Goal: Task Accomplishment & Management: Manage account settings

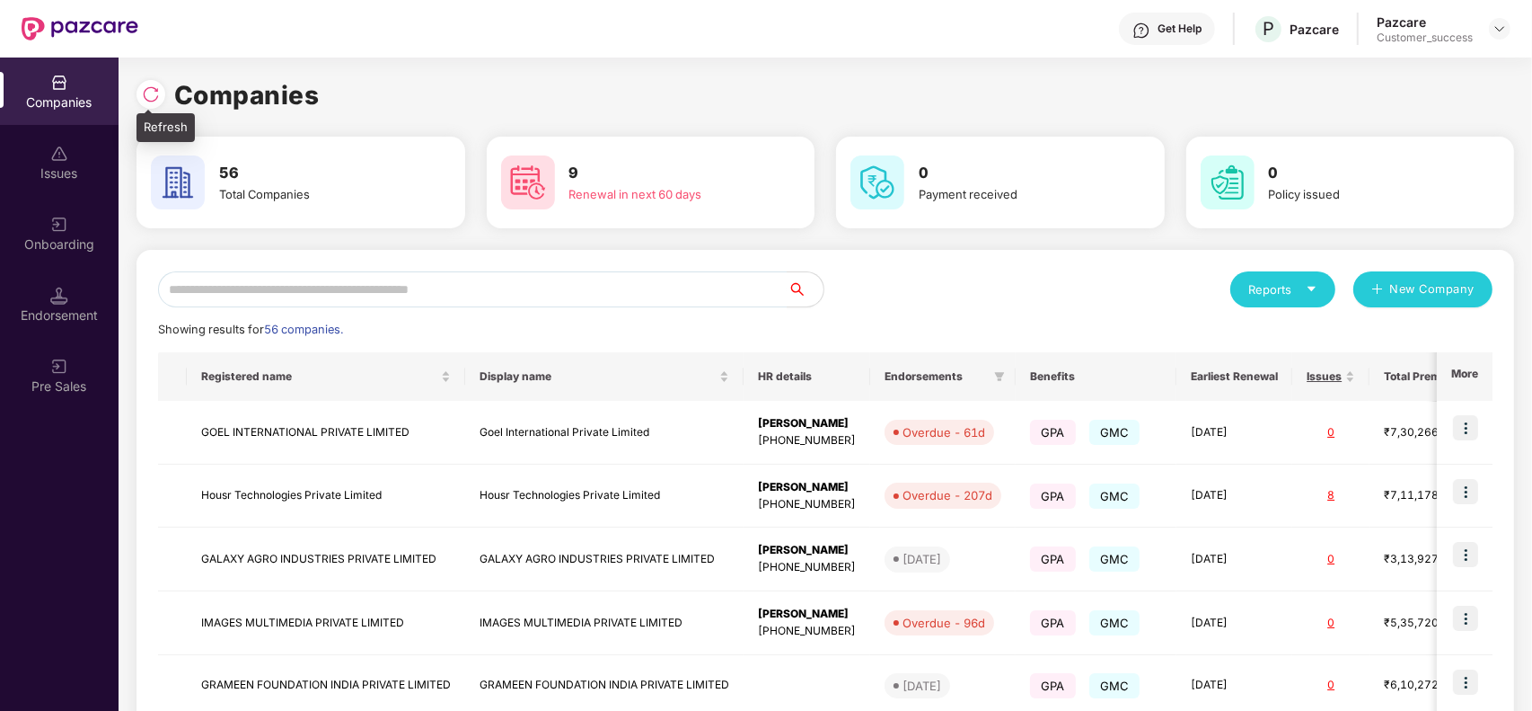
click at [151, 97] on img at bounding box center [151, 94] width 18 height 18
click at [254, 298] on input "text" at bounding box center [473, 289] width 630 height 36
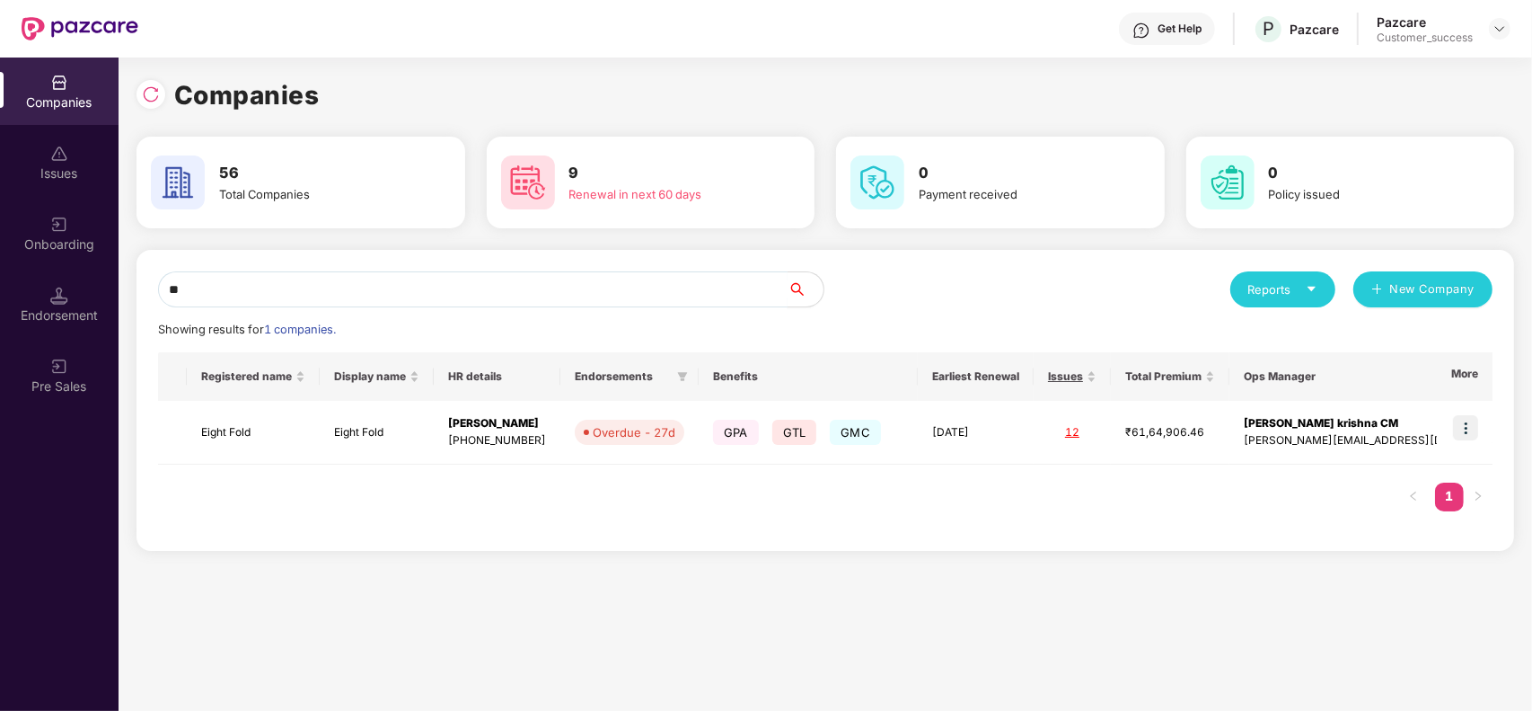
type input "*"
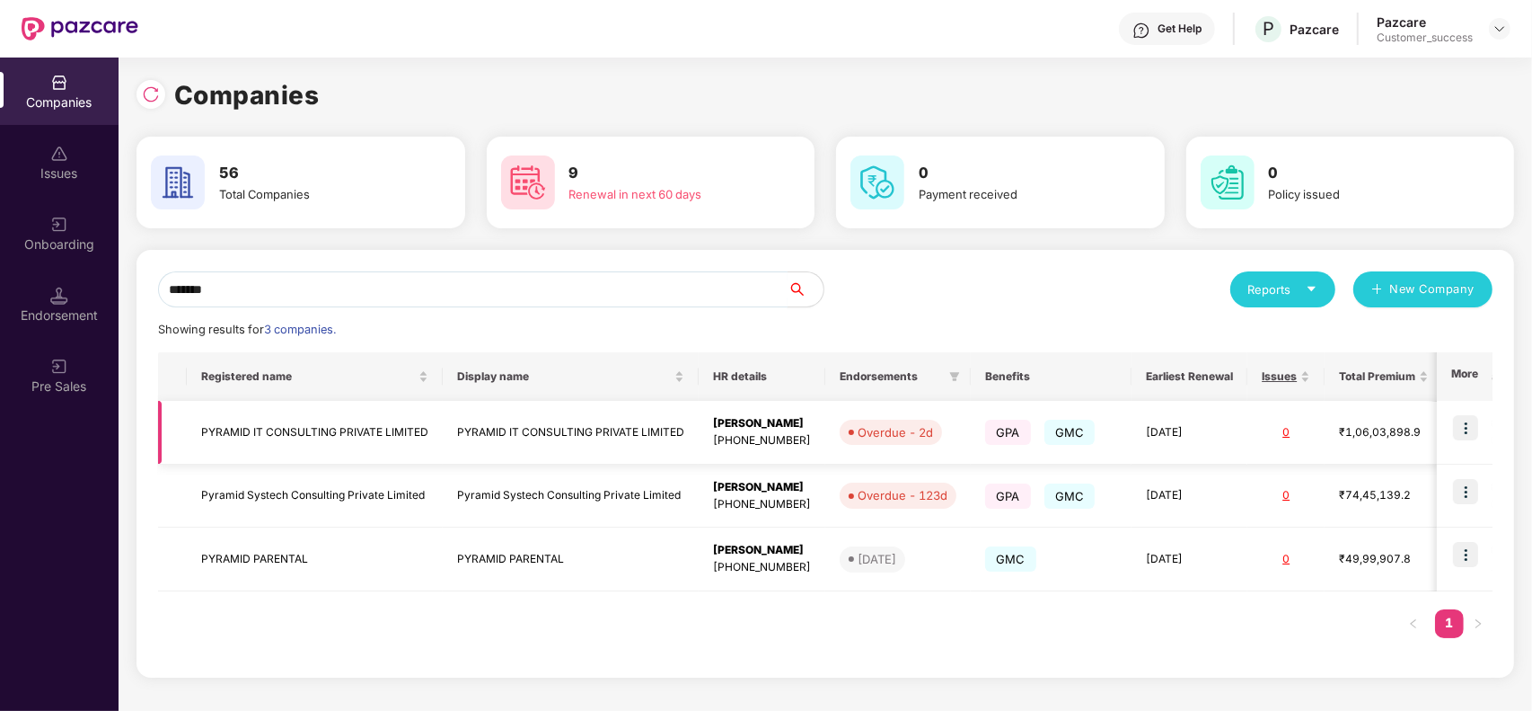
type input "*******"
click at [1467, 431] on img at bounding box center [1465, 427] width 25 height 25
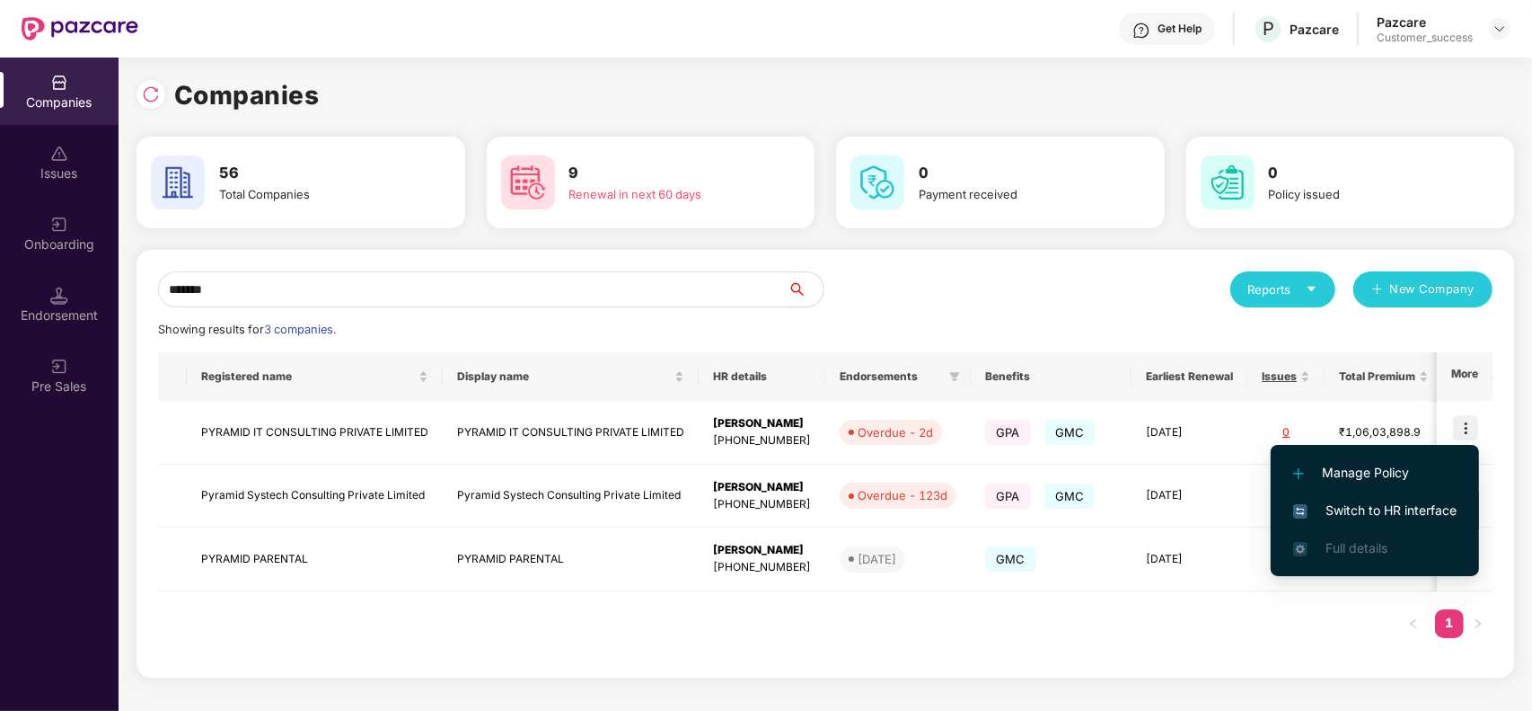
click at [1390, 522] on li "Switch to HR interface" at bounding box center [1375, 510] width 208 height 38
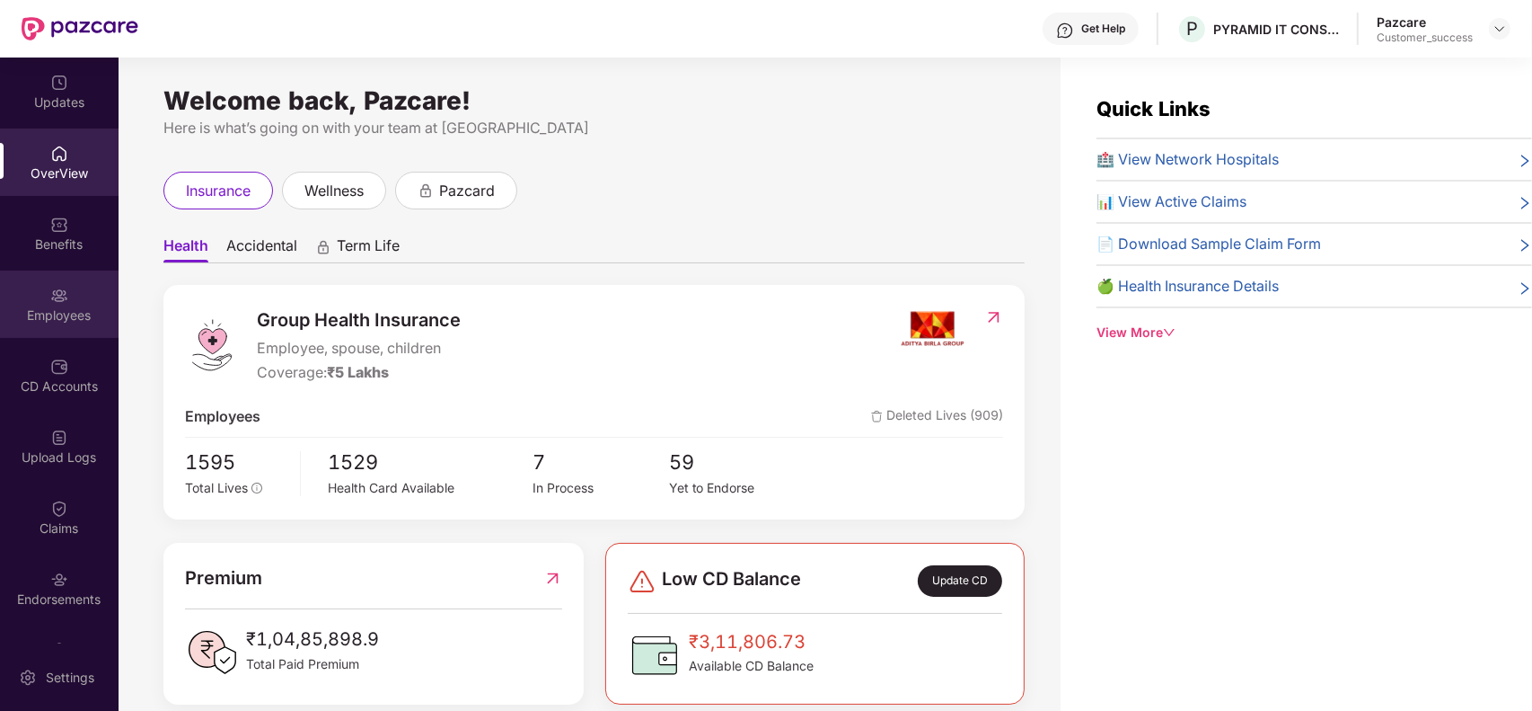
click at [31, 289] on div "Employees" at bounding box center [59, 303] width 119 height 67
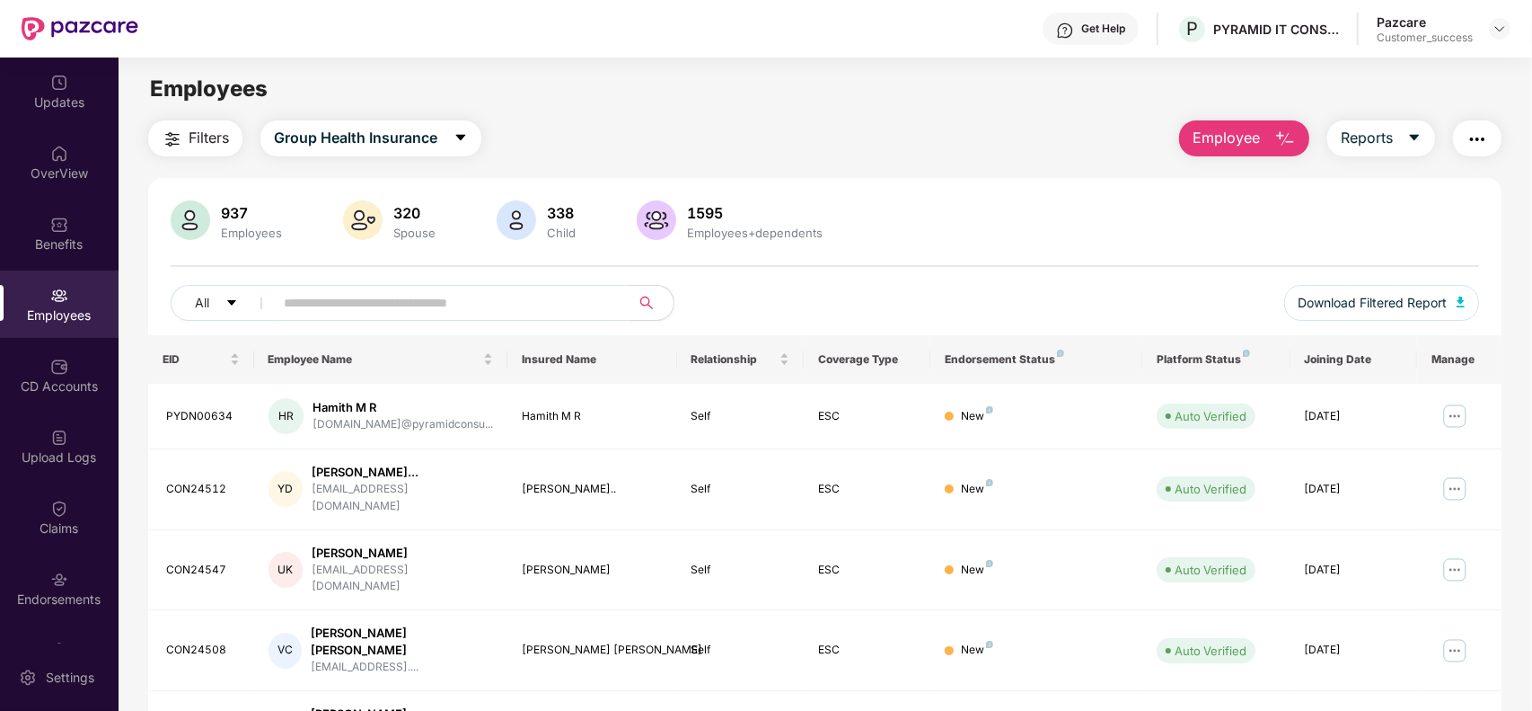
click at [1223, 140] on span "Employee" at bounding box center [1226, 138] width 67 height 22
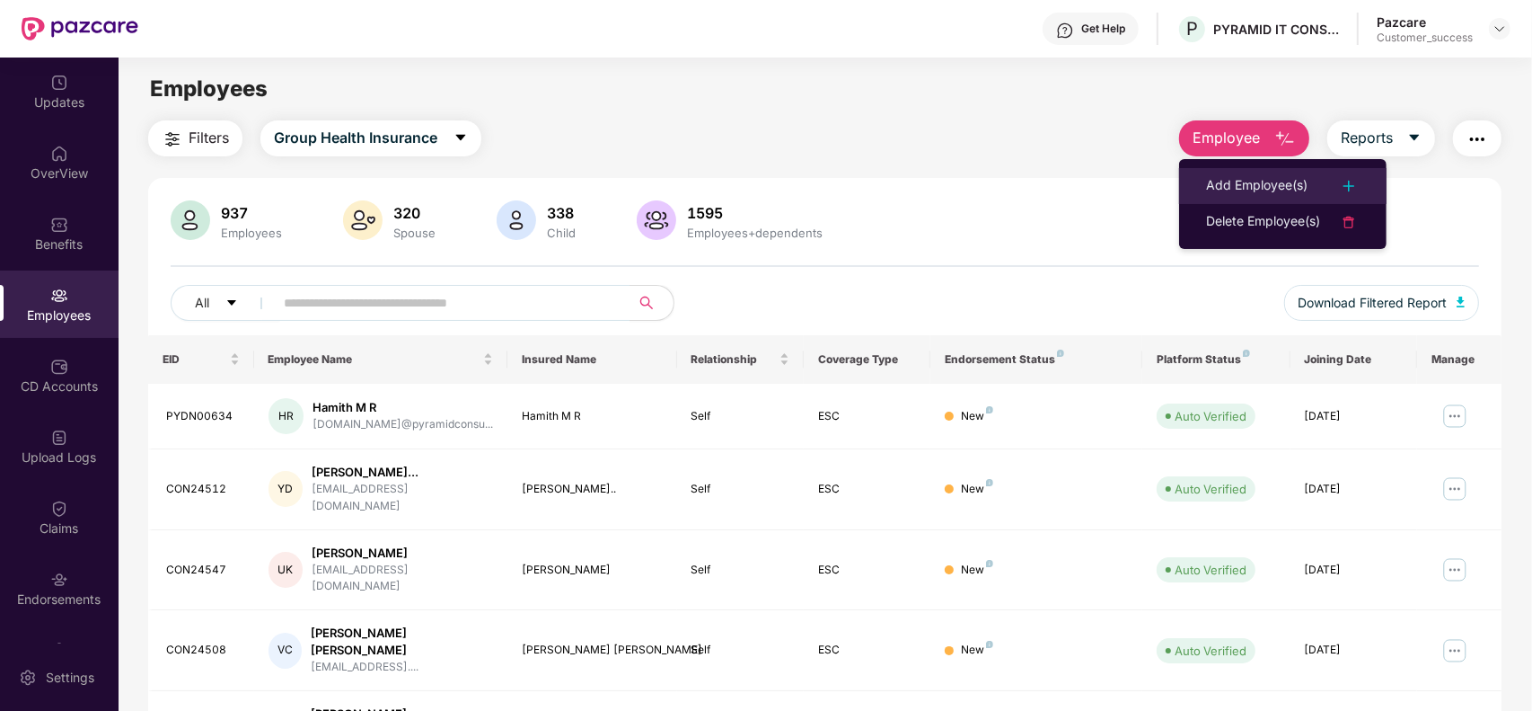
click at [1219, 181] on div "Add Employee(s)" at bounding box center [1257, 186] width 102 height 22
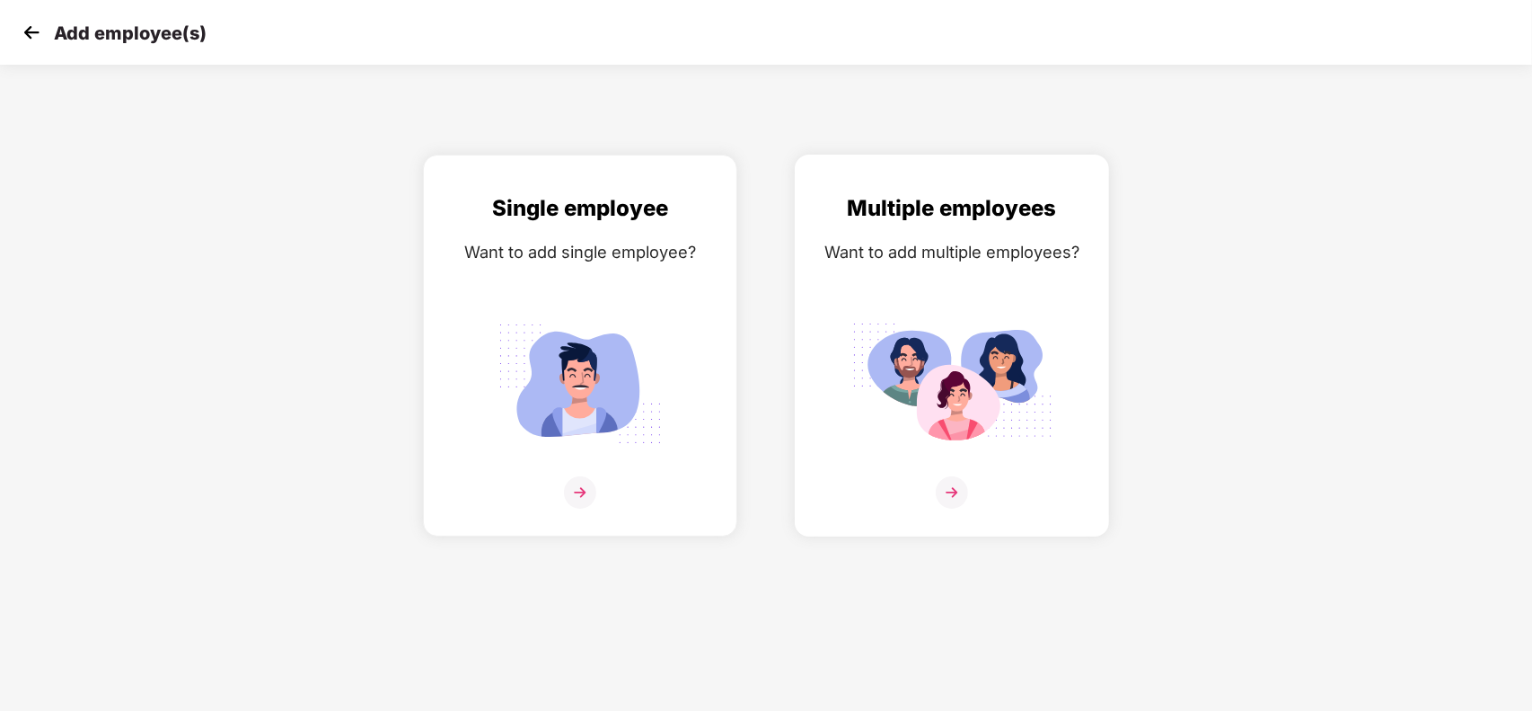
click at [881, 286] on div "Multiple employees Want to add multiple employees?" at bounding box center [952, 361] width 277 height 340
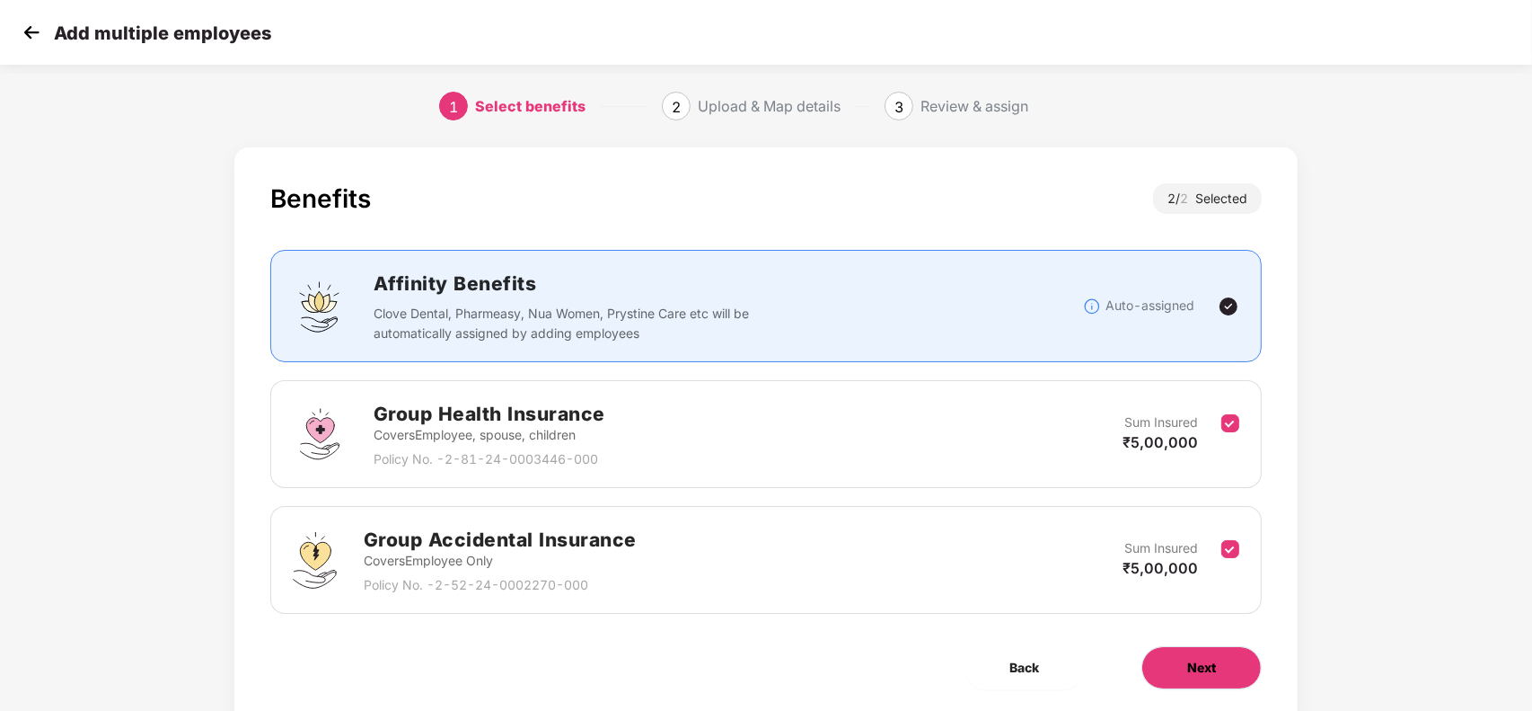
click at [1175, 657] on button "Next" at bounding box center [1202, 667] width 120 height 43
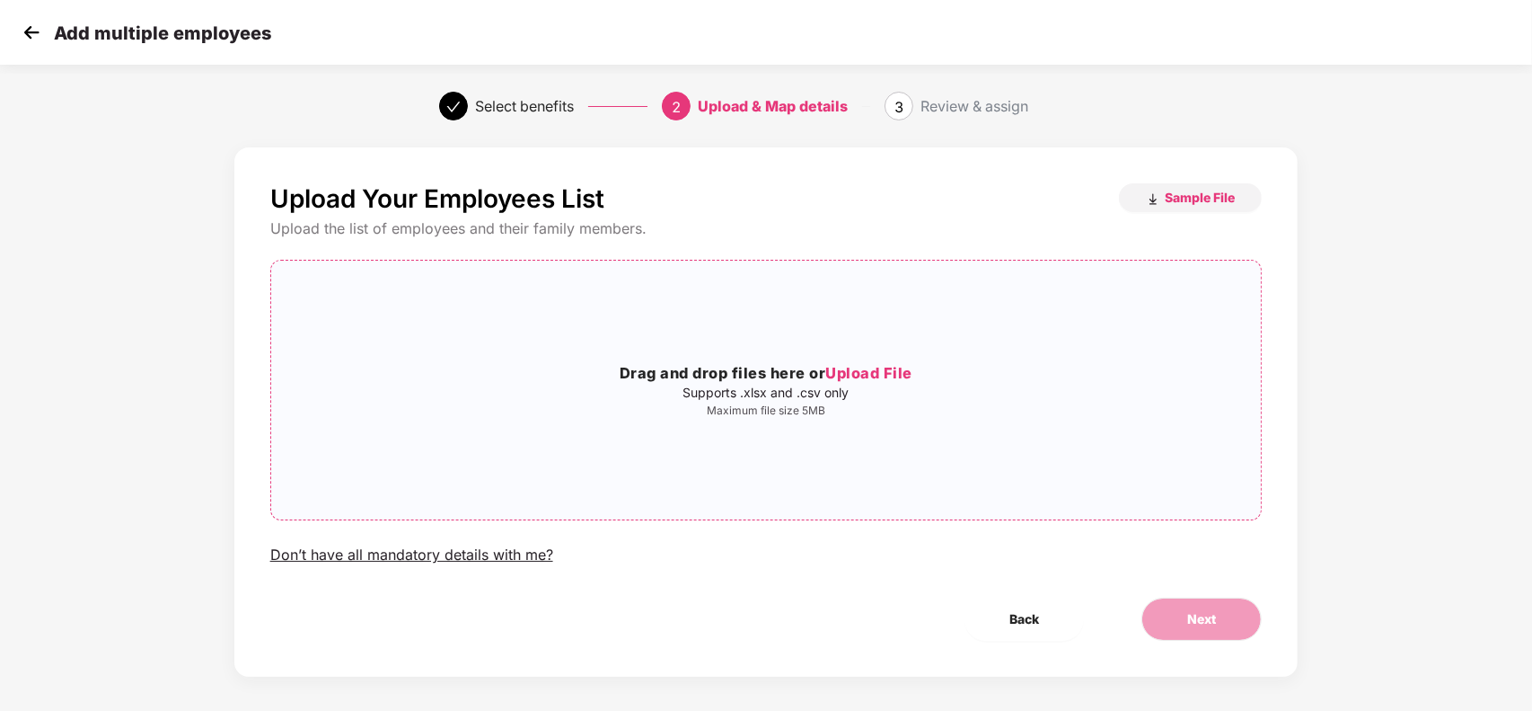
click at [900, 392] on p "Supports .xlsx and .csv only" at bounding box center [766, 392] width 991 height 14
click at [1172, 203] on span "Sample File" at bounding box center [1200, 197] width 70 height 17
click at [959, 428] on div "Drag and drop files here or Upload File Supports .xlsx and .csv only Maximum fi…" at bounding box center [766, 390] width 991 height 230
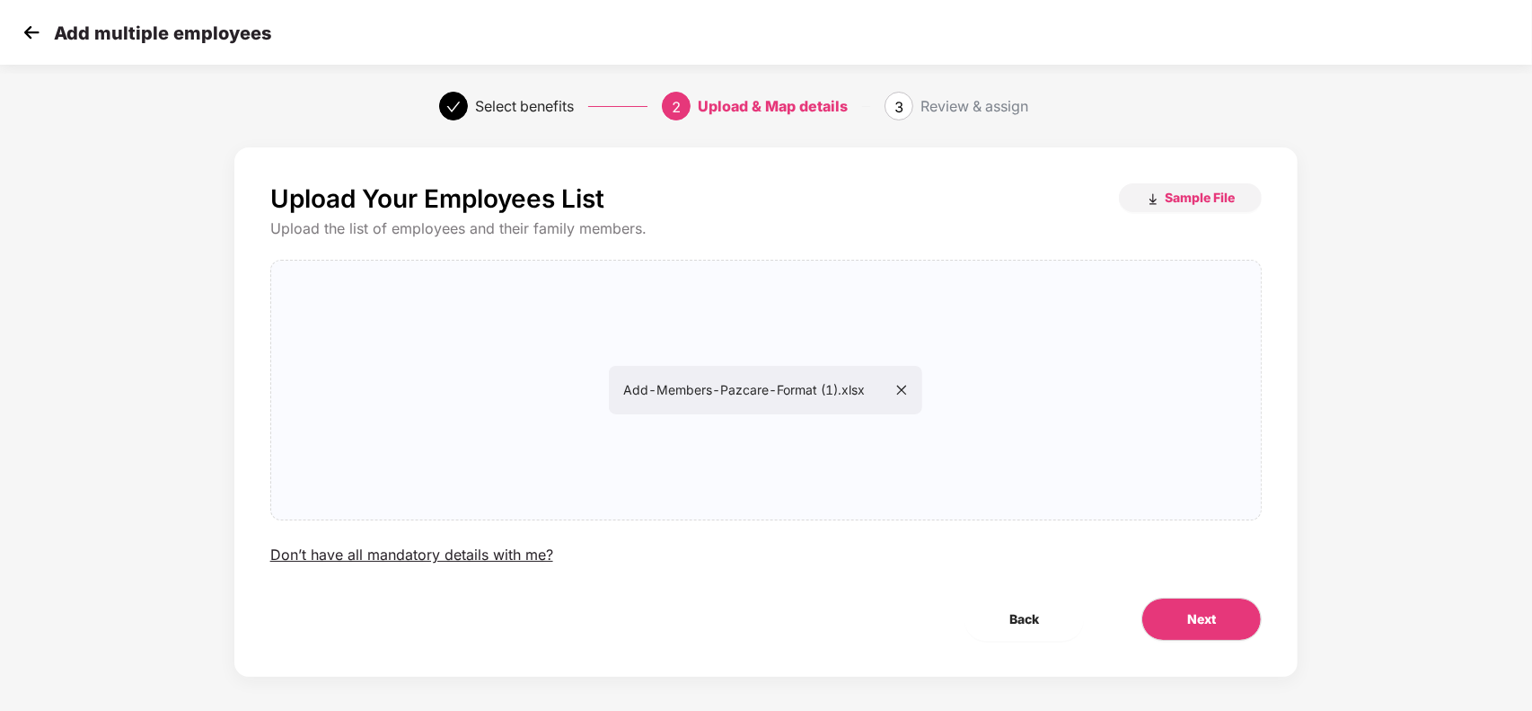
click at [1159, 593] on div "Upload Your Employees List Sample File Upload the list of employees and their f…" at bounding box center [766, 411] width 1064 height 529
click at [1161, 598] on button "Next" at bounding box center [1202, 618] width 120 height 43
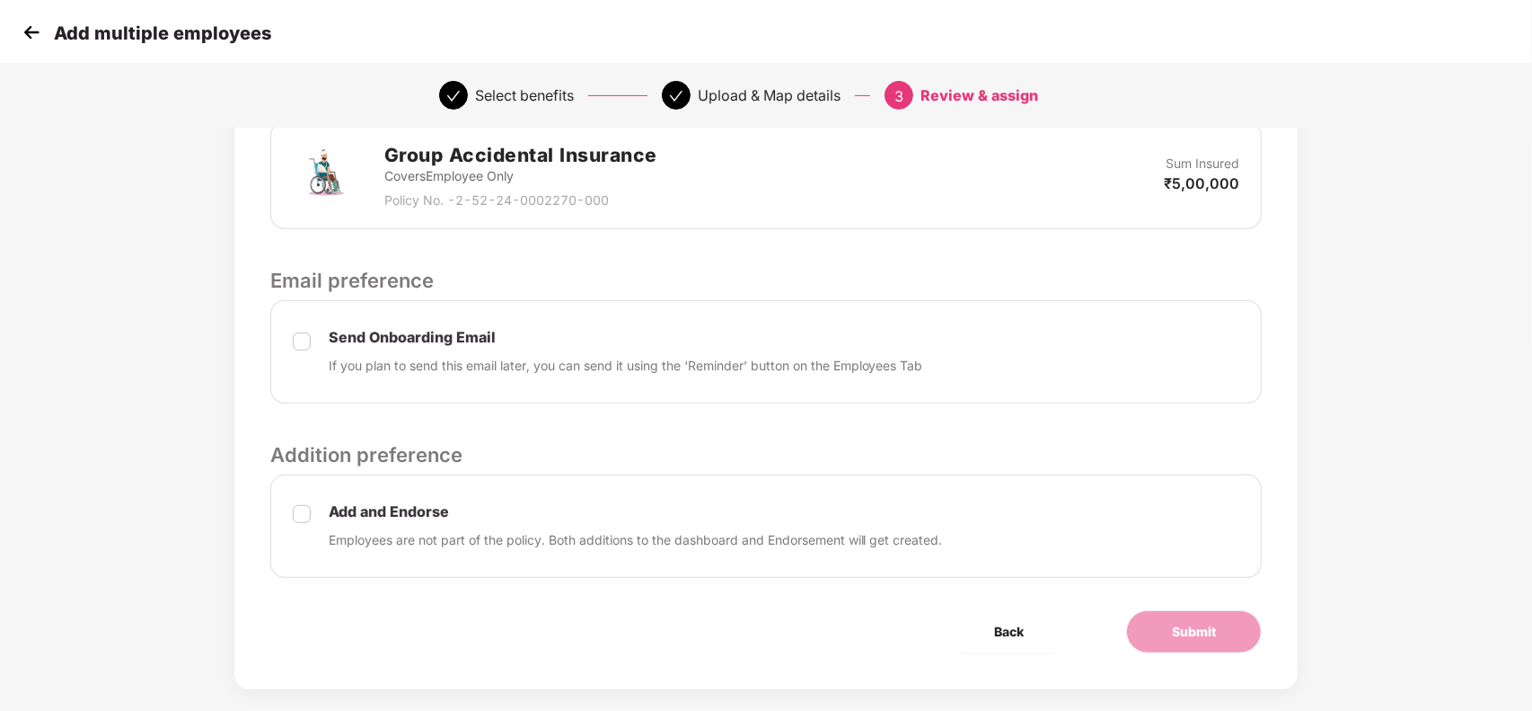
scroll to position [594, 0]
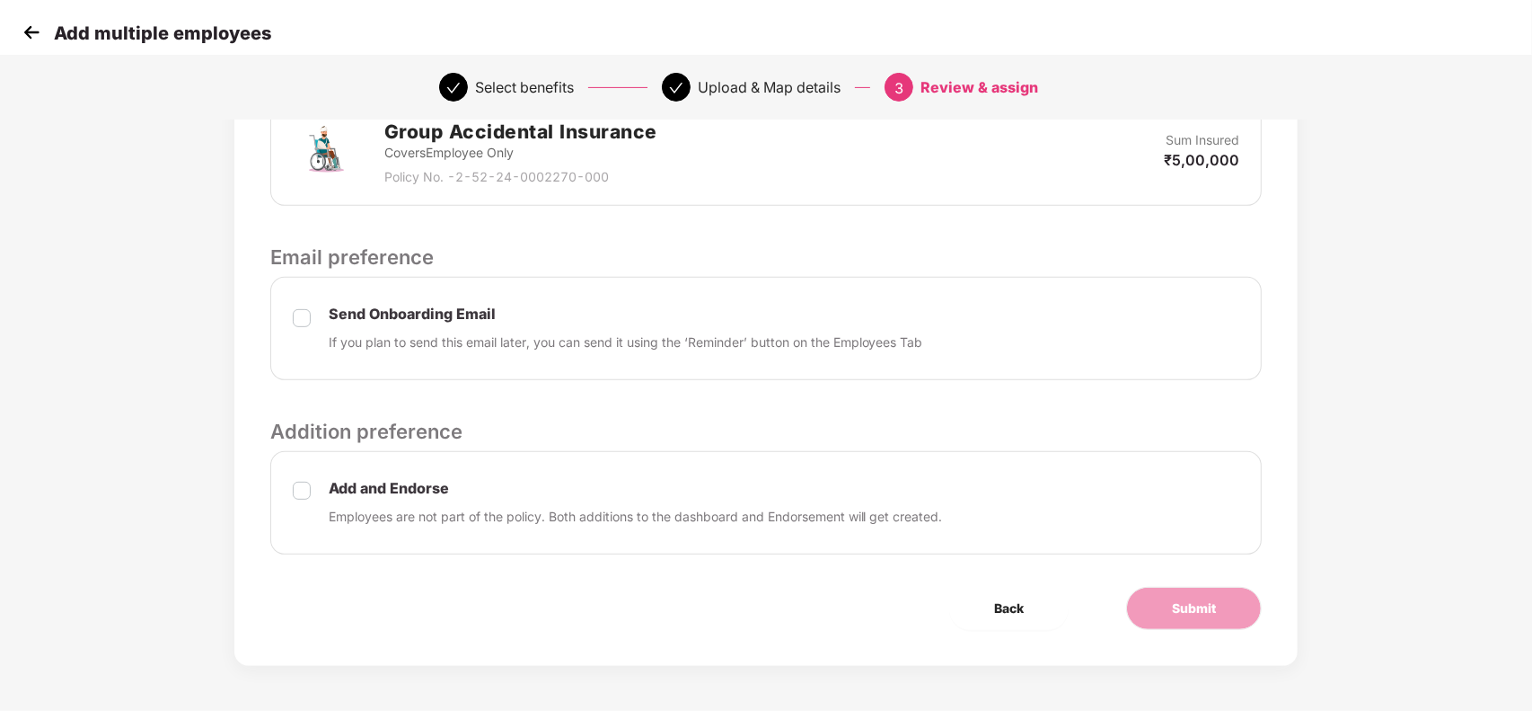
click at [289, 494] on div "Add and Endorse Employees are not part of the policy. Both additions to the das…" at bounding box center [766, 502] width 993 height 103
click at [1228, 613] on button "Submit" at bounding box center [1194, 608] width 136 height 43
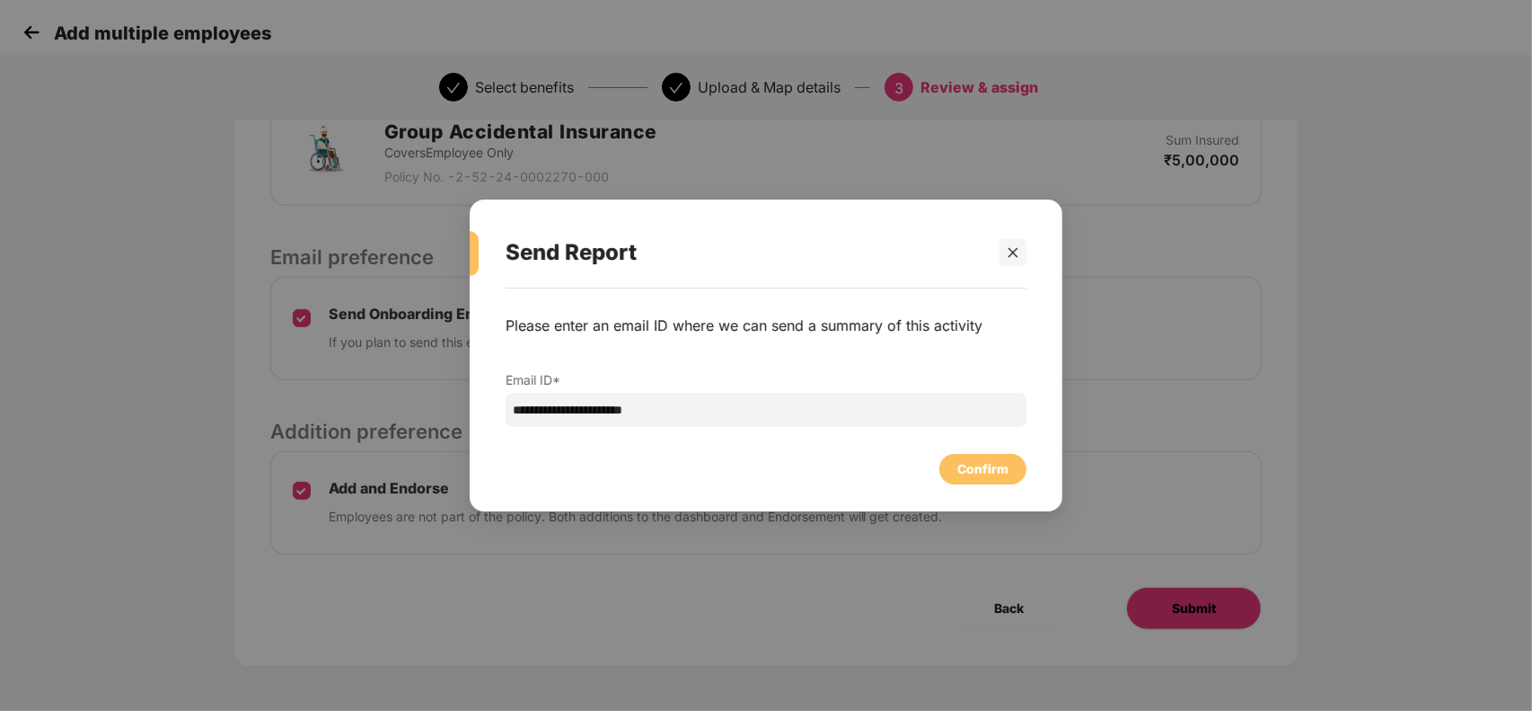
scroll to position [0, 0]
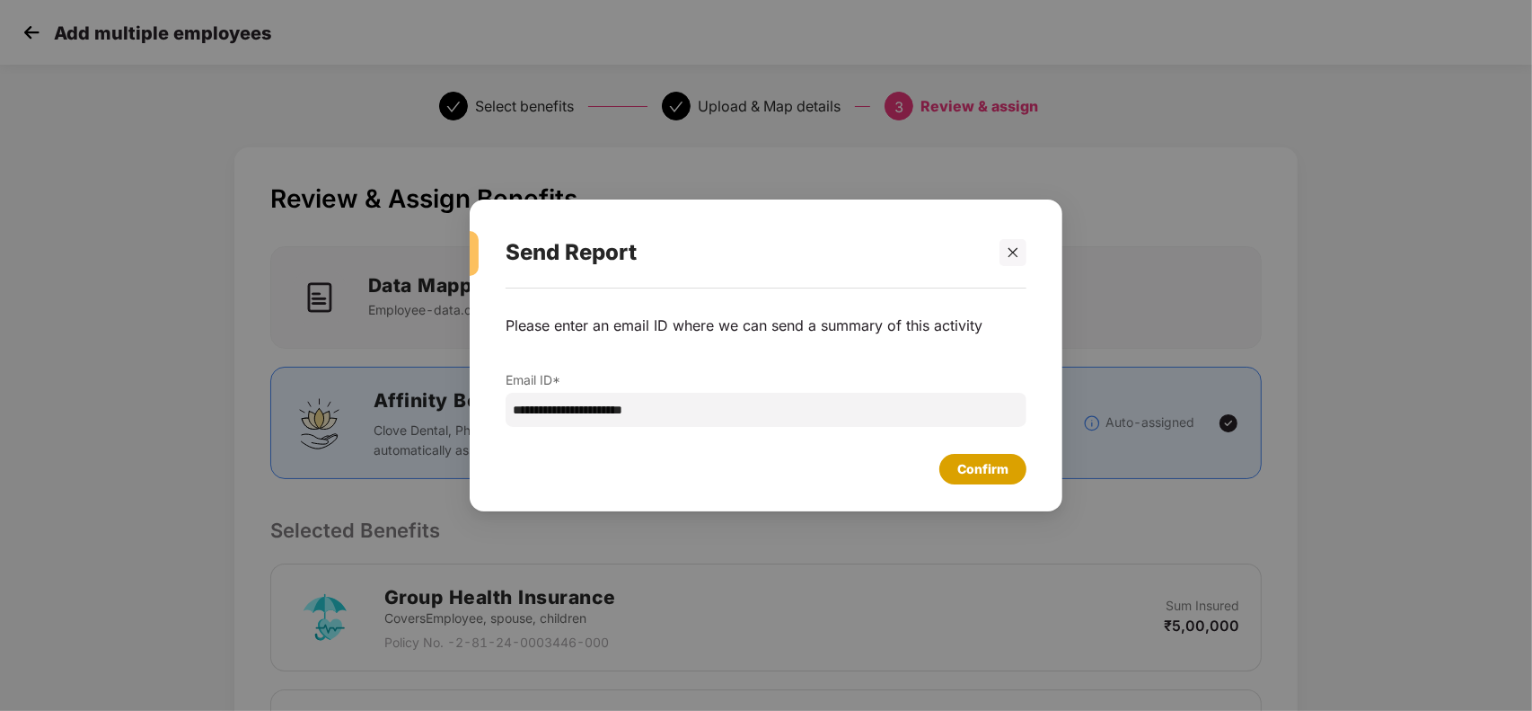
click at [1011, 483] on div "Confirm" at bounding box center [983, 469] width 87 height 31
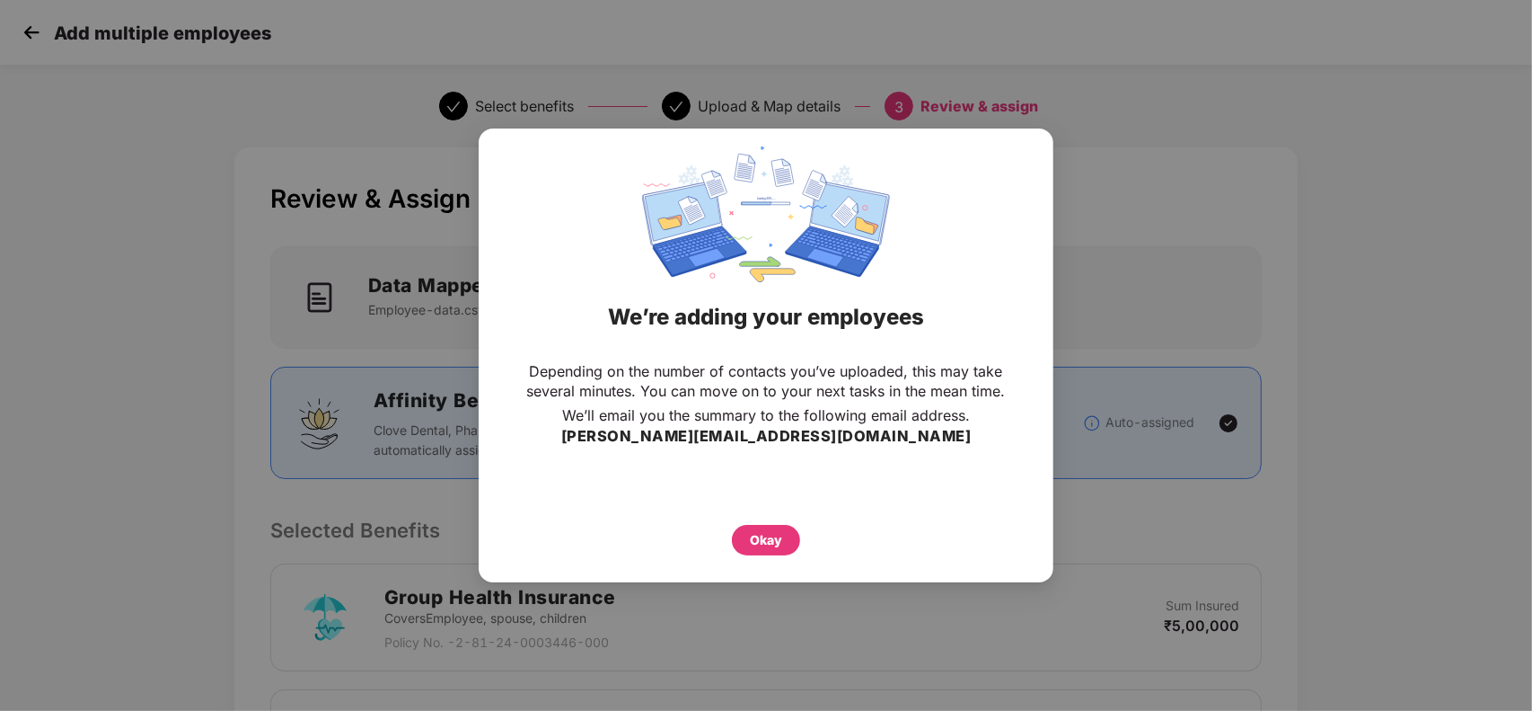
click at [728, 534] on div "Okay" at bounding box center [766, 536] width 503 height 40
click at [744, 536] on div "Okay" at bounding box center [766, 540] width 68 height 31
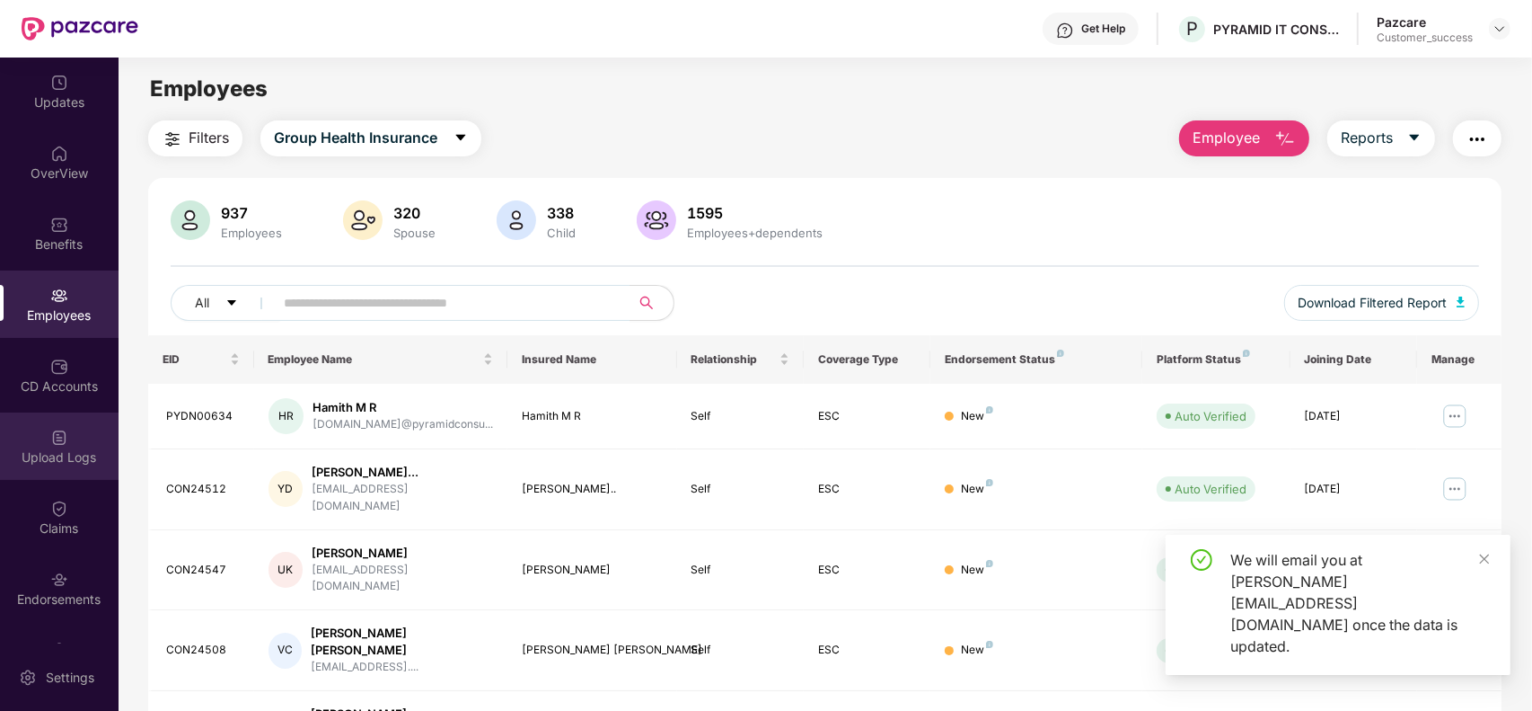
click at [74, 433] on div "Upload Logs" at bounding box center [59, 445] width 119 height 67
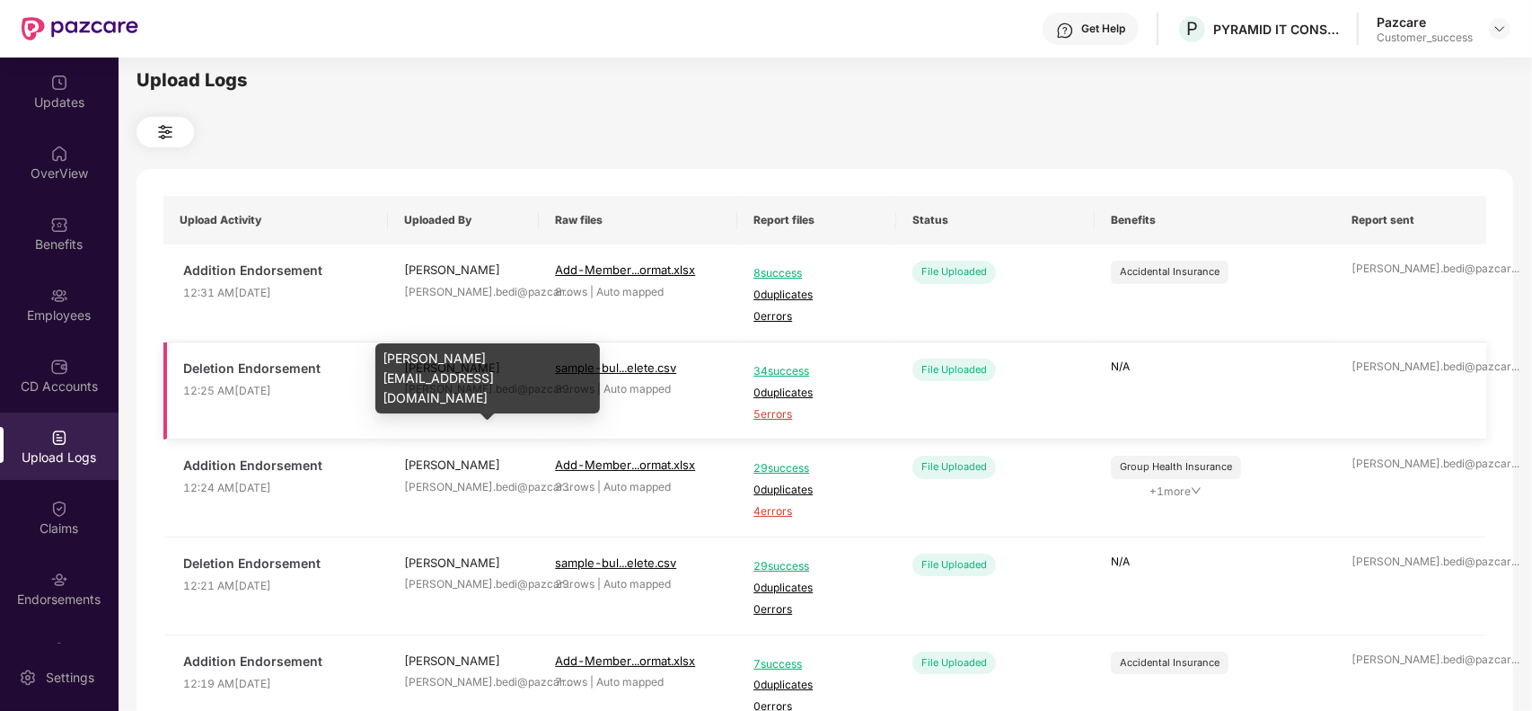
scroll to position [10, 0]
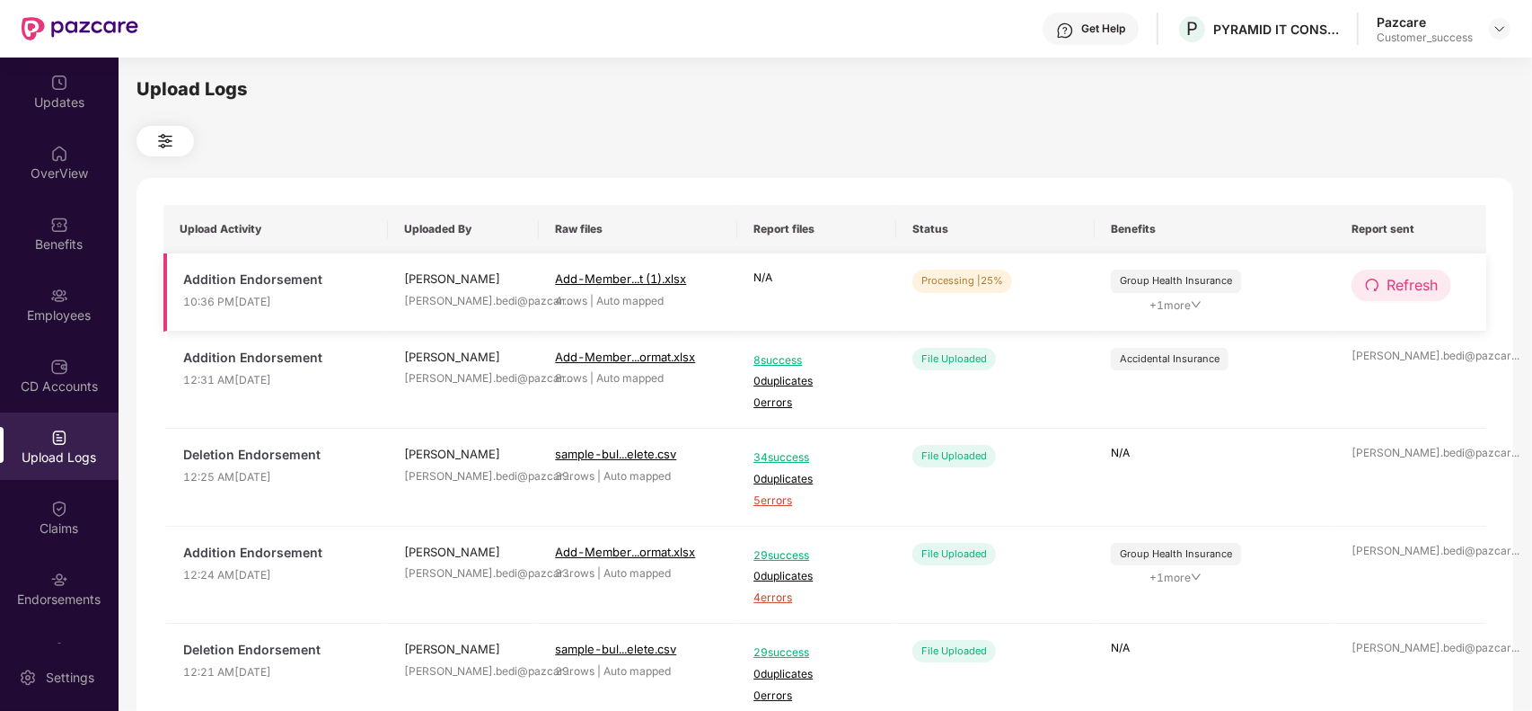
click at [1375, 284] on icon "redo" at bounding box center [1372, 285] width 14 height 14
click at [1375, 284] on icon "redo" at bounding box center [1373, 285] width 14 height 14
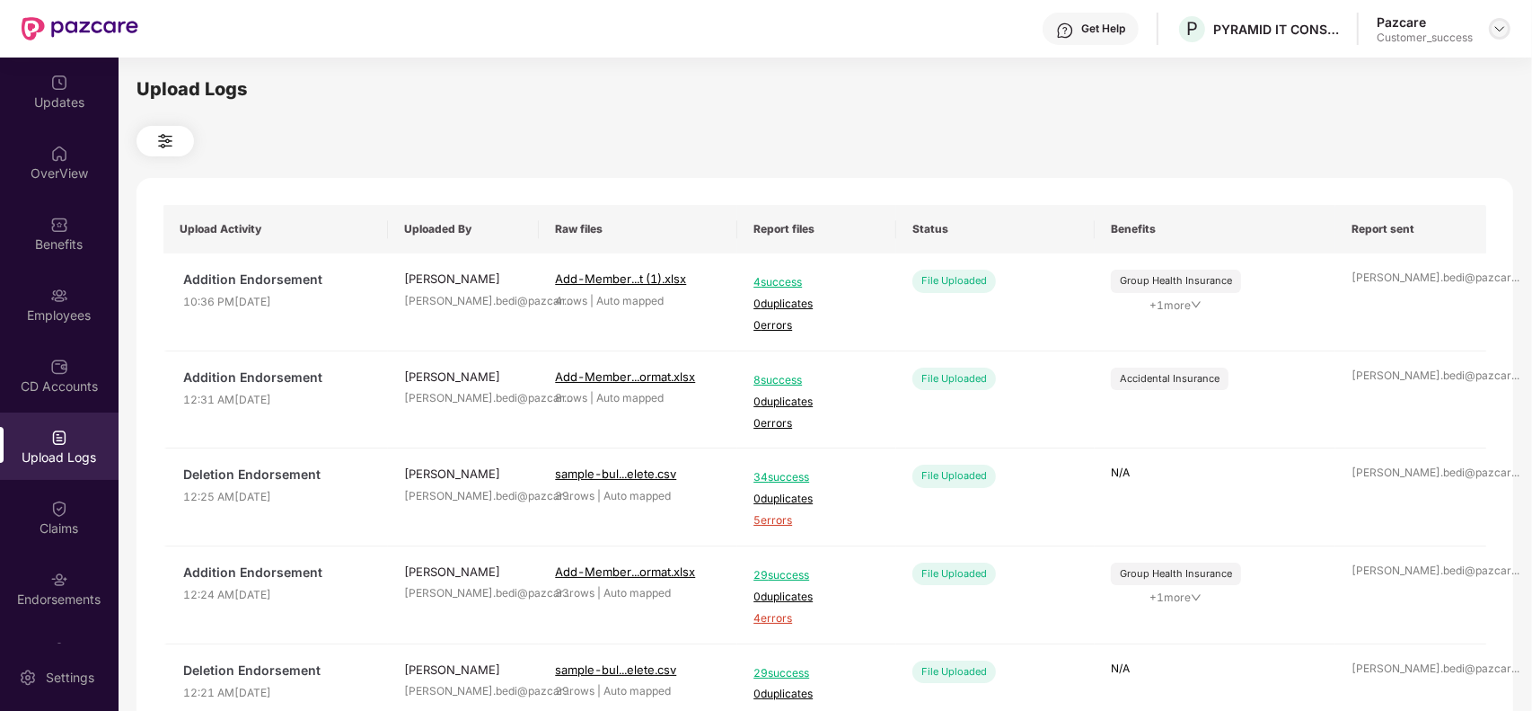
click at [1502, 37] on div at bounding box center [1500, 29] width 22 height 22
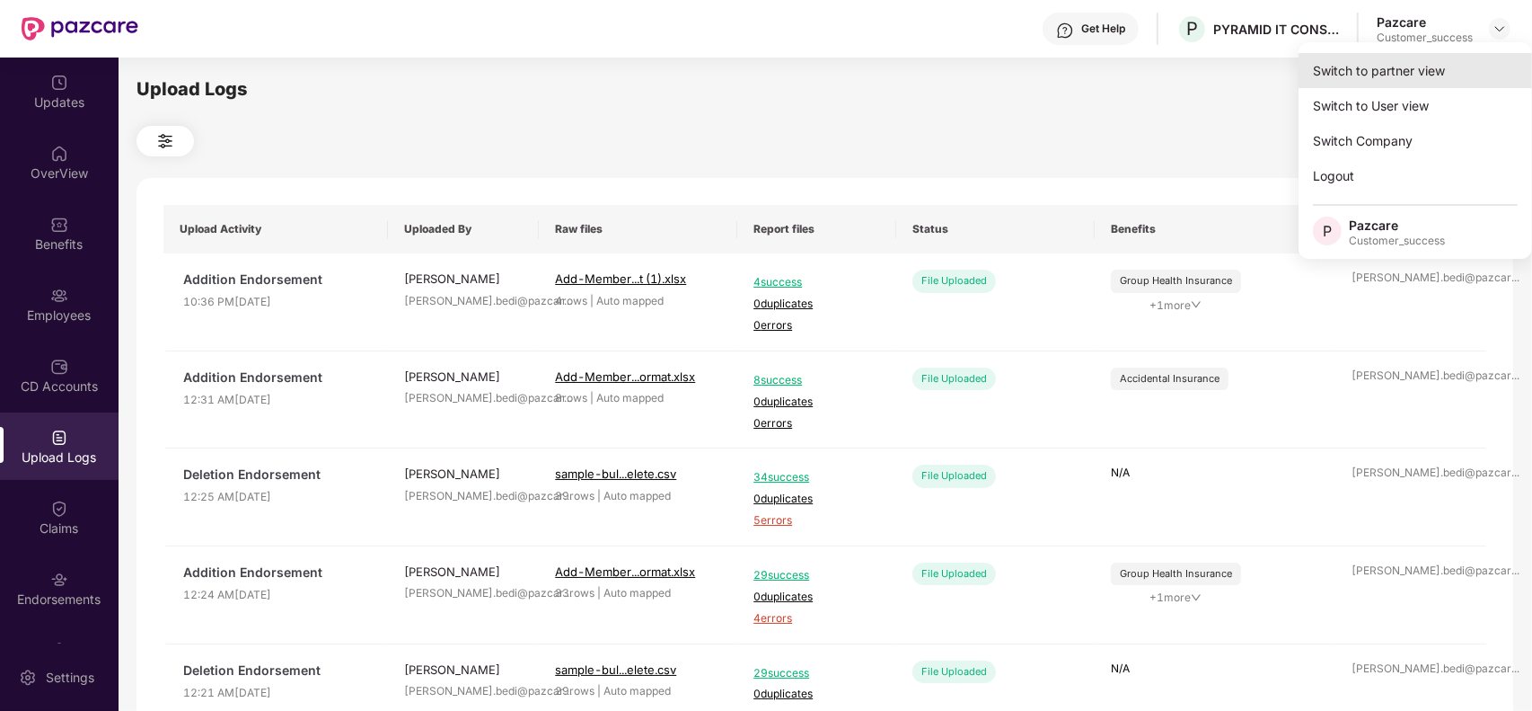
click at [1437, 69] on div "Switch to partner view" at bounding box center [1416, 70] width 234 height 35
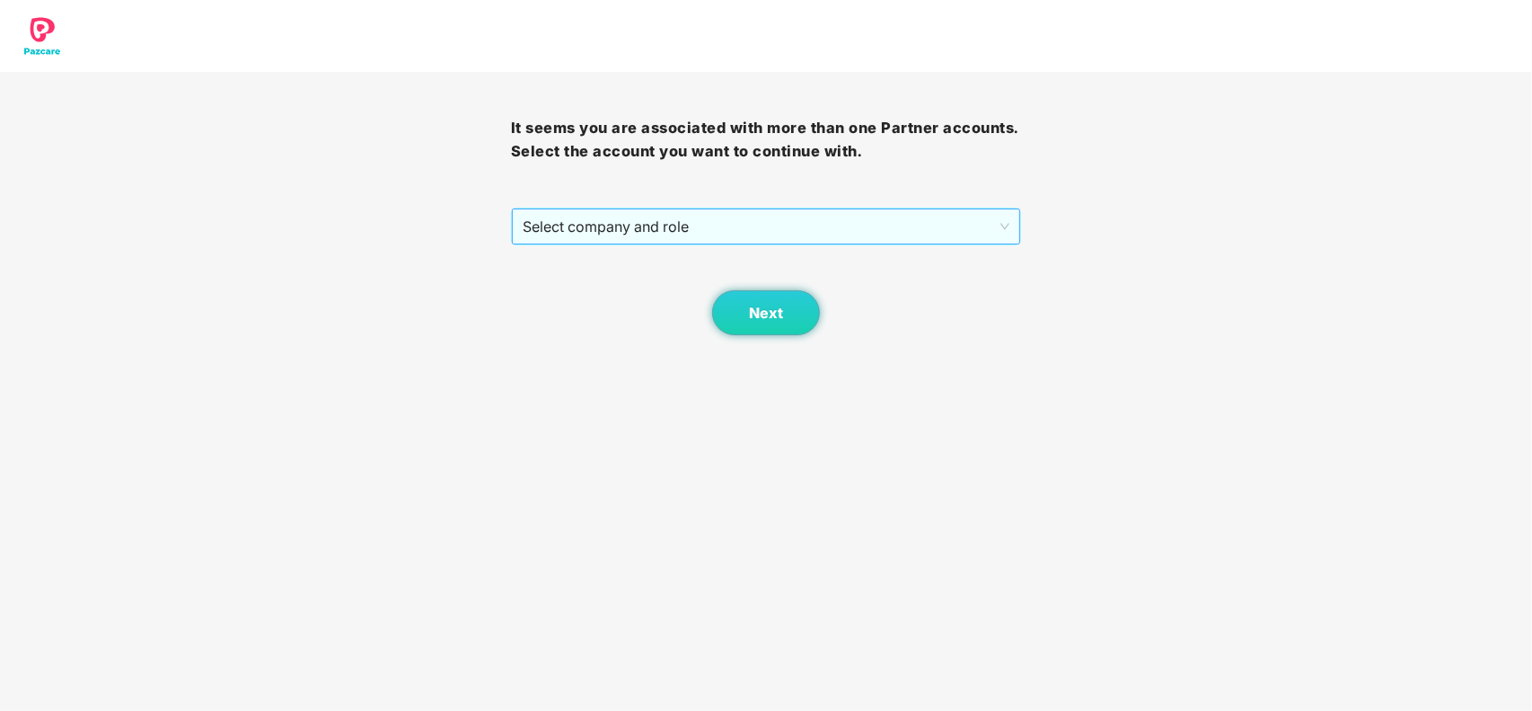
click at [840, 214] on span "Select company and role" at bounding box center [767, 226] width 488 height 34
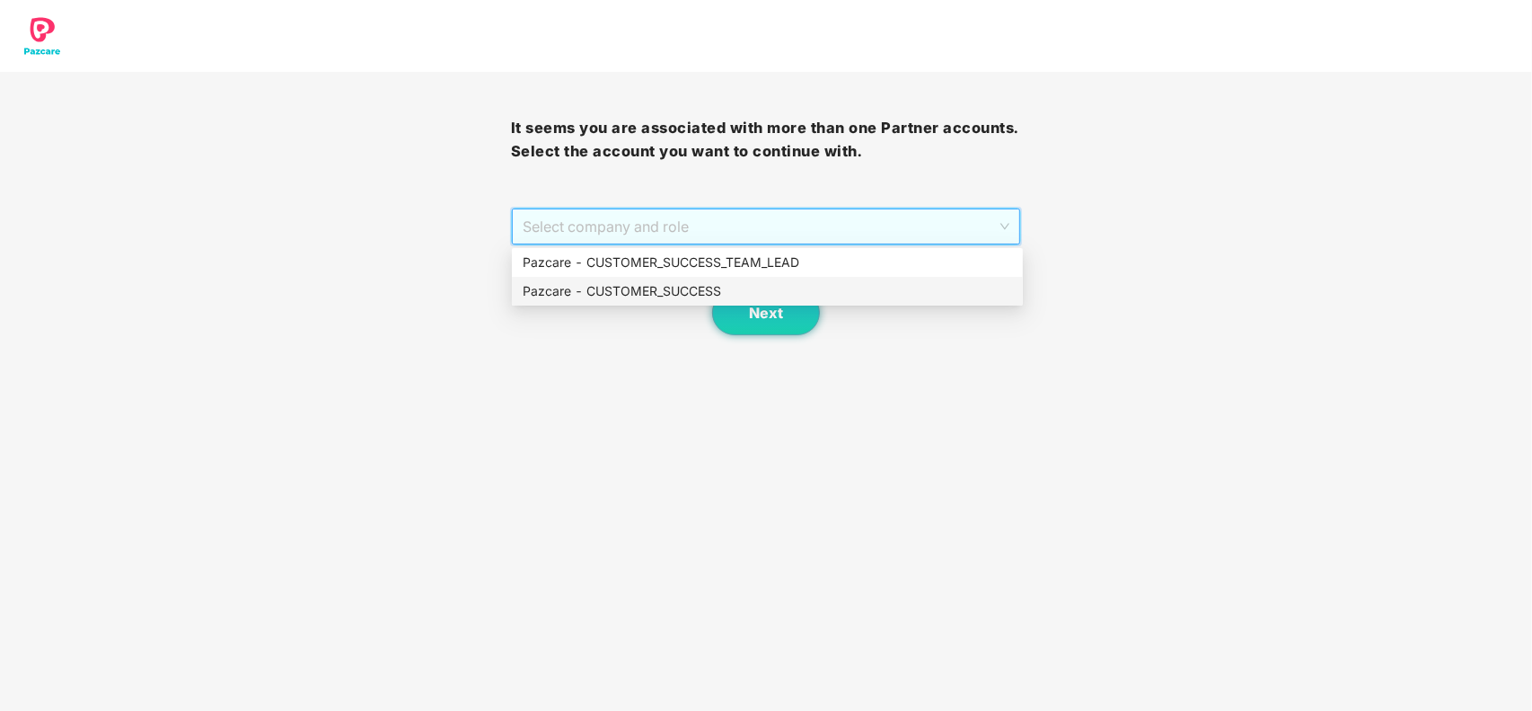
click at [660, 285] on div "Pazcare - CUSTOMER_SUCCESS" at bounding box center [768, 291] width 490 height 20
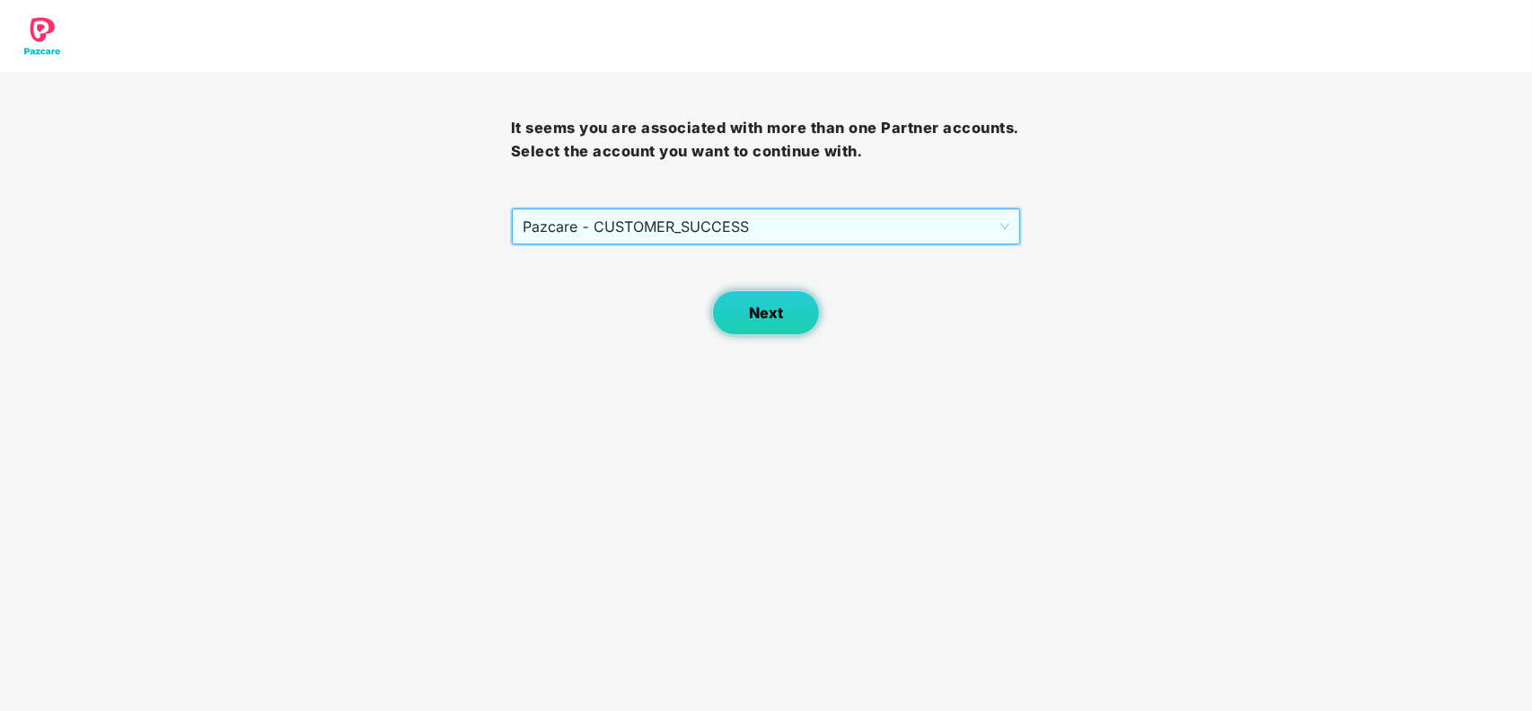
click at [751, 325] on button "Next" at bounding box center [766, 312] width 108 height 45
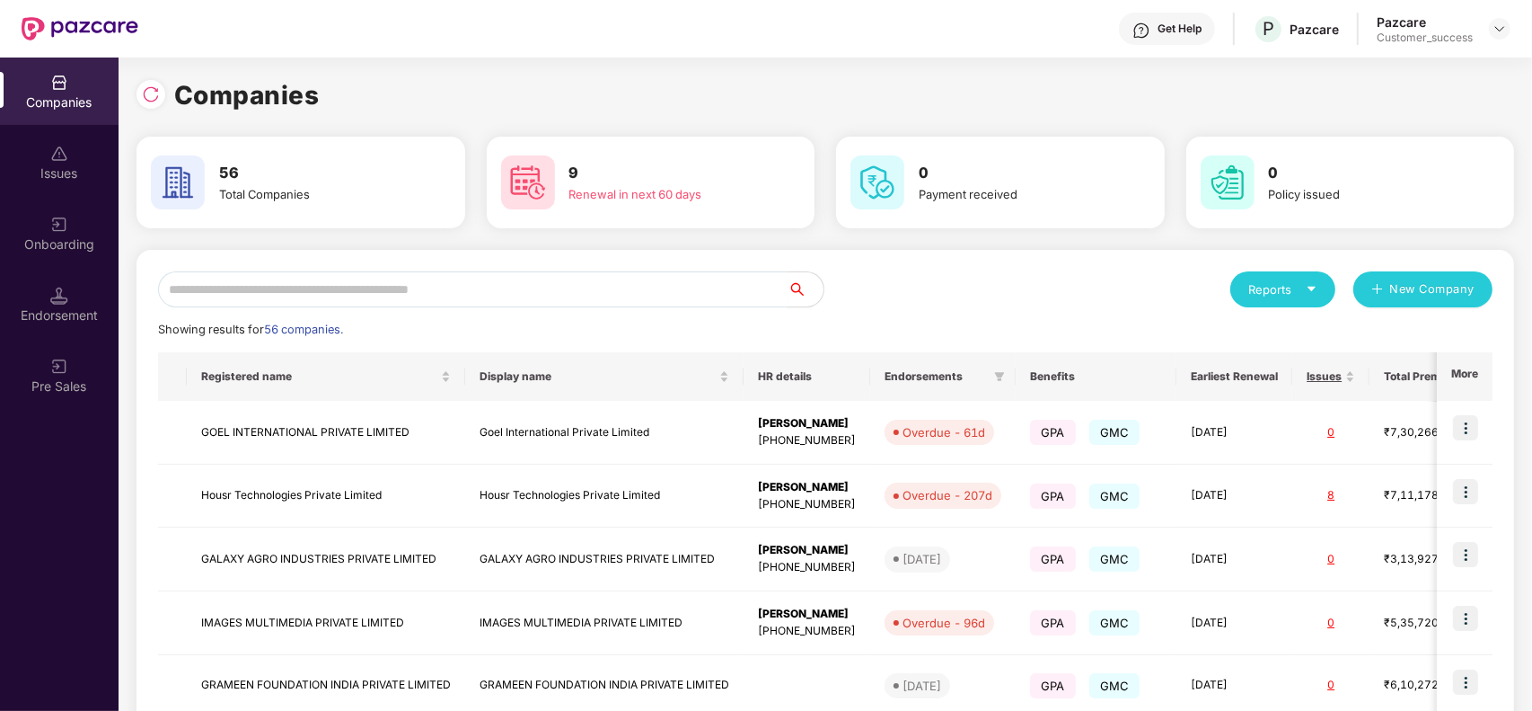
click at [481, 297] on input "text" at bounding box center [473, 289] width 630 height 36
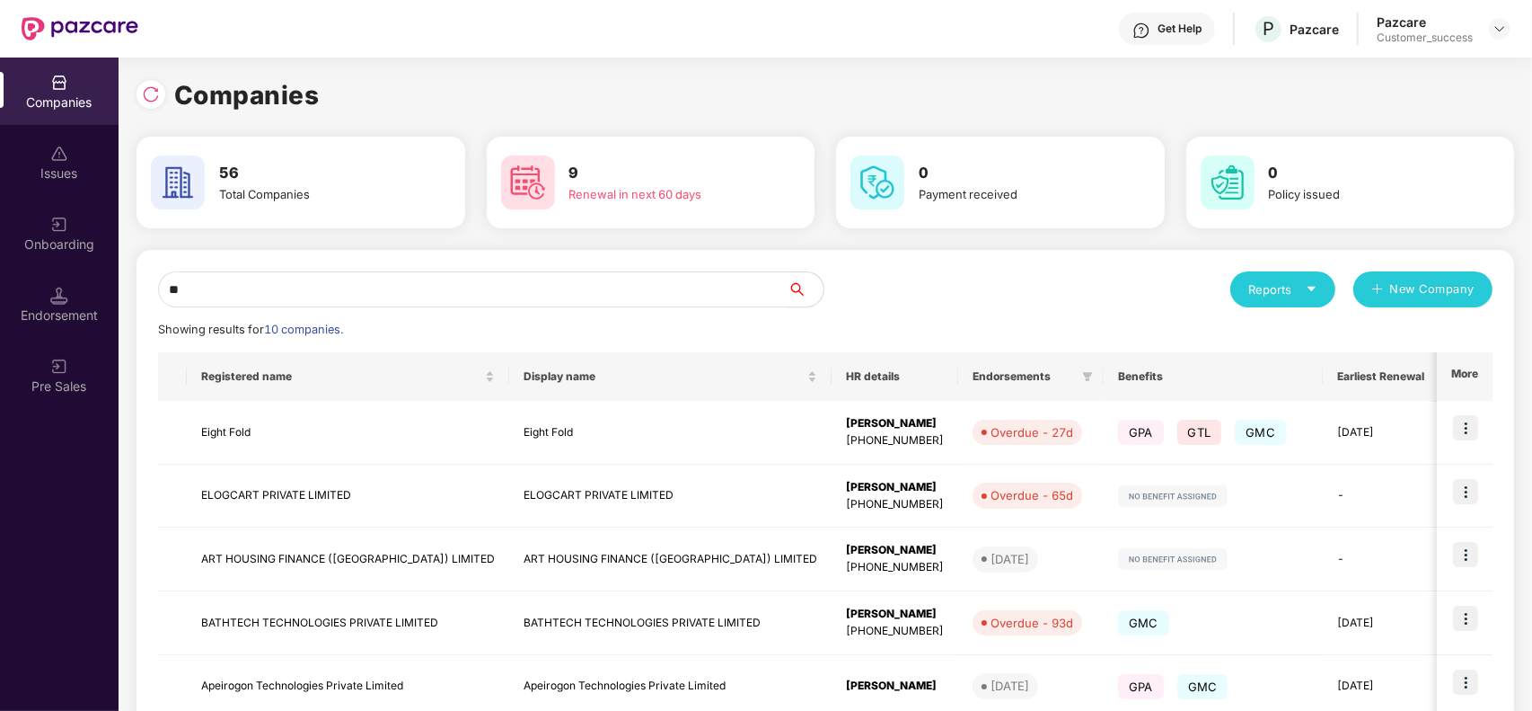
type input "*"
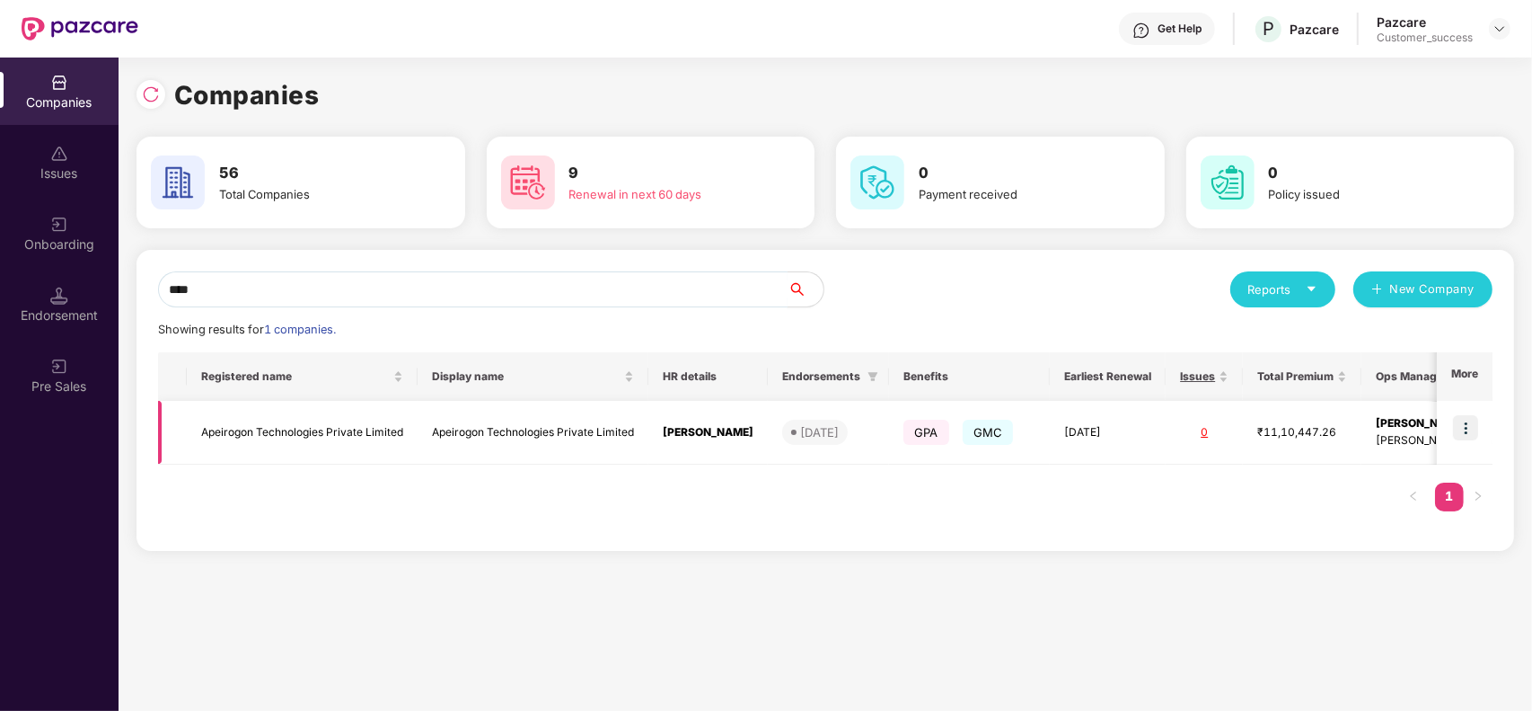
type input "****"
click at [338, 419] on td "Apeirogon Technologies Private Limited" at bounding box center [302, 433] width 231 height 64
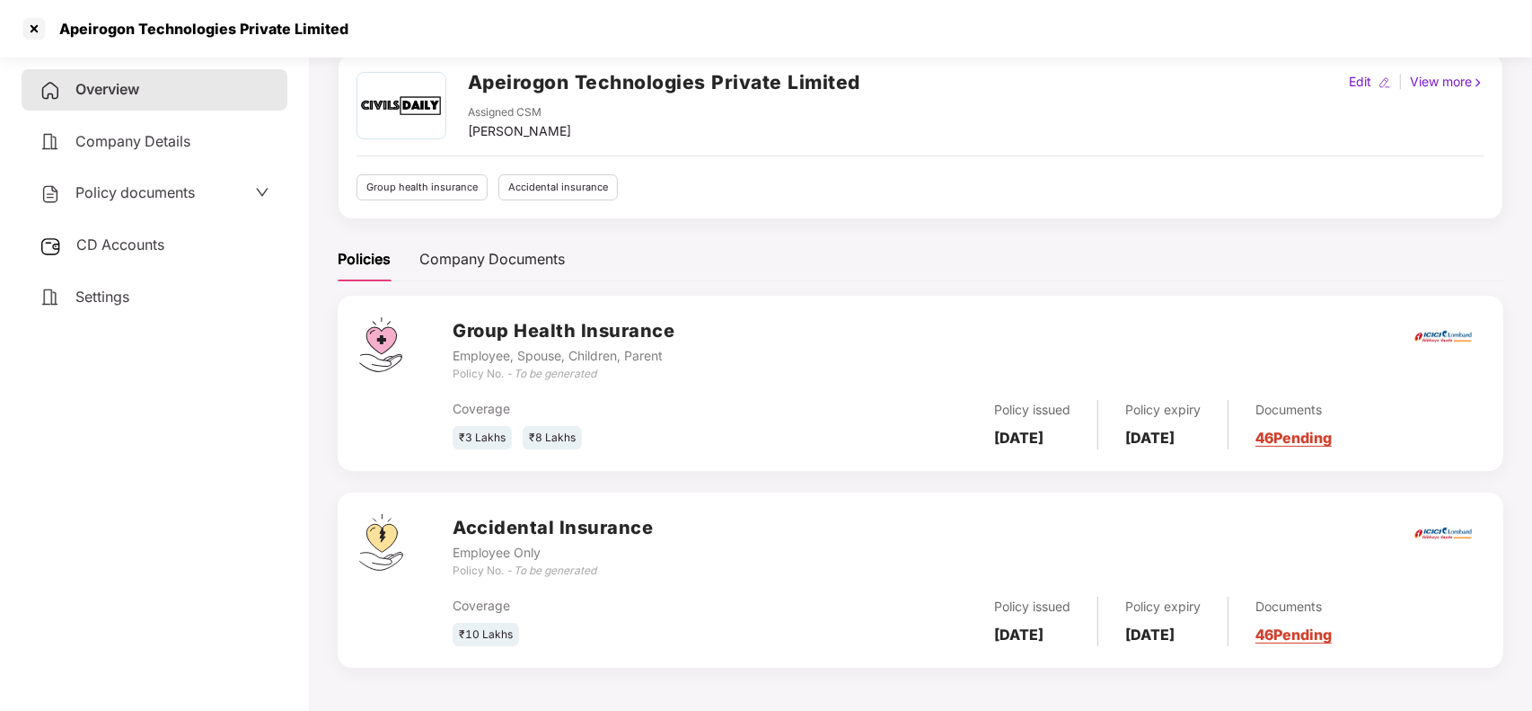
click at [1320, 635] on link "46 Pending" at bounding box center [1294, 634] width 76 height 18
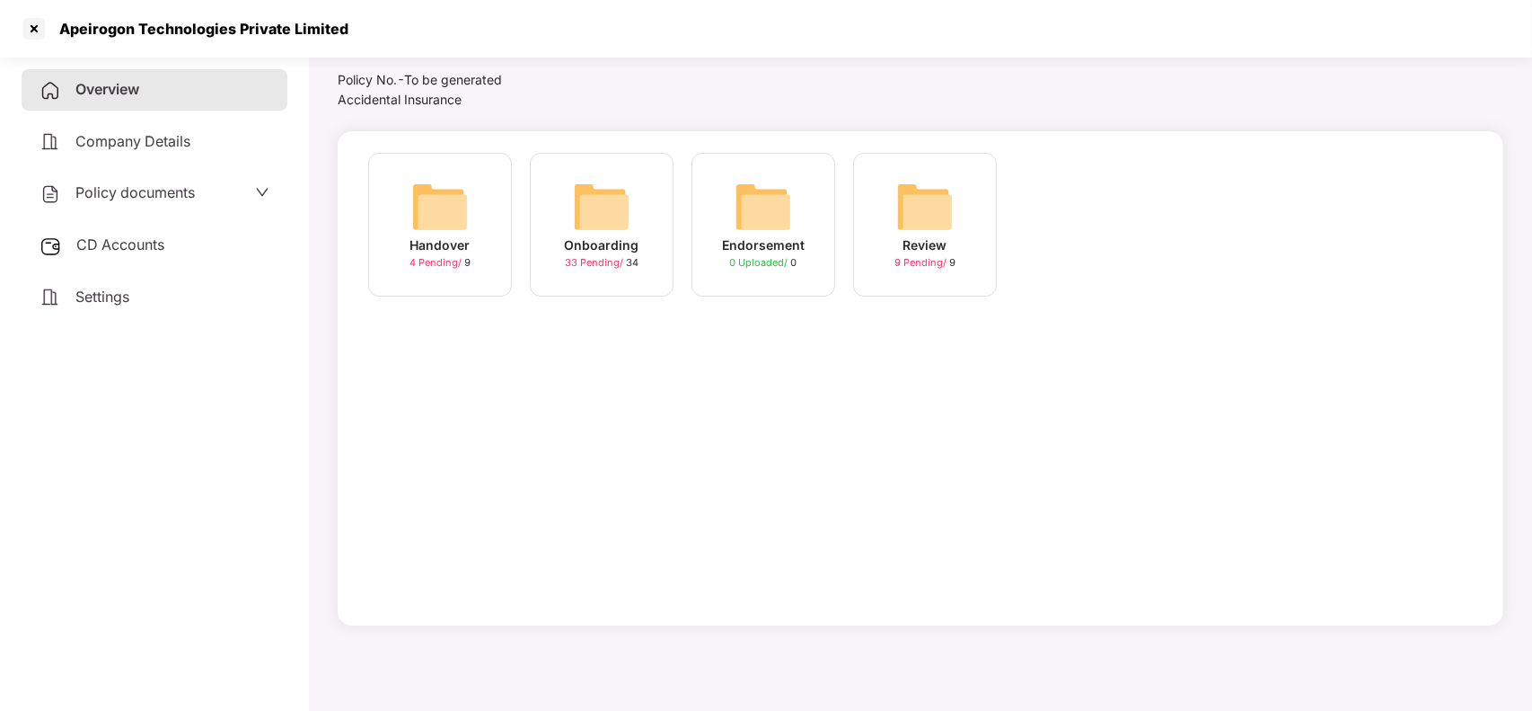
click at [589, 217] on img at bounding box center [601, 206] width 57 height 57
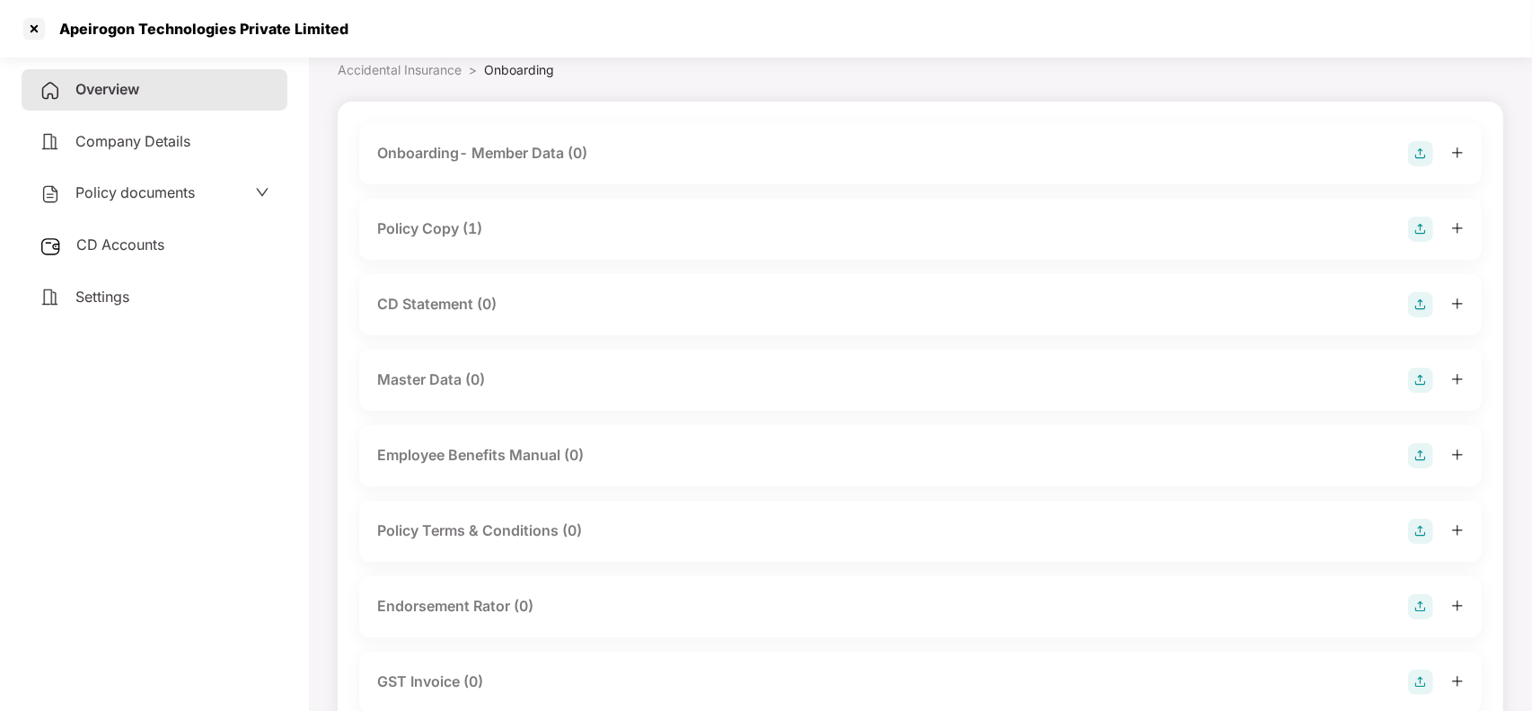
click at [452, 225] on div "Policy Copy (1)" at bounding box center [429, 228] width 105 height 22
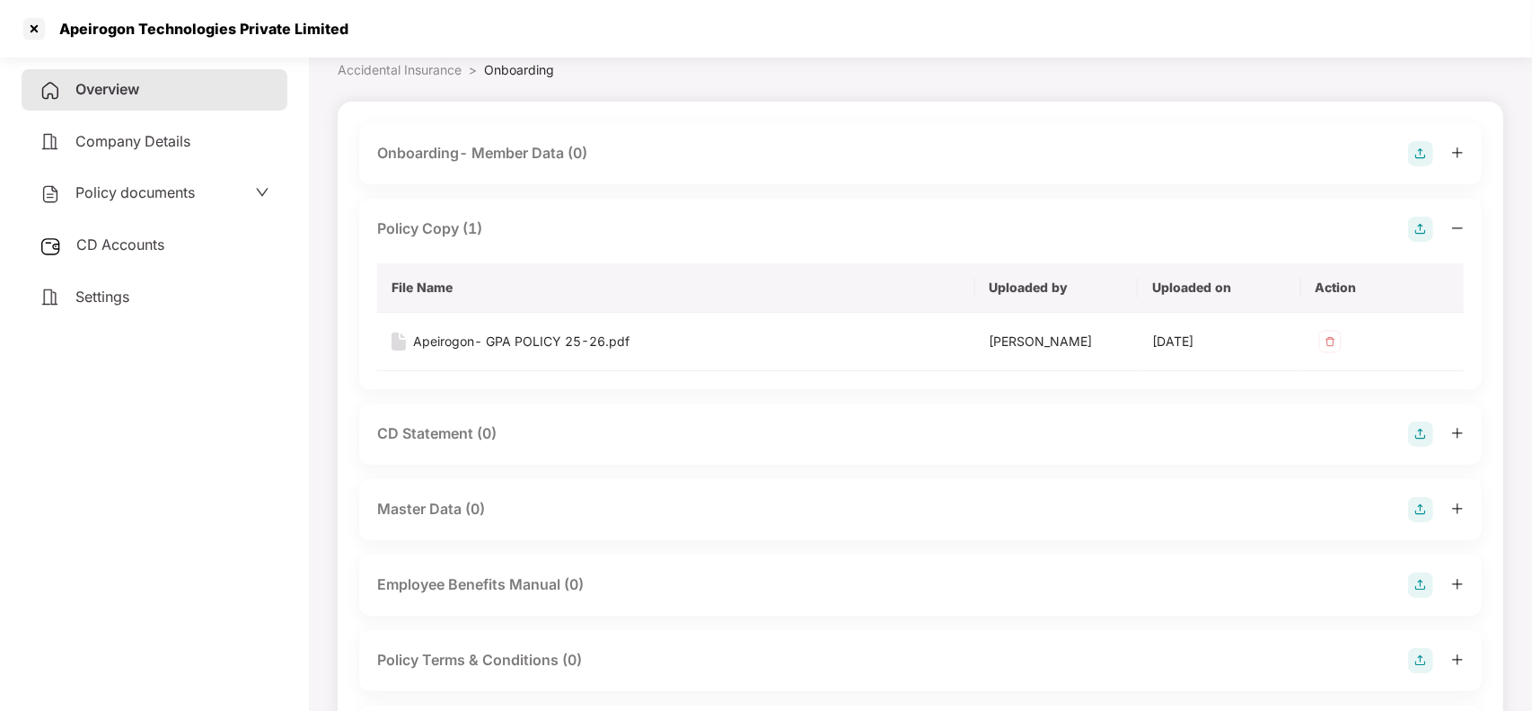
click at [442, 225] on div "Policy Copy (1)" at bounding box center [429, 228] width 105 height 22
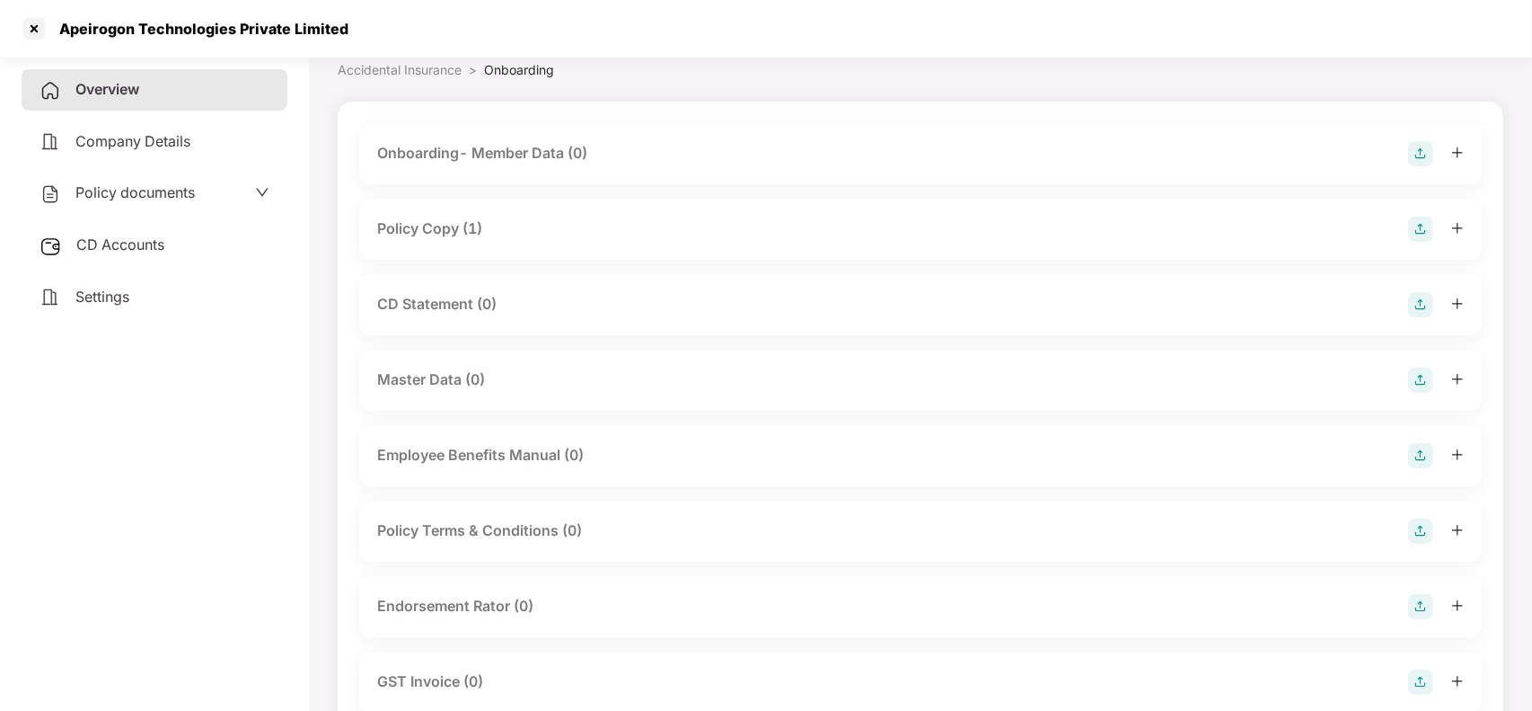
click at [115, 81] on span "Overview" at bounding box center [107, 89] width 64 height 18
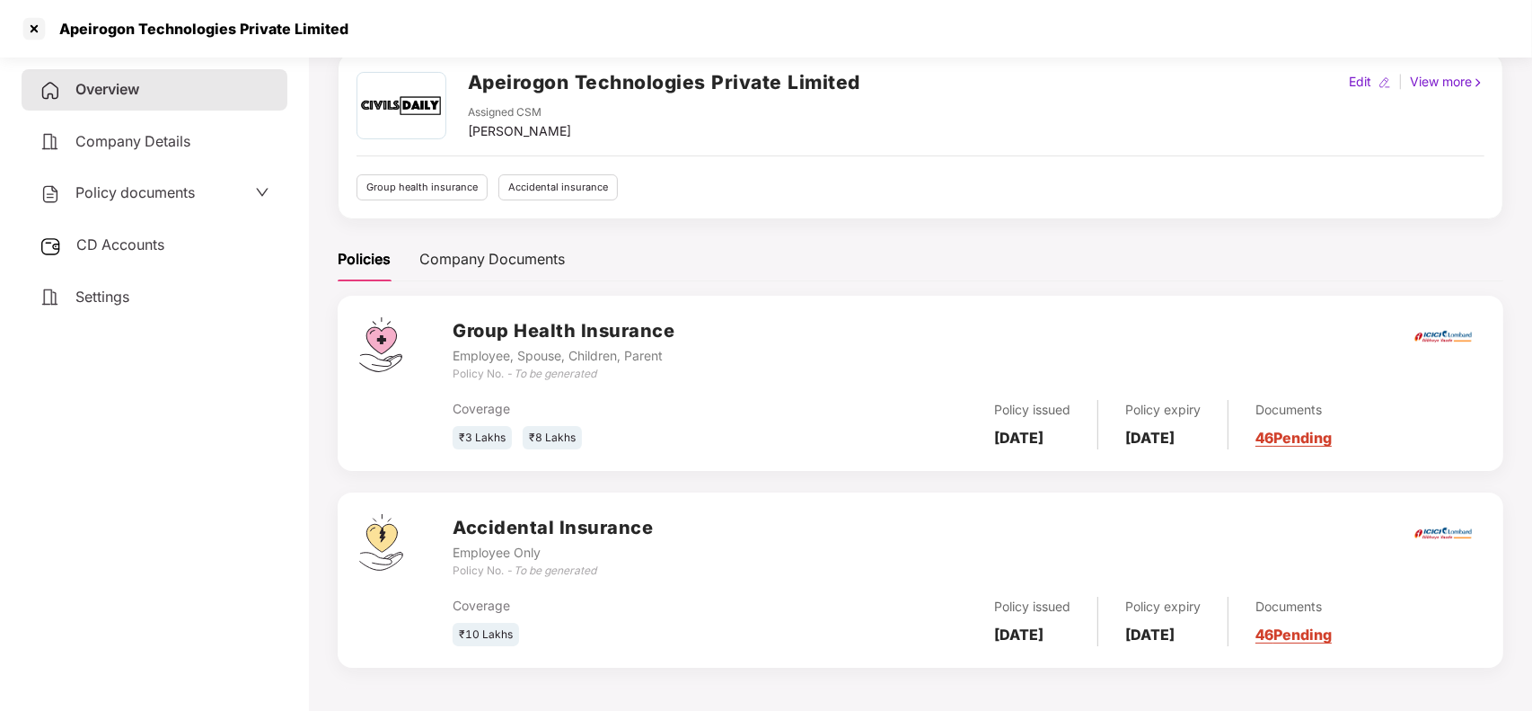
click at [1310, 437] on link "46 Pending" at bounding box center [1294, 437] width 76 height 18
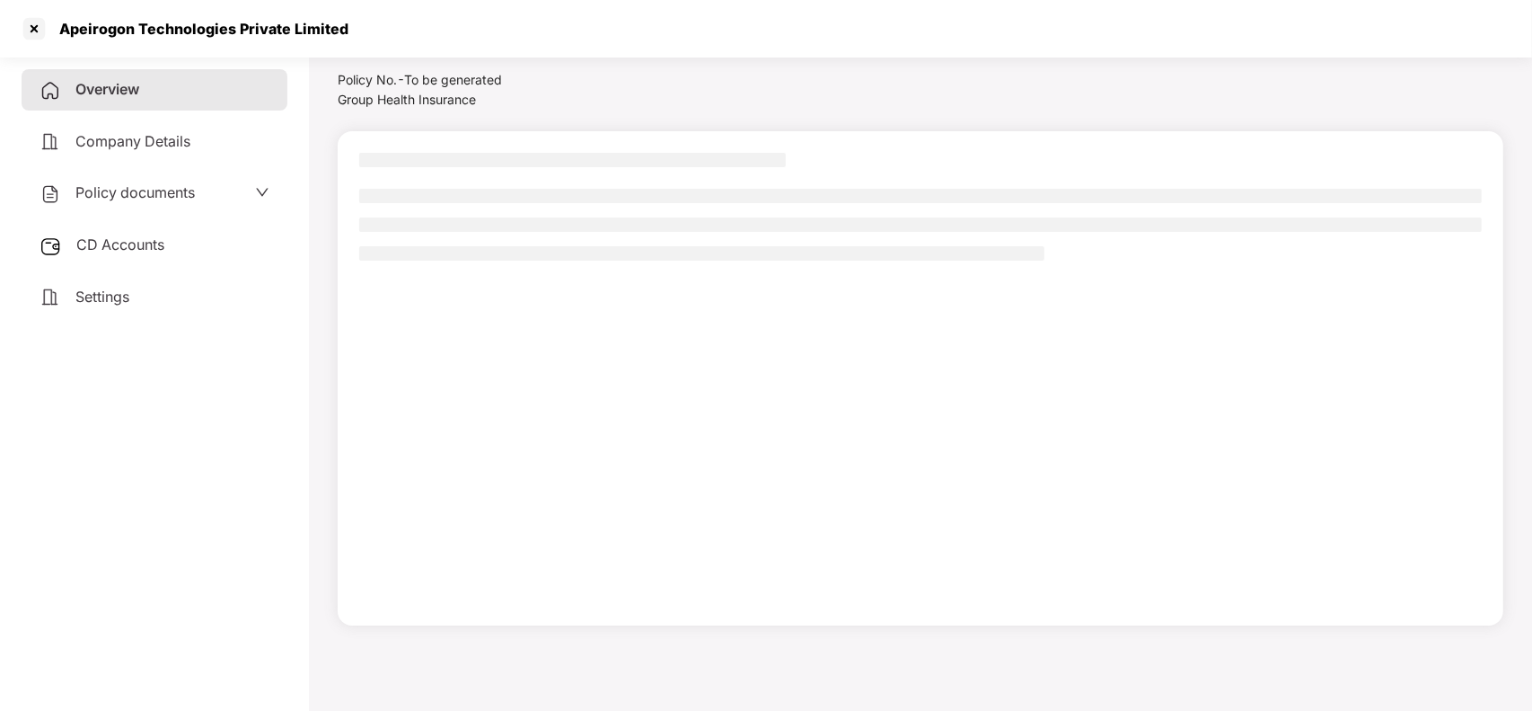
scroll to position [49, 0]
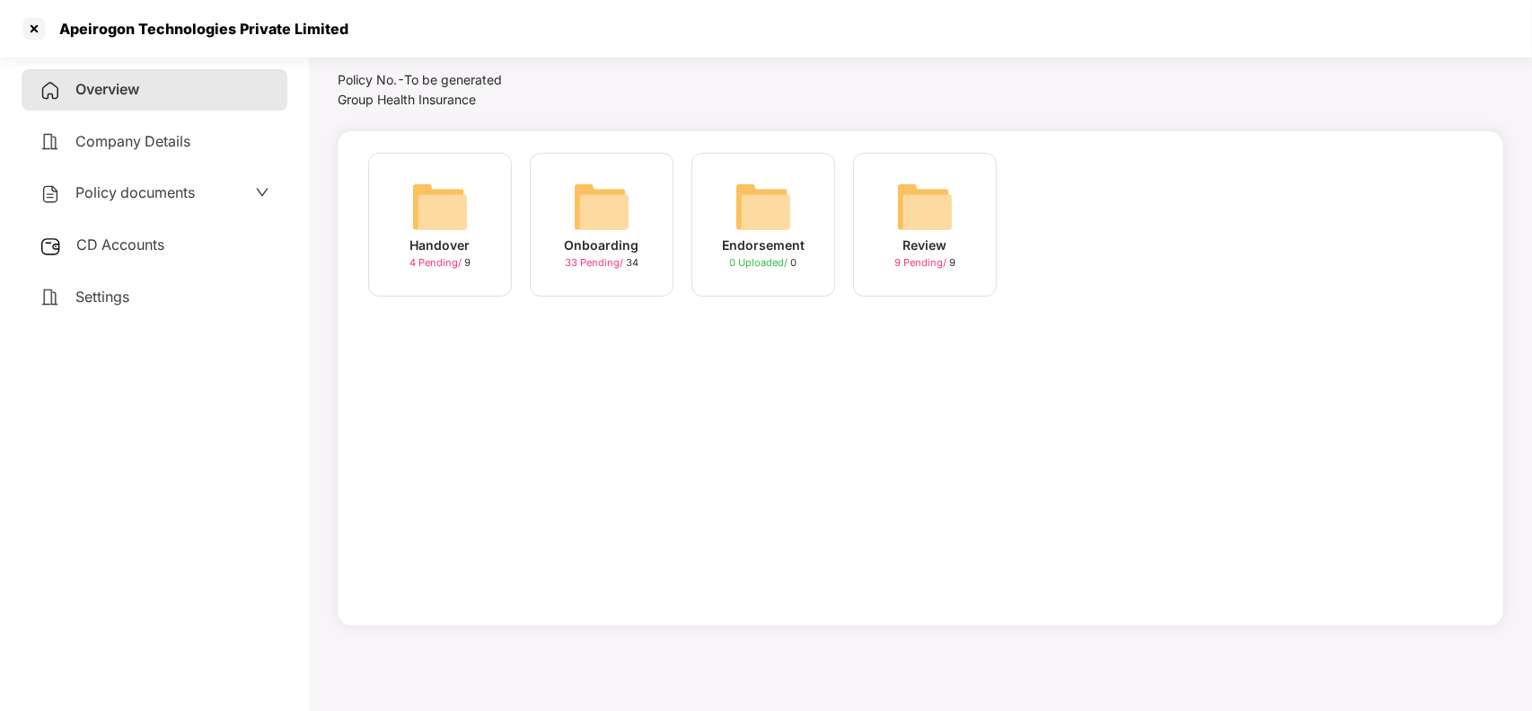
click at [544, 186] on div "Onboarding 33 Pending / 34" at bounding box center [602, 225] width 144 height 144
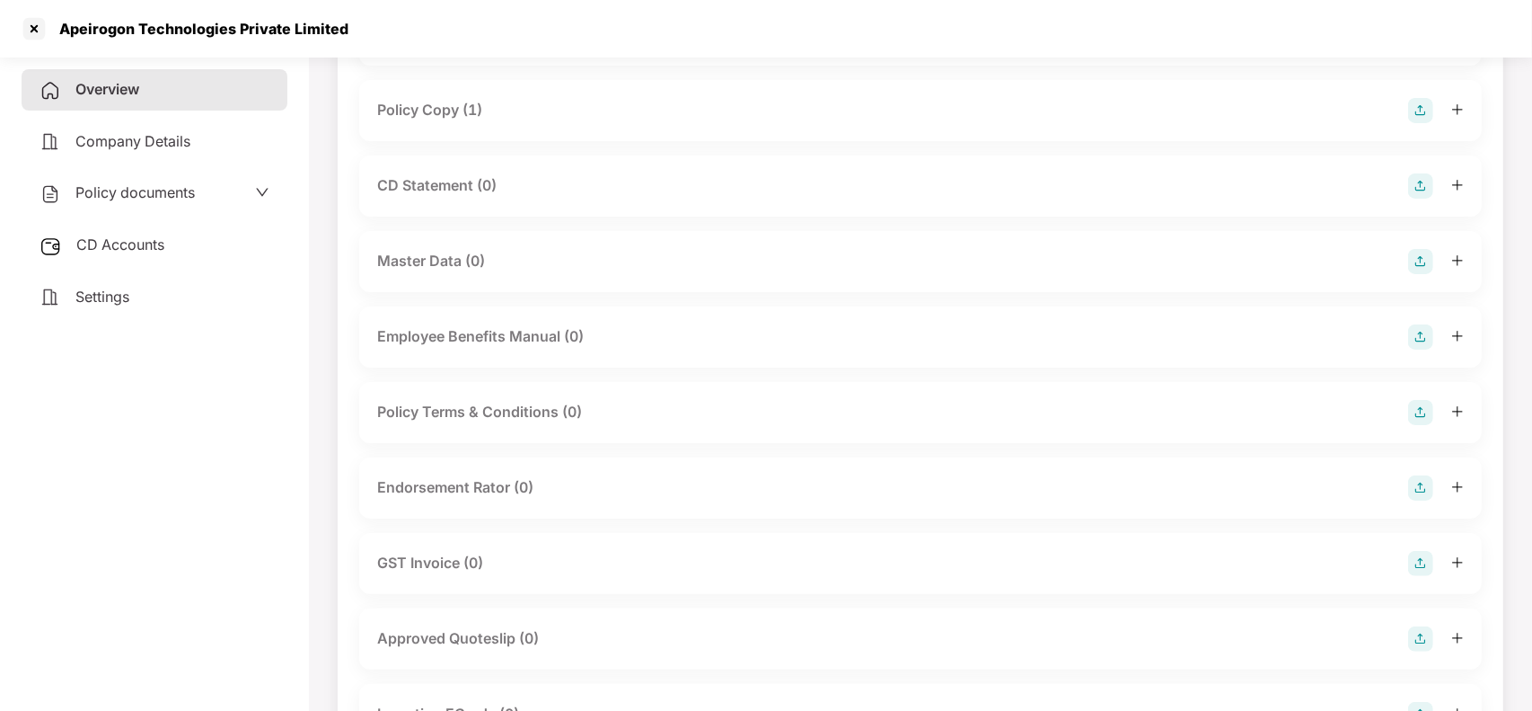
scroll to position [43, 0]
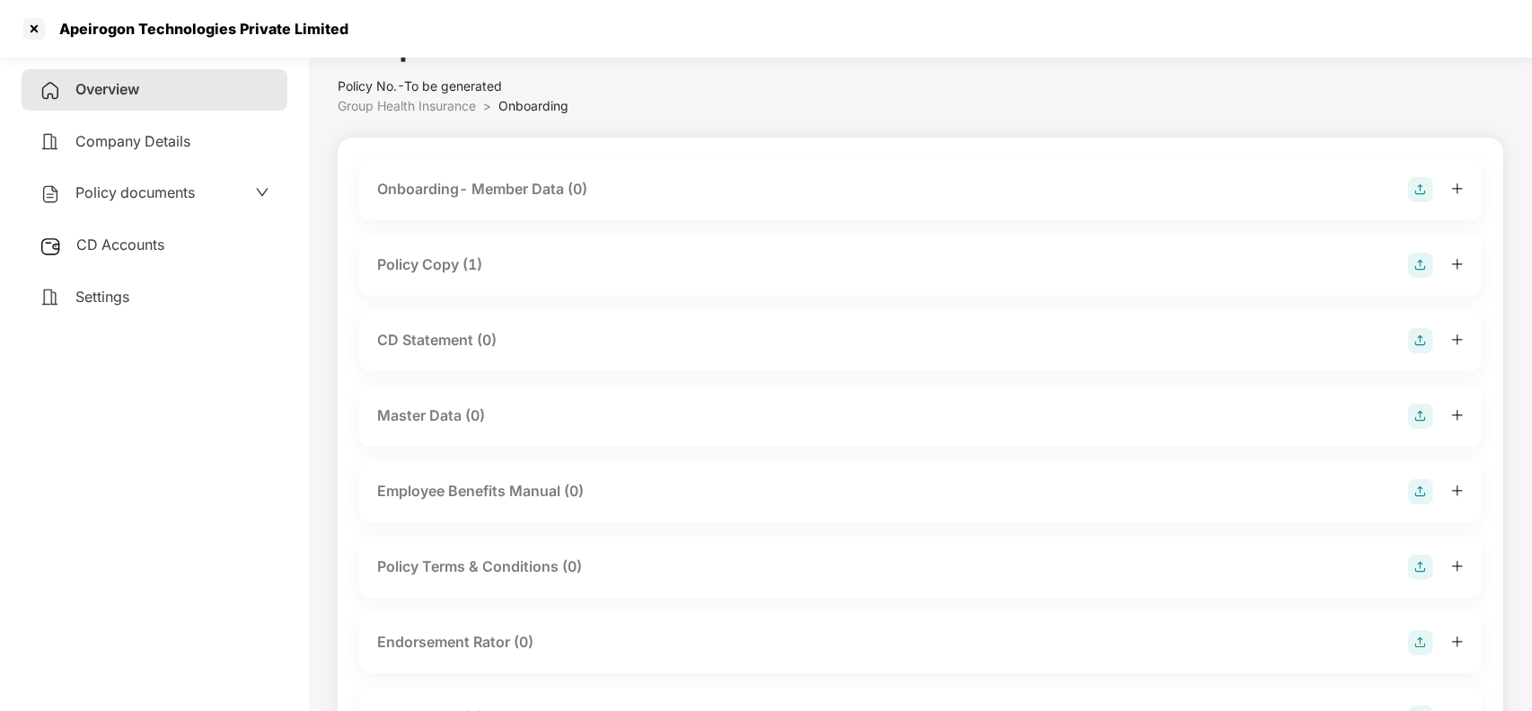
click at [437, 267] on div "Policy Copy (1)" at bounding box center [429, 264] width 105 height 22
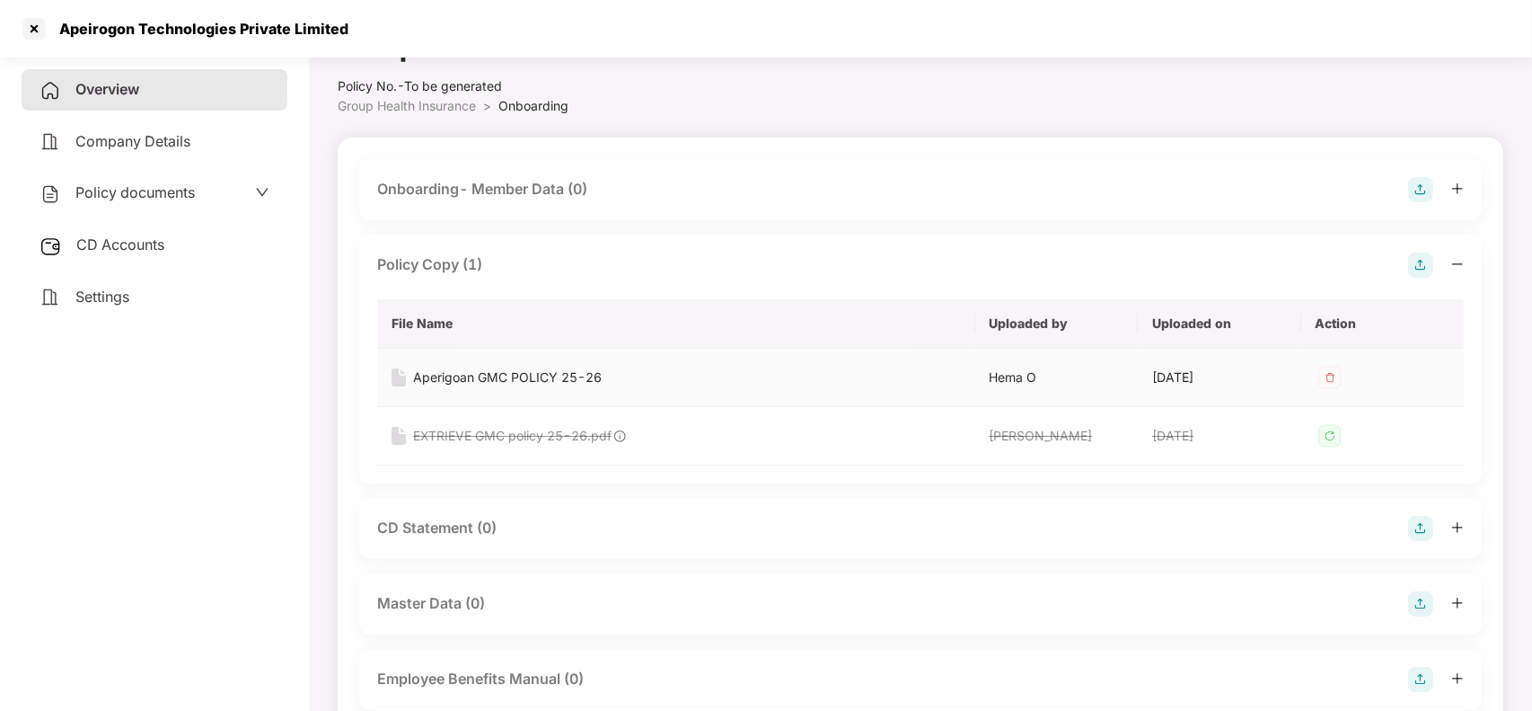
click at [443, 377] on div "Aperigoan GMC POLICY 25-26" at bounding box center [507, 377] width 189 height 20
click at [32, 20] on div at bounding box center [34, 28] width 29 height 29
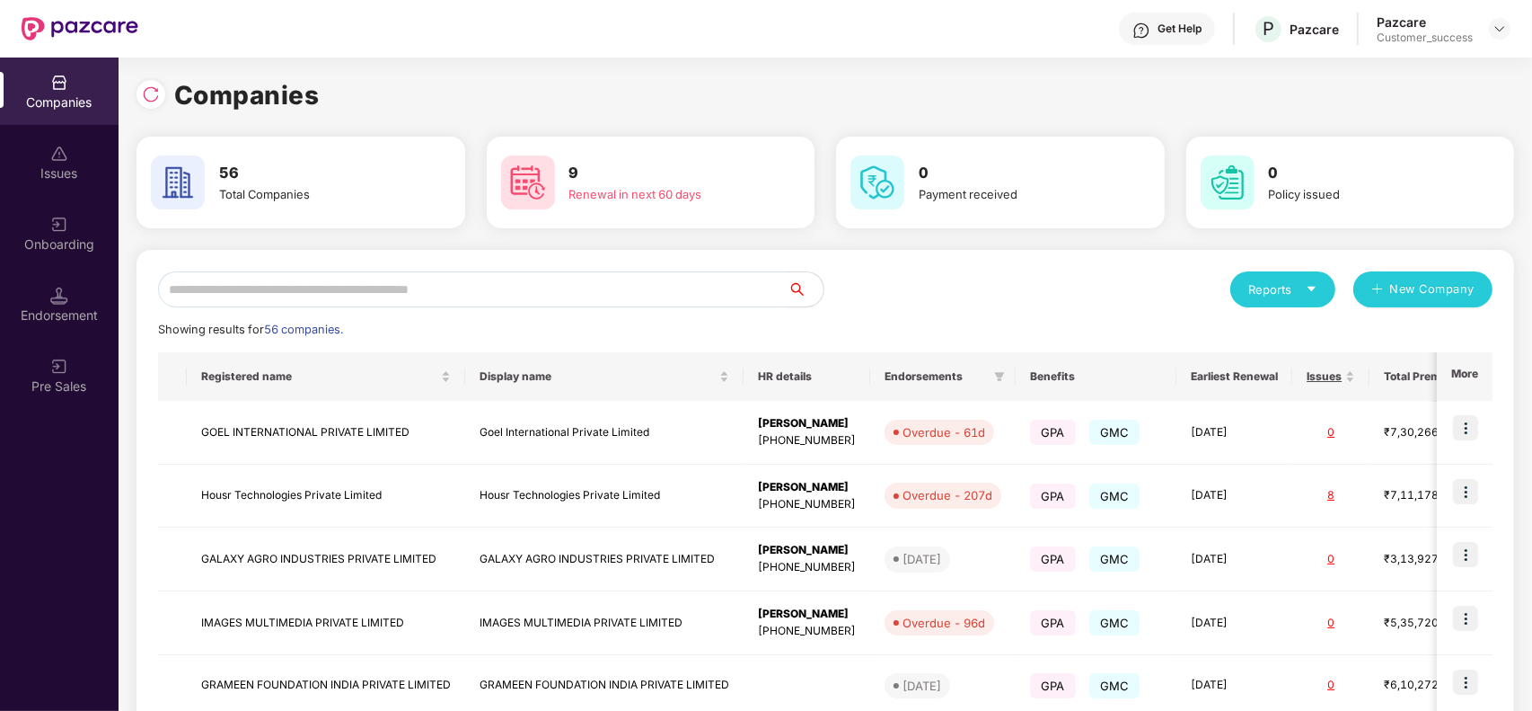
scroll to position [0, 0]
click at [368, 274] on input "text" at bounding box center [473, 289] width 630 height 36
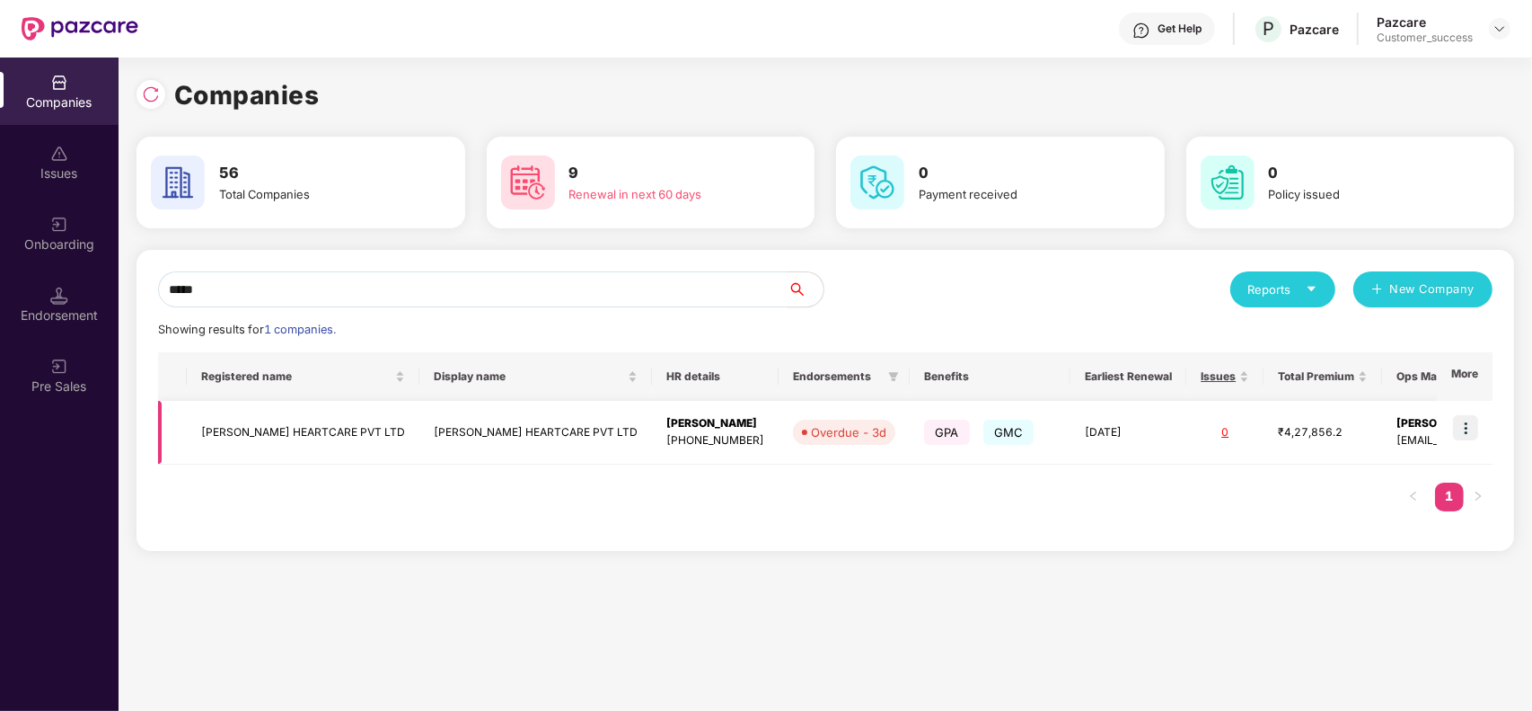
type input "*****"
click at [419, 442] on td "[PERSON_NAME] HEARTCARE PVT LTD" at bounding box center [535, 433] width 233 height 64
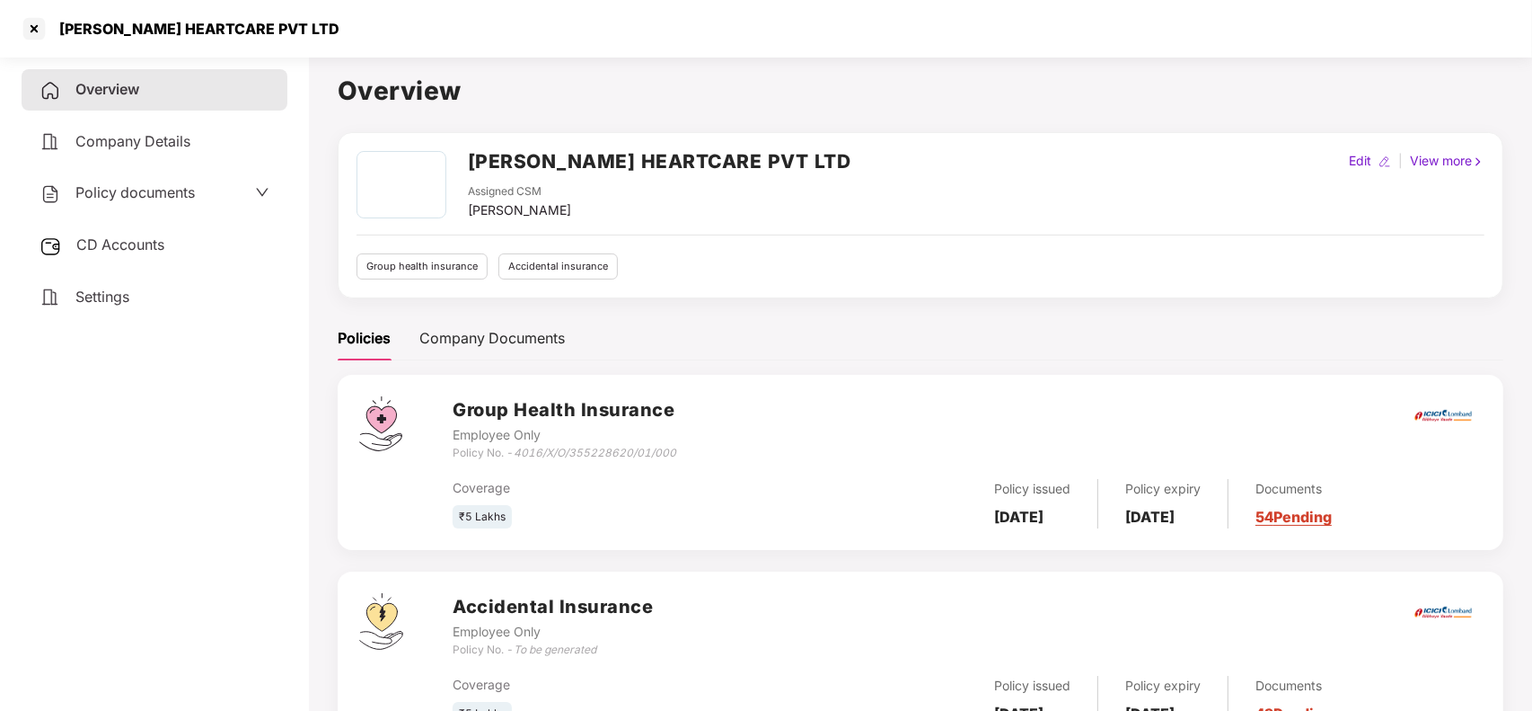
scroll to position [79, 0]
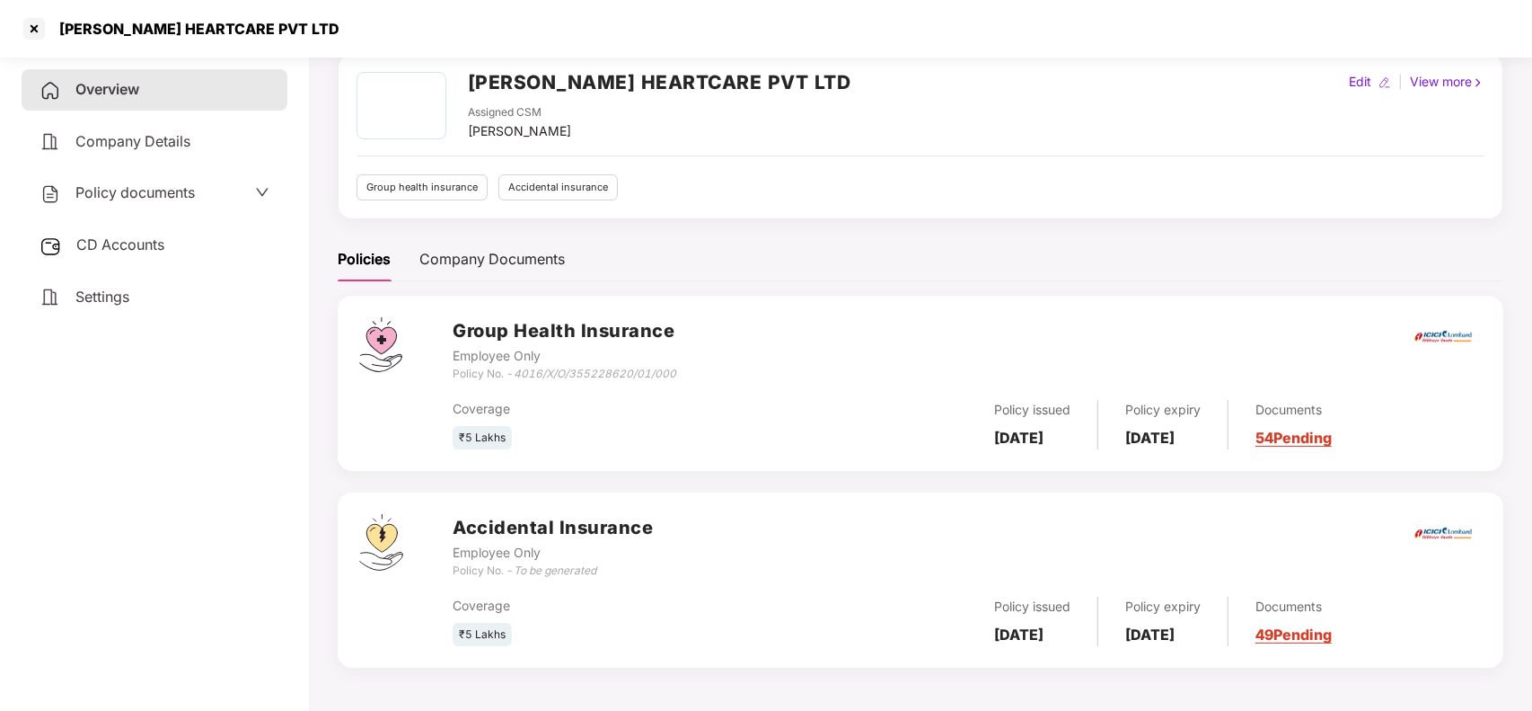
click at [1314, 636] on link "49 Pending" at bounding box center [1294, 634] width 76 height 18
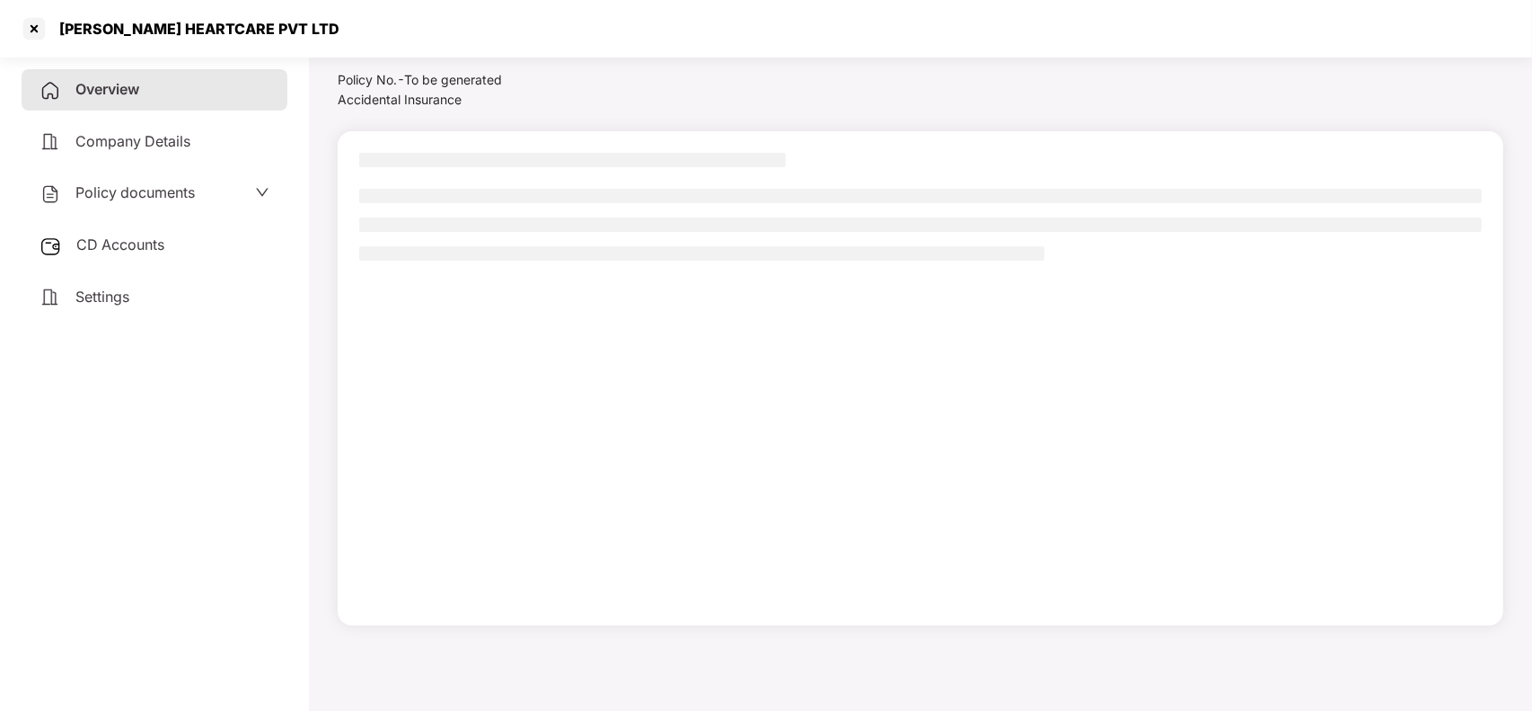
scroll to position [49, 0]
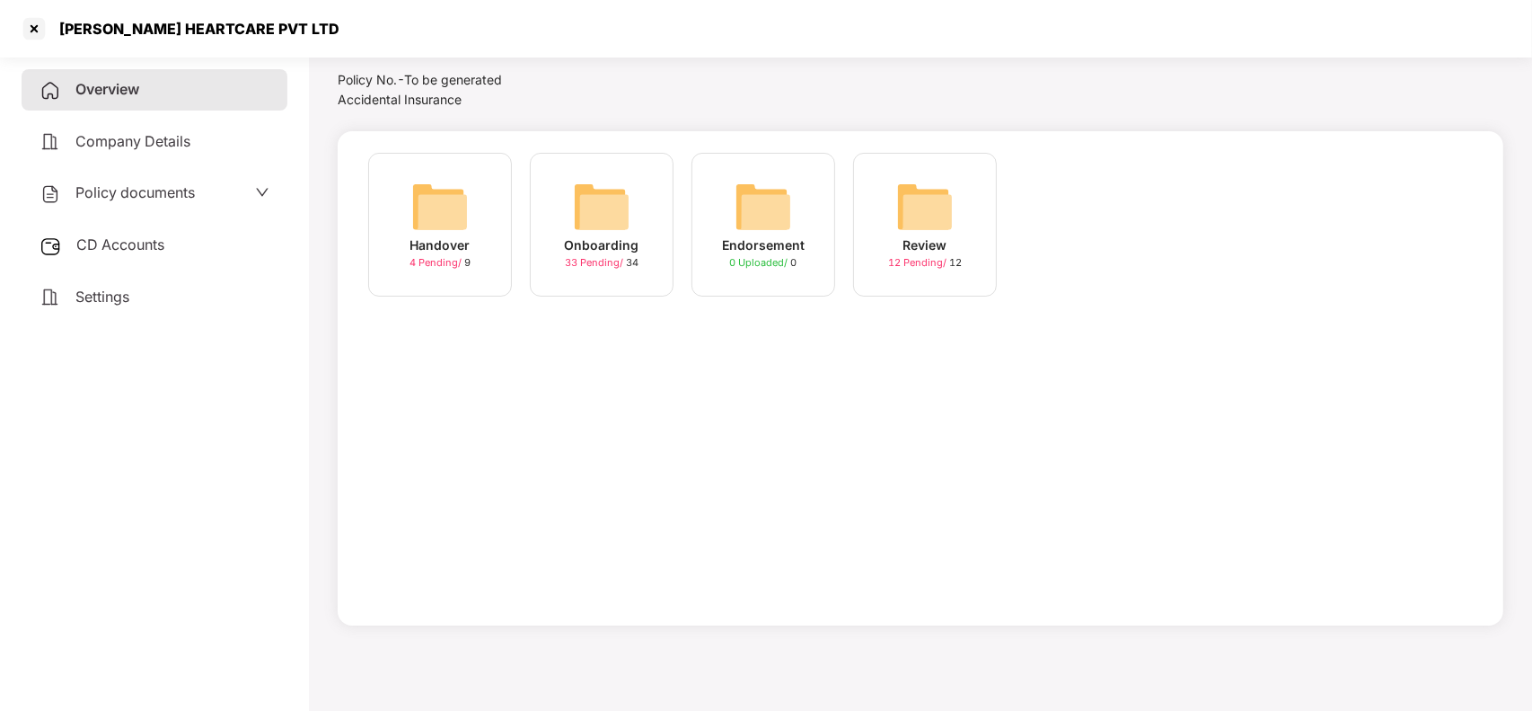
click at [594, 230] on img at bounding box center [601, 206] width 57 height 57
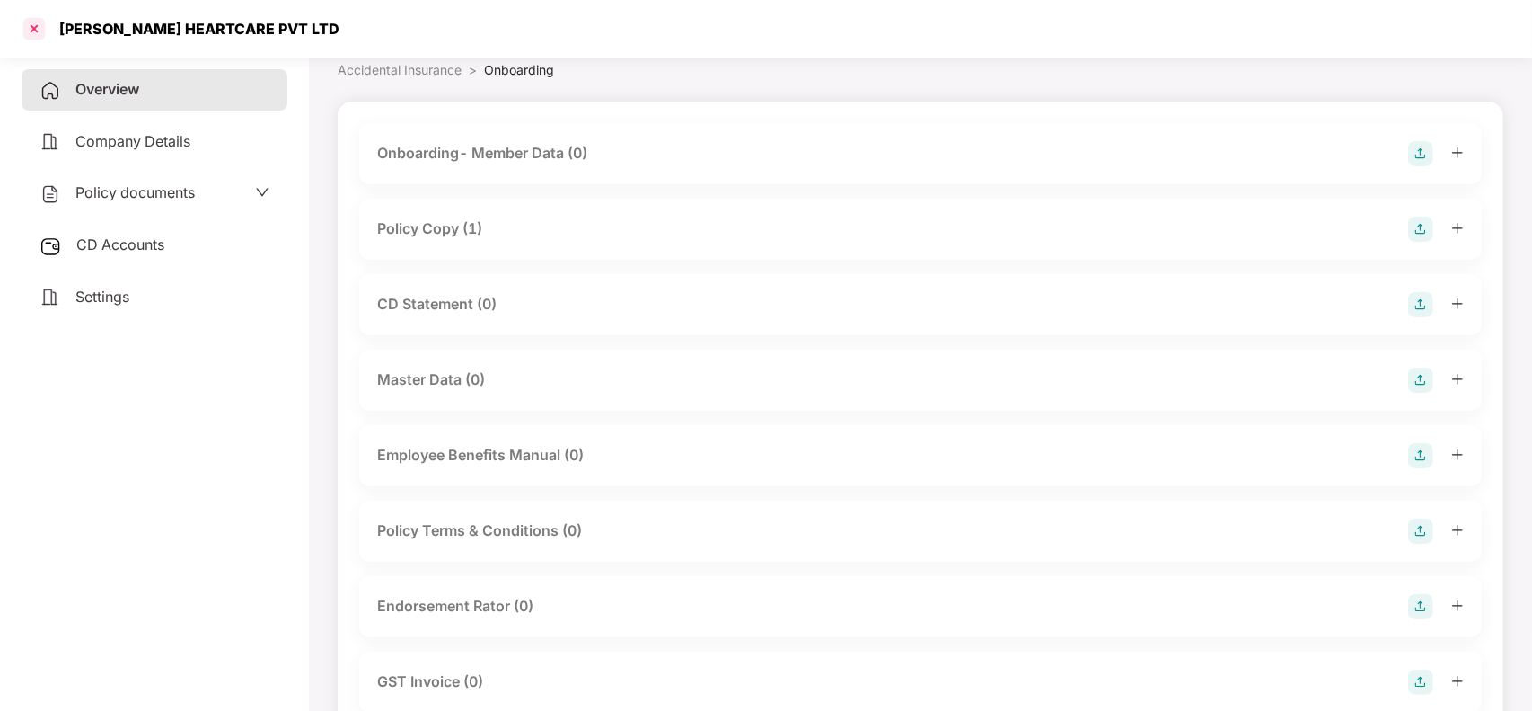
click at [33, 38] on div at bounding box center [34, 28] width 29 height 29
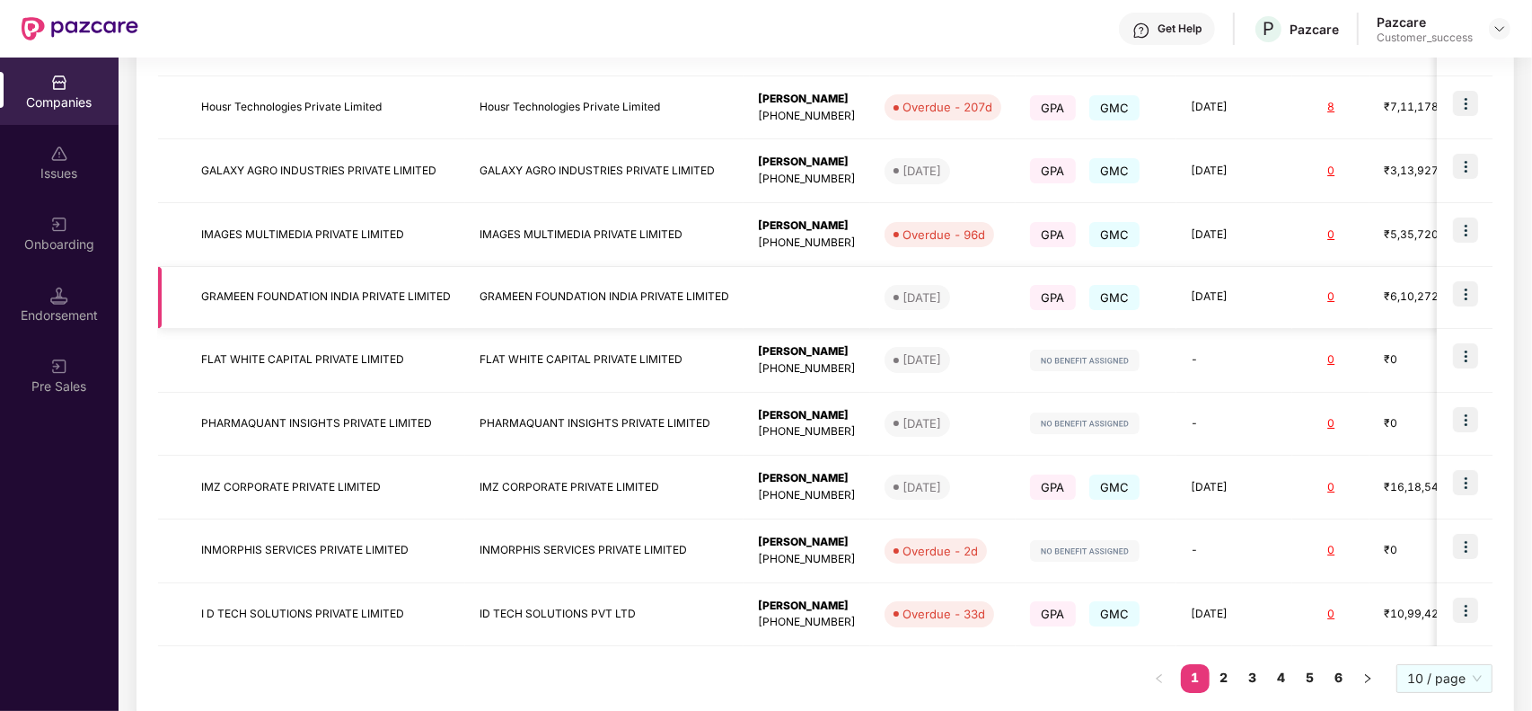
scroll to position [389, 0]
click at [384, 306] on td "GRAMEEN FOUNDATION INDIA PRIVATE LIMITED" at bounding box center [326, 297] width 278 height 62
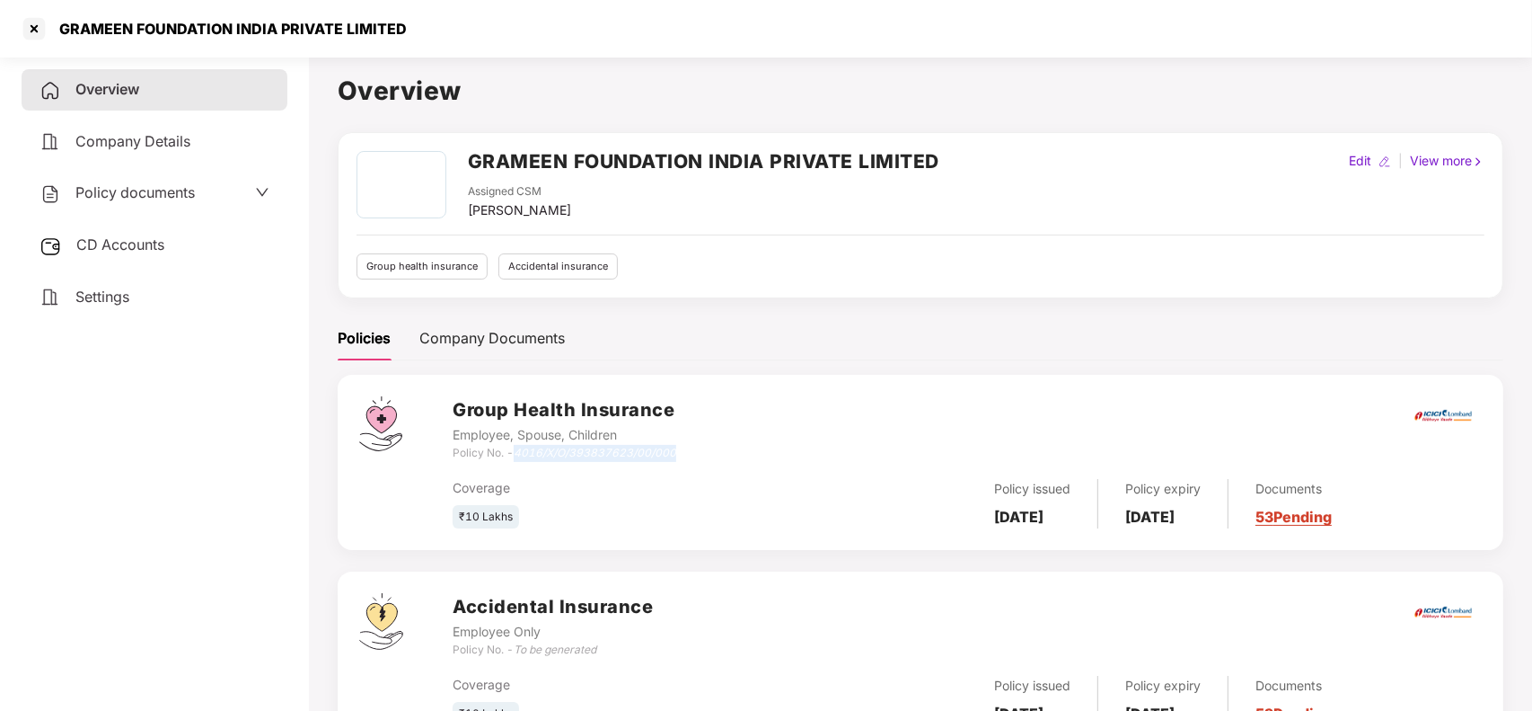
drag, startPoint x: 517, startPoint y: 455, endPoint x: 697, endPoint y: 450, distance: 179.7
click at [697, 450] on div "Group Health Insurance Employee, Spouse, Children Policy No. - 4016/X/O/3938376…" at bounding box center [967, 428] width 1029 height 65
copy icon "4016/X/O/393837623/00/000"
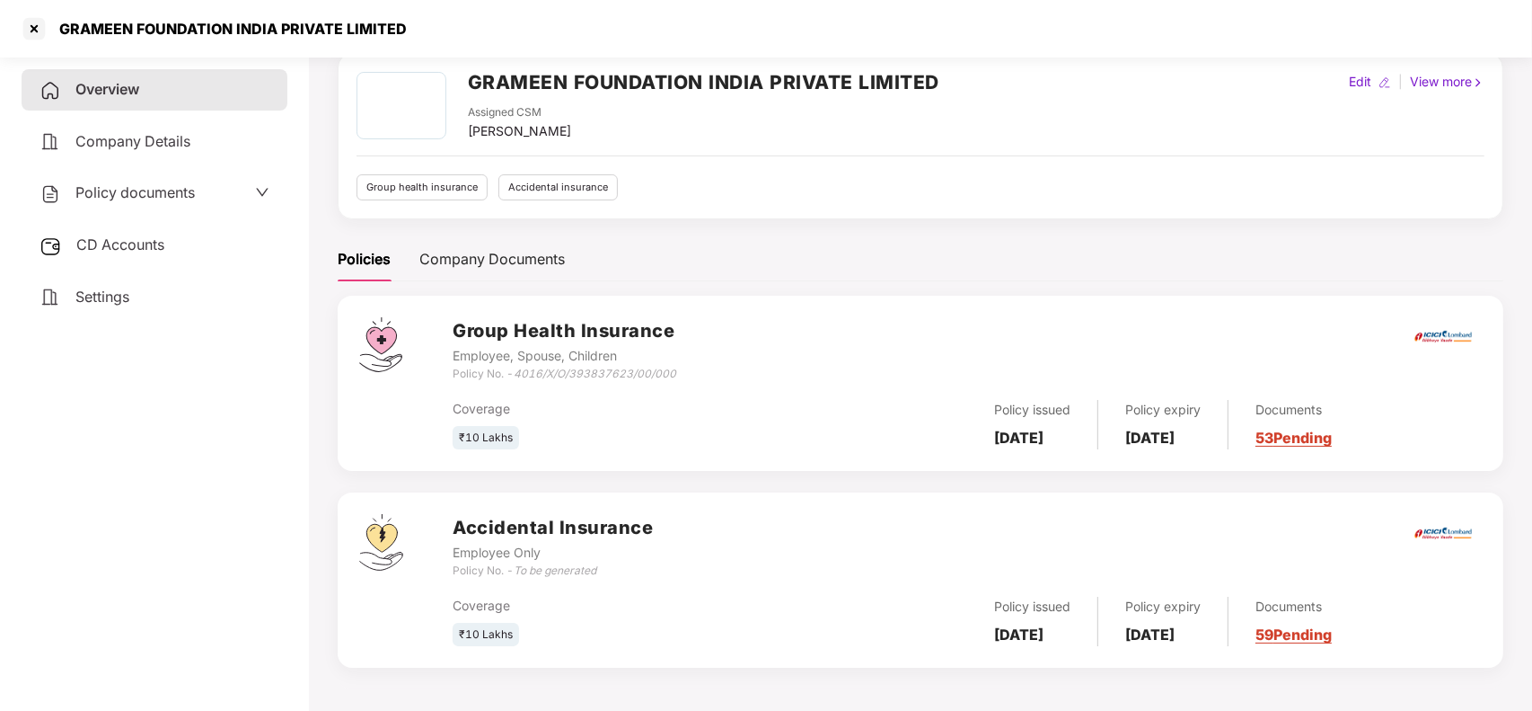
click at [1317, 626] on link "59 Pending" at bounding box center [1294, 634] width 76 height 18
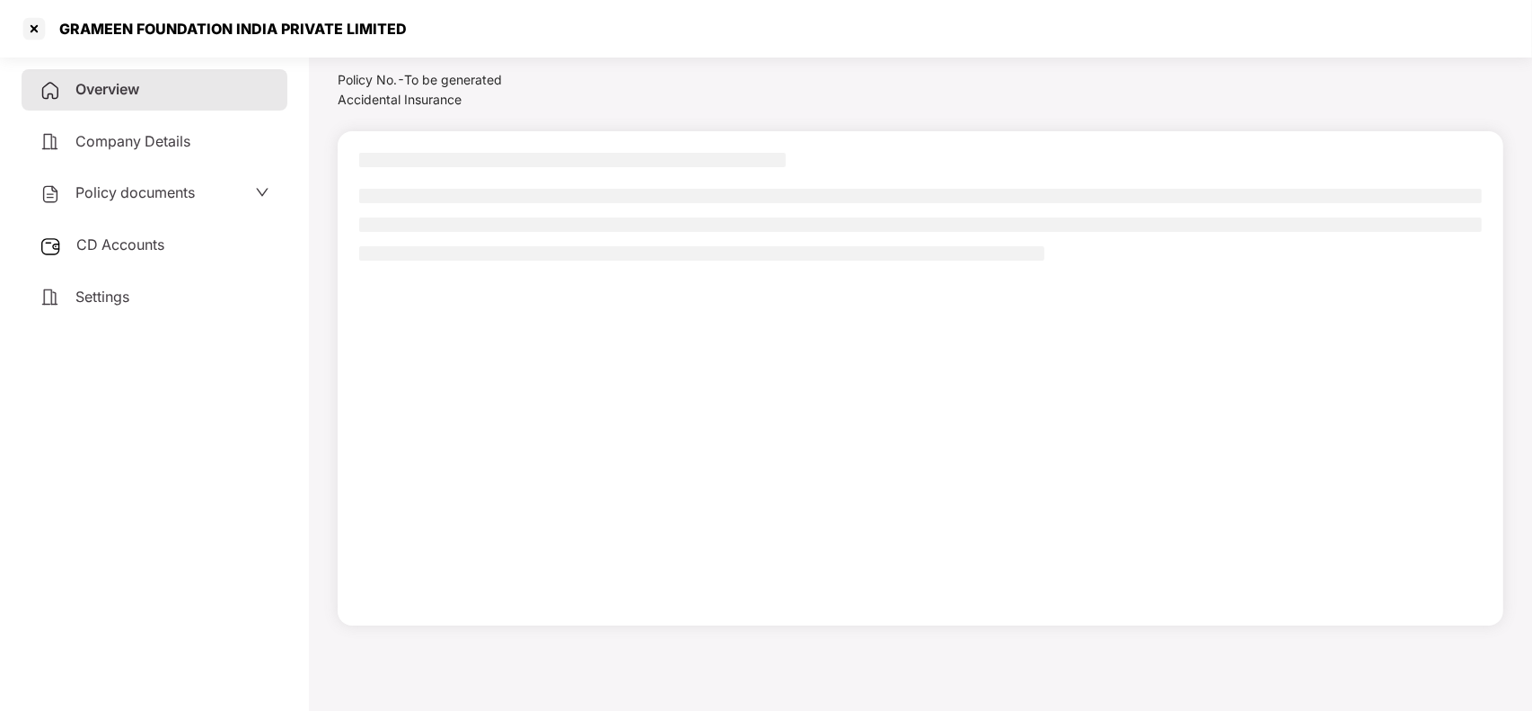
scroll to position [49, 0]
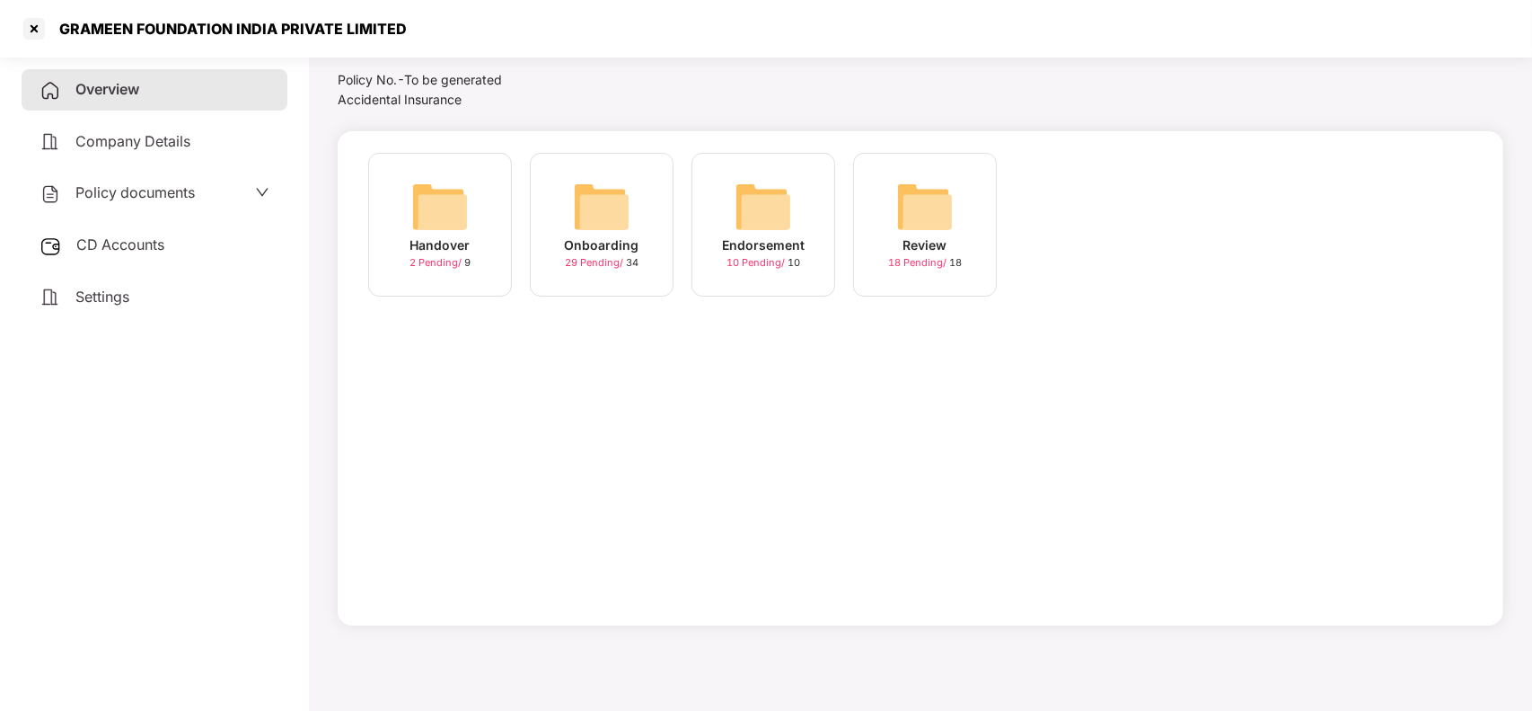
click at [559, 190] on div "Onboarding 29 Pending / 34" at bounding box center [602, 225] width 144 height 144
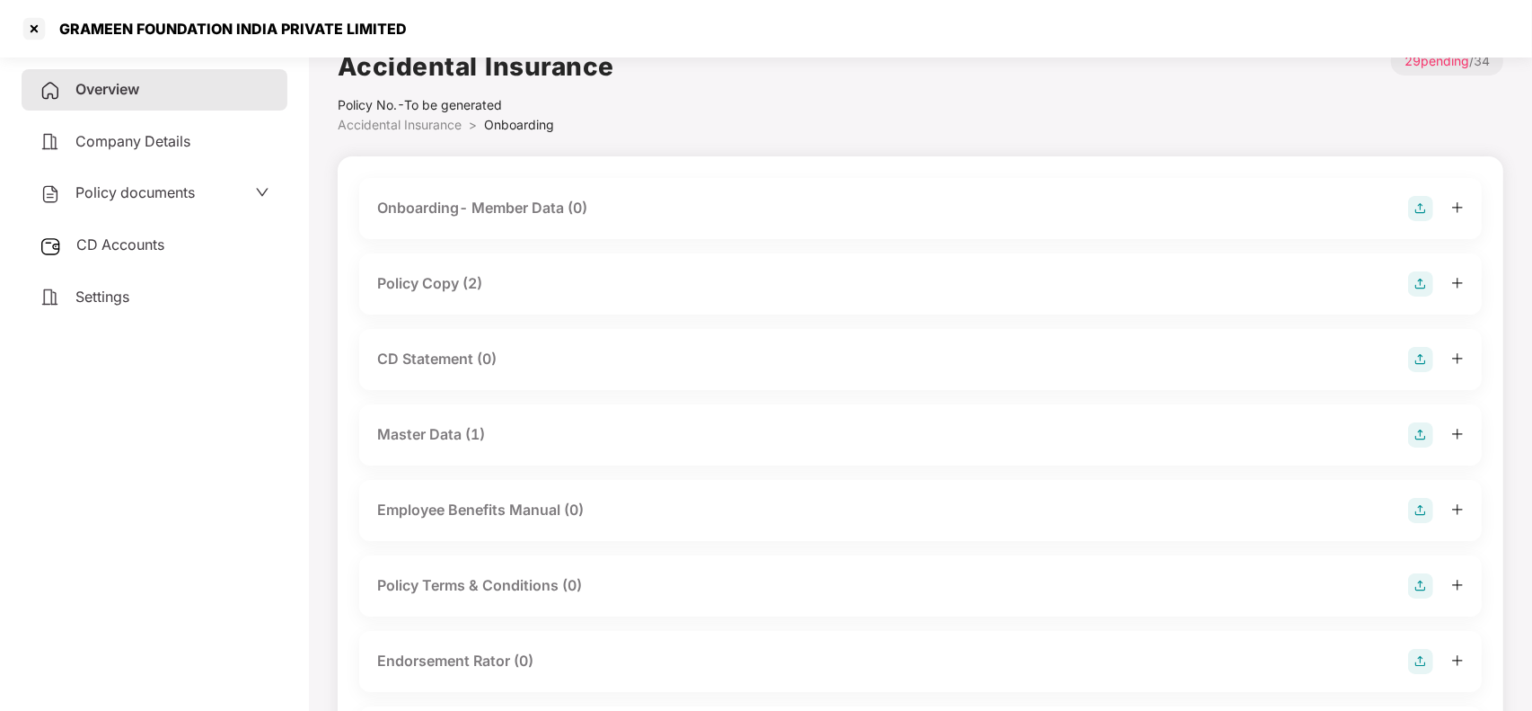
scroll to position [0, 0]
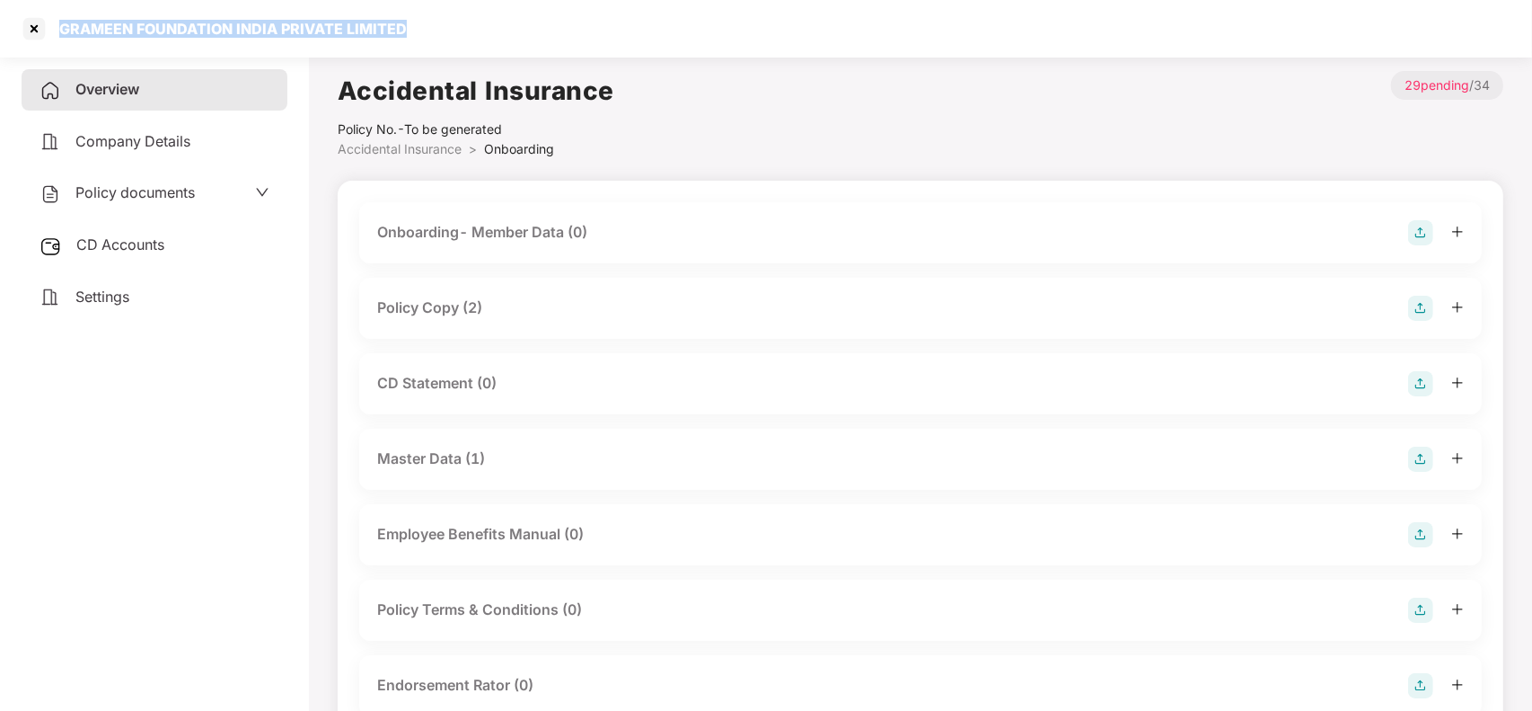
drag, startPoint x: 59, startPoint y: 24, endPoint x: 415, endPoint y: 13, distance: 355.9
click at [415, 13] on div "GRAMEEN FOUNDATION INDIA PRIVATE LIMITED" at bounding box center [766, 28] width 1532 height 57
copy div "GRAMEEN FOUNDATION INDIA PRIVATE LIMITED"
click at [30, 25] on div at bounding box center [34, 28] width 29 height 29
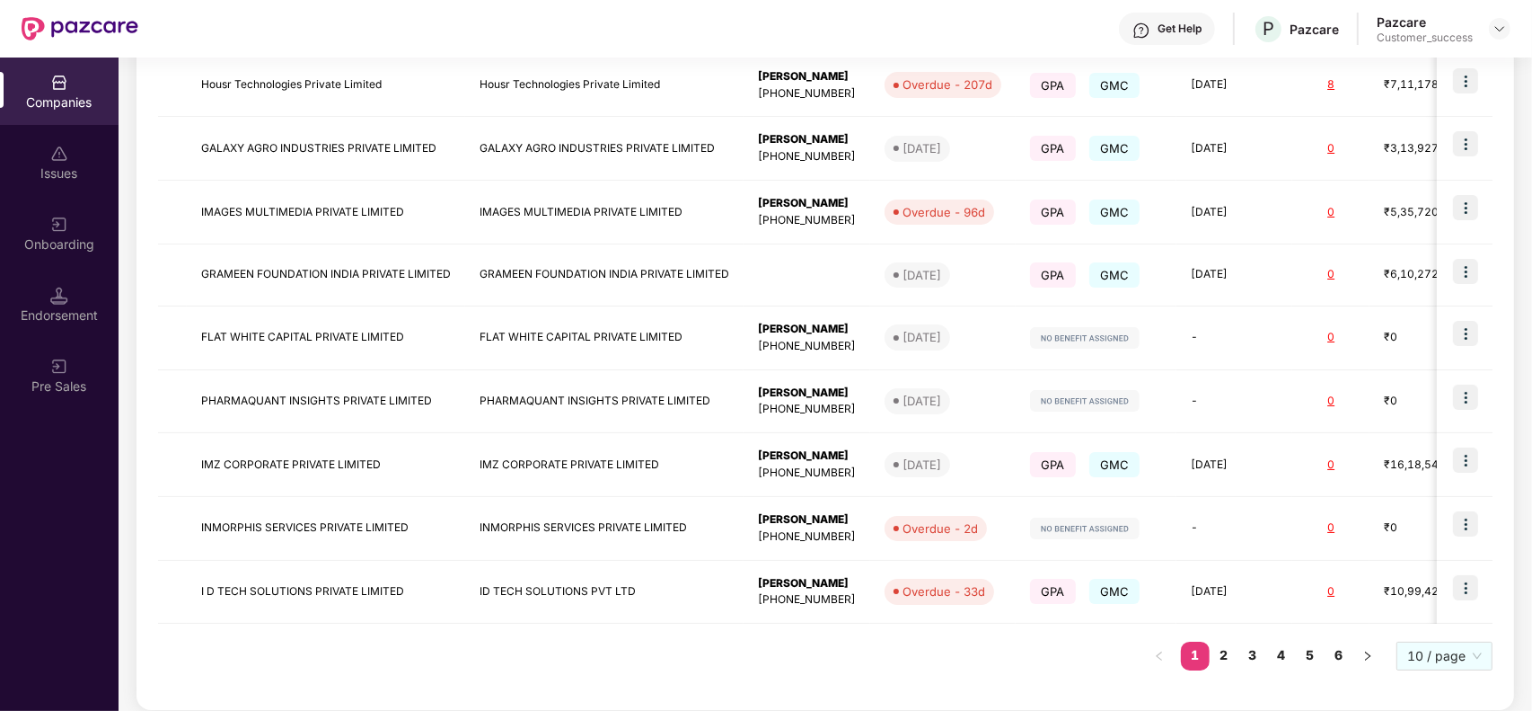
scroll to position [425, 0]
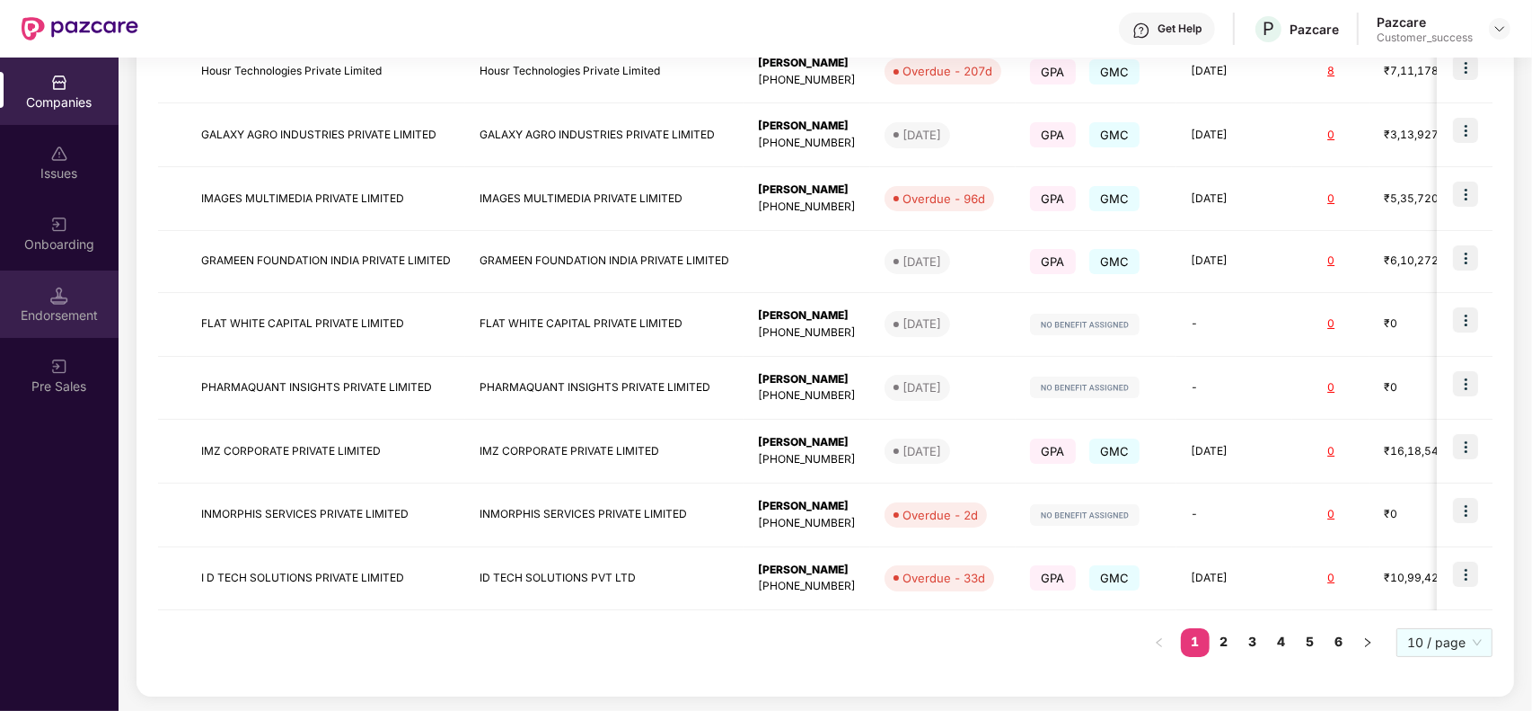
click at [45, 310] on div "Endorsement" at bounding box center [59, 315] width 119 height 18
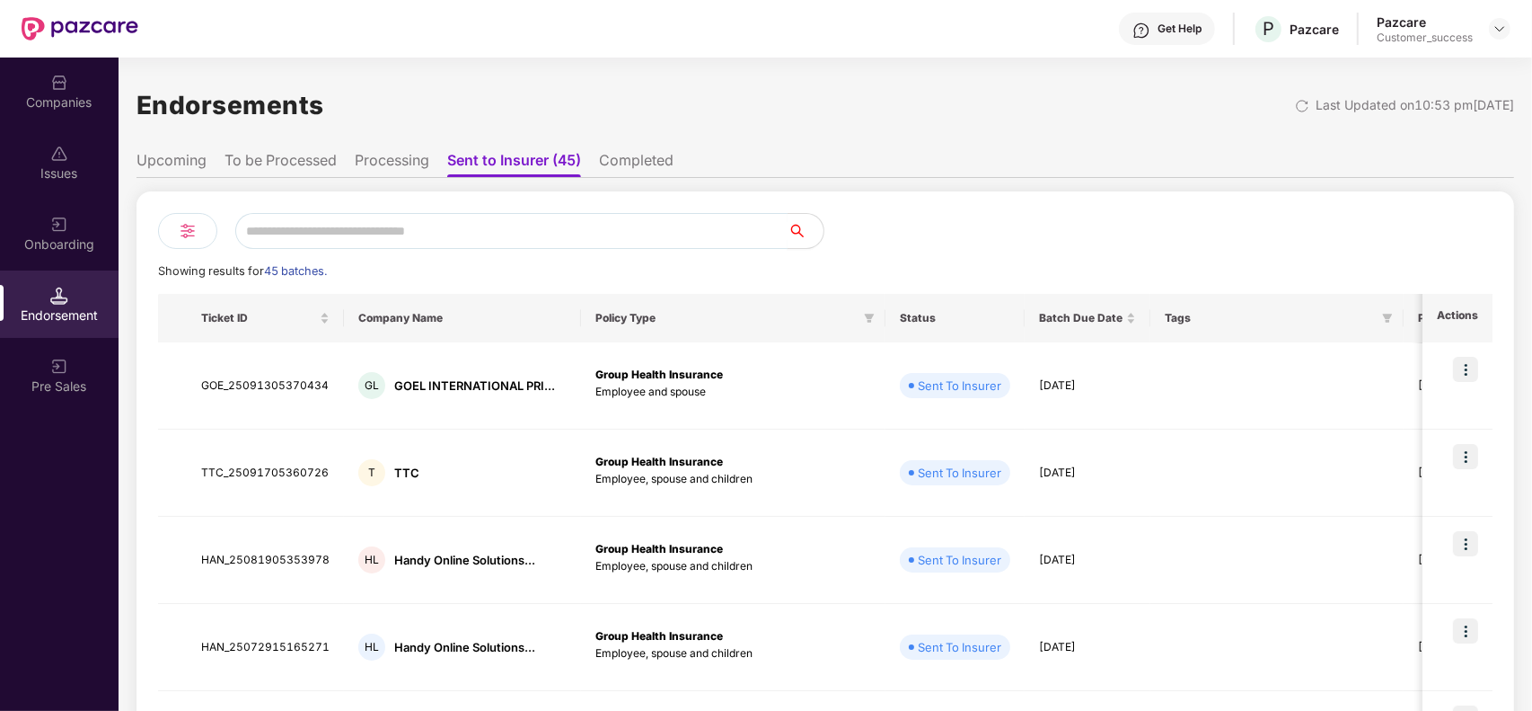
click at [346, 226] on input "text" at bounding box center [511, 231] width 552 height 36
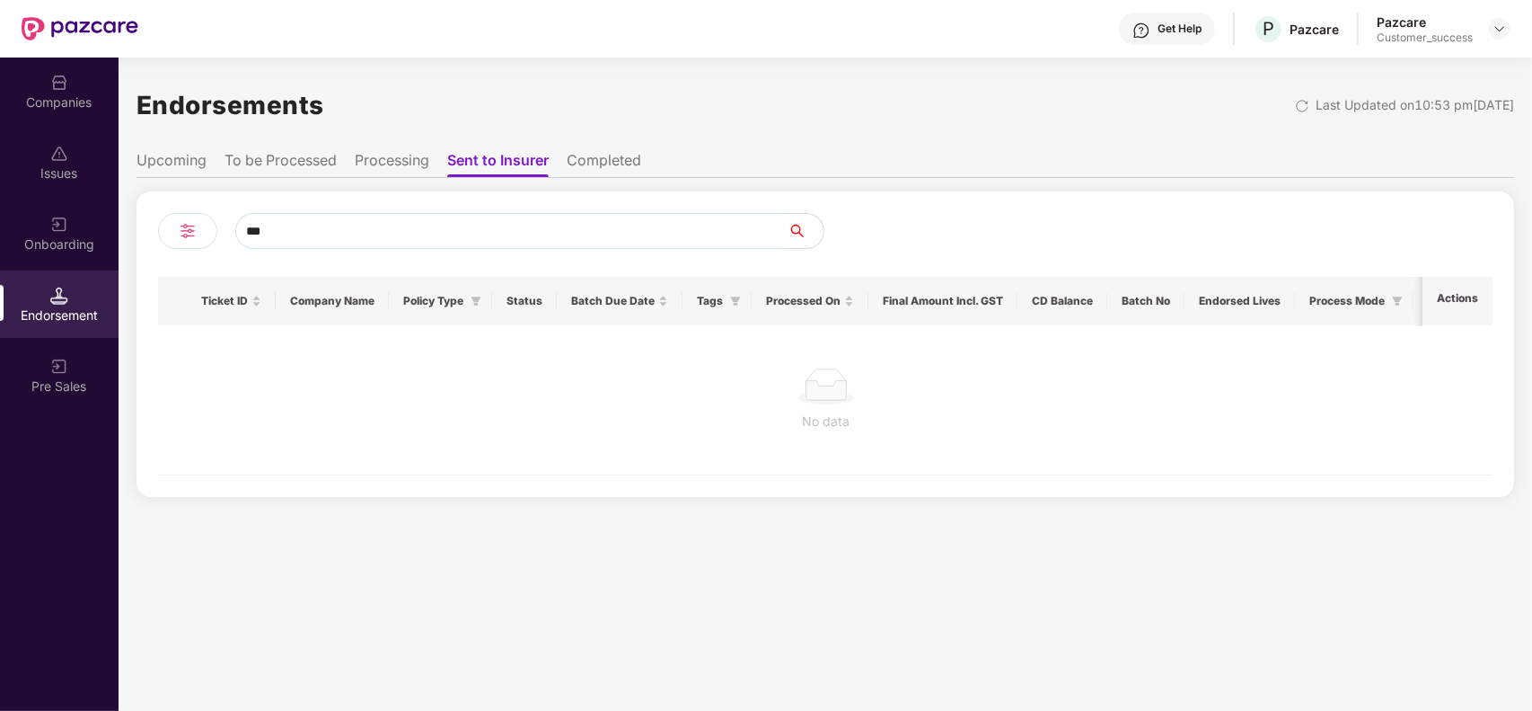
type input "***"
click at [193, 167] on li "Upcoming" at bounding box center [172, 164] width 70 height 26
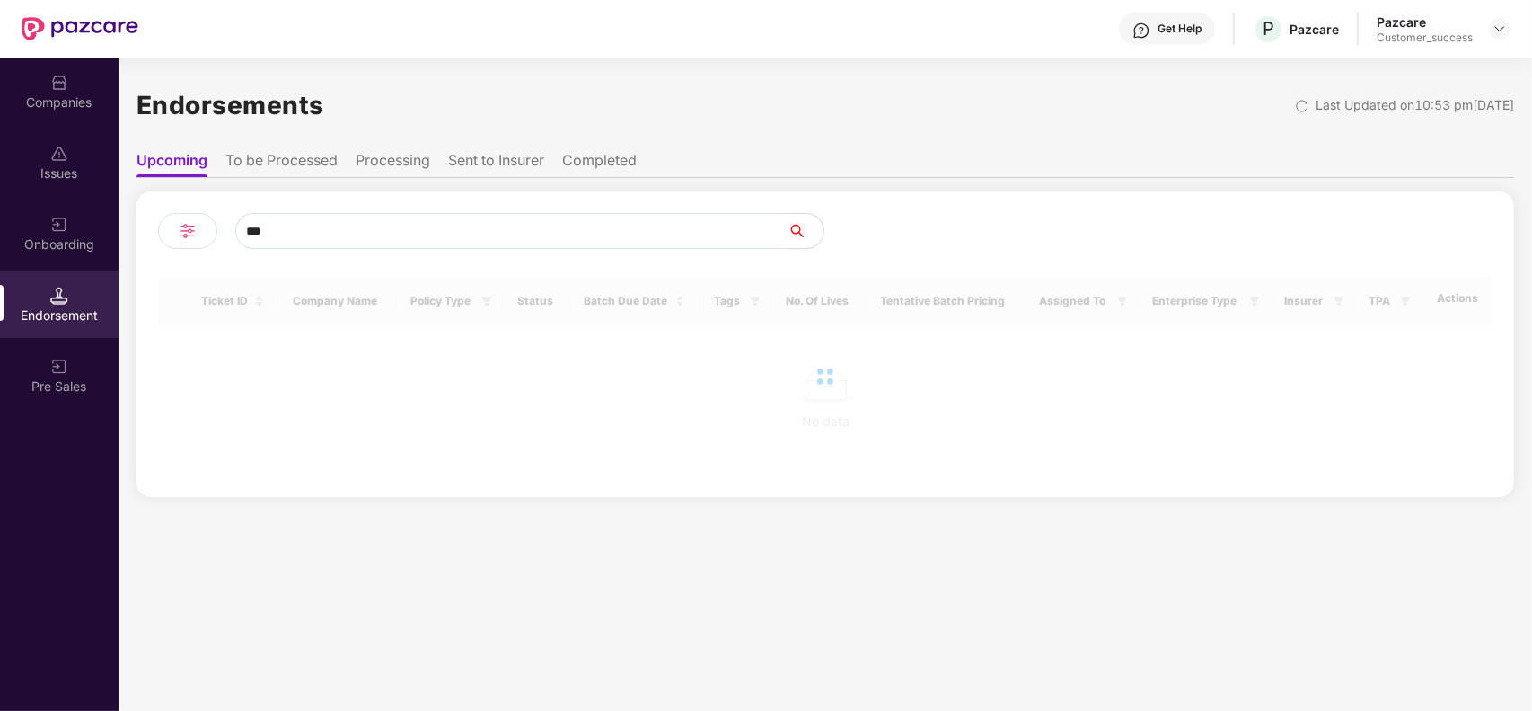
click at [252, 154] on li "To be Processed" at bounding box center [281, 164] width 112 height 26
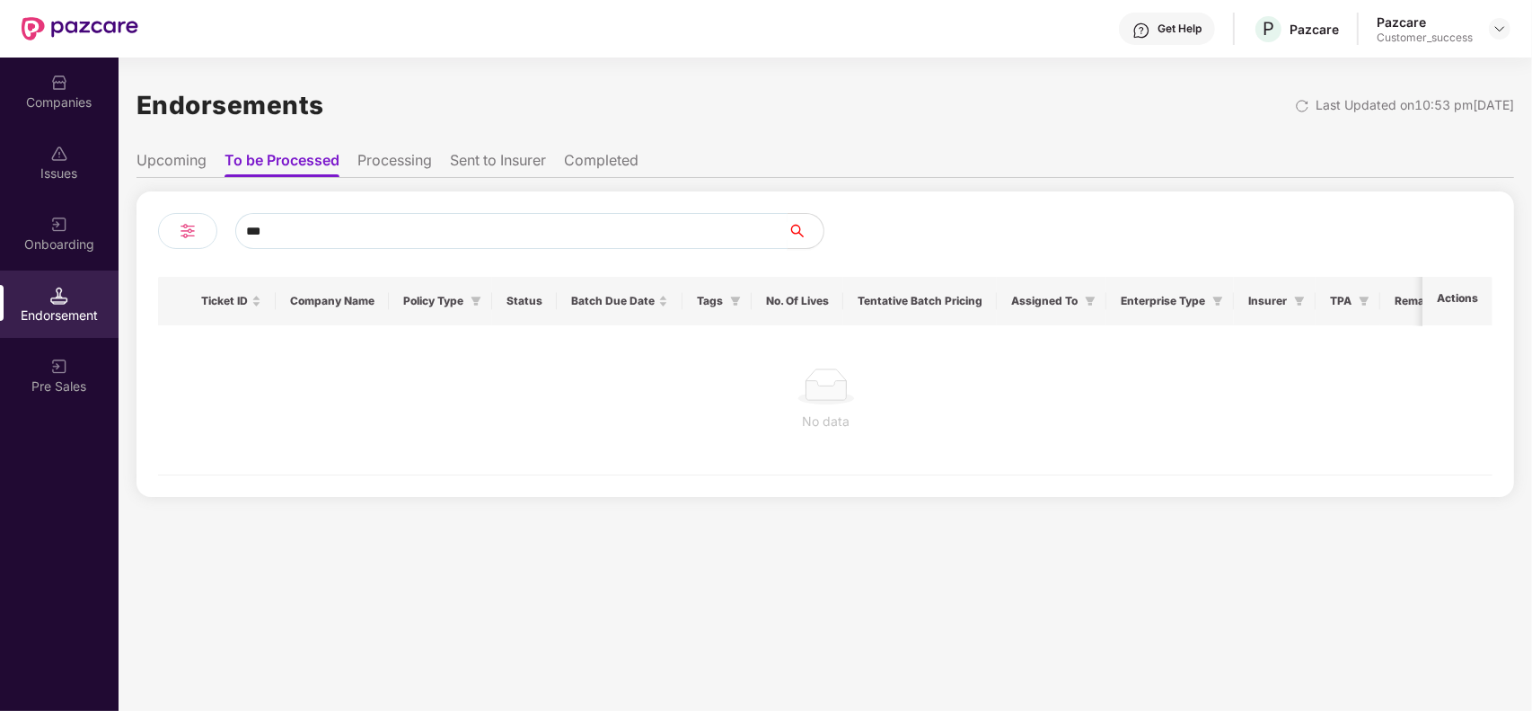
click at [296, 236] on input "***" at bounding box center [511, 231] width 552 height 36
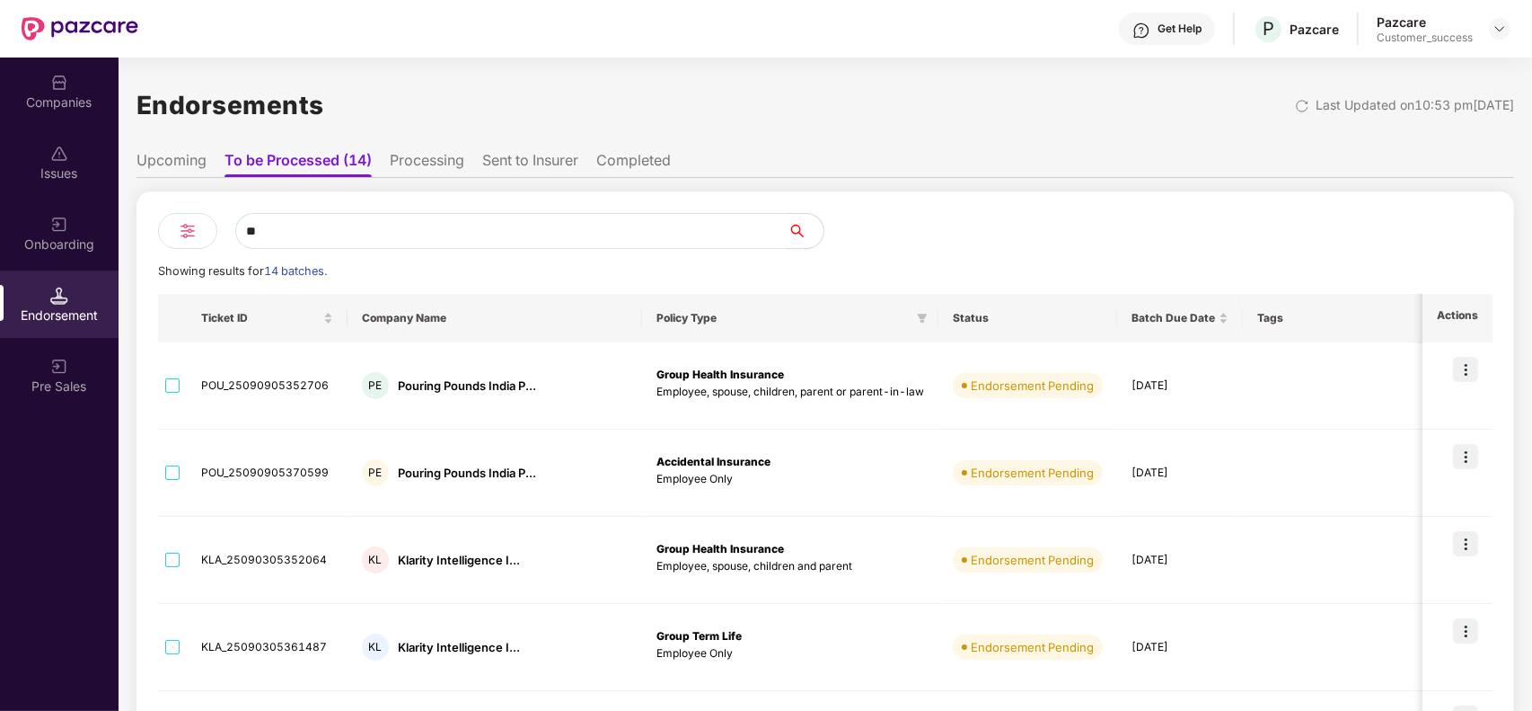
click at [374, 155] on ul "Upcoming To be Processed (14) Processing Sent to Insurer Completed" at bounding box center [826, 160] width 1378 height 36
click at [324, 225] on input "**" at bounding box center [511, 231] width 552 height 36
type input "*"
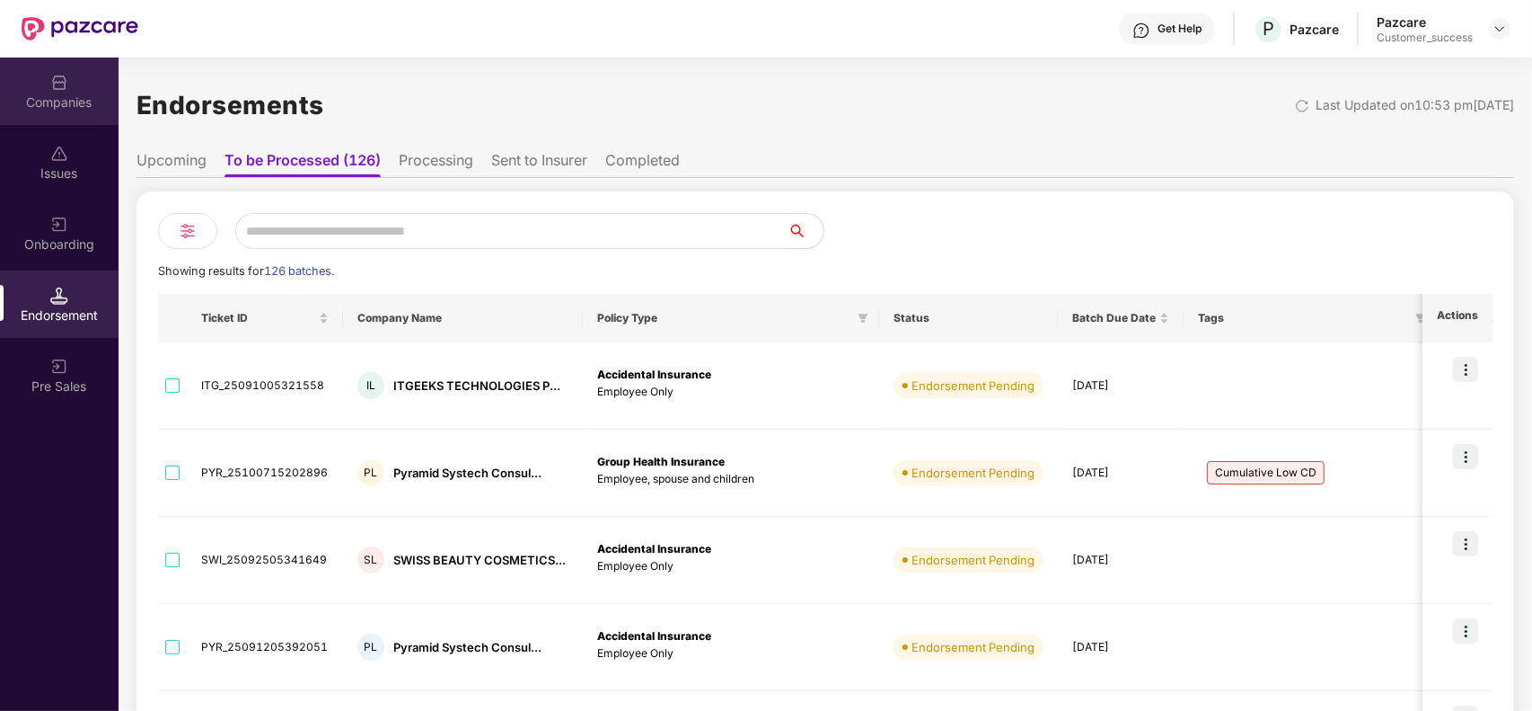
click at [73, 84] on div "Companies" at bounding box center [59, 90] width 119 height 67
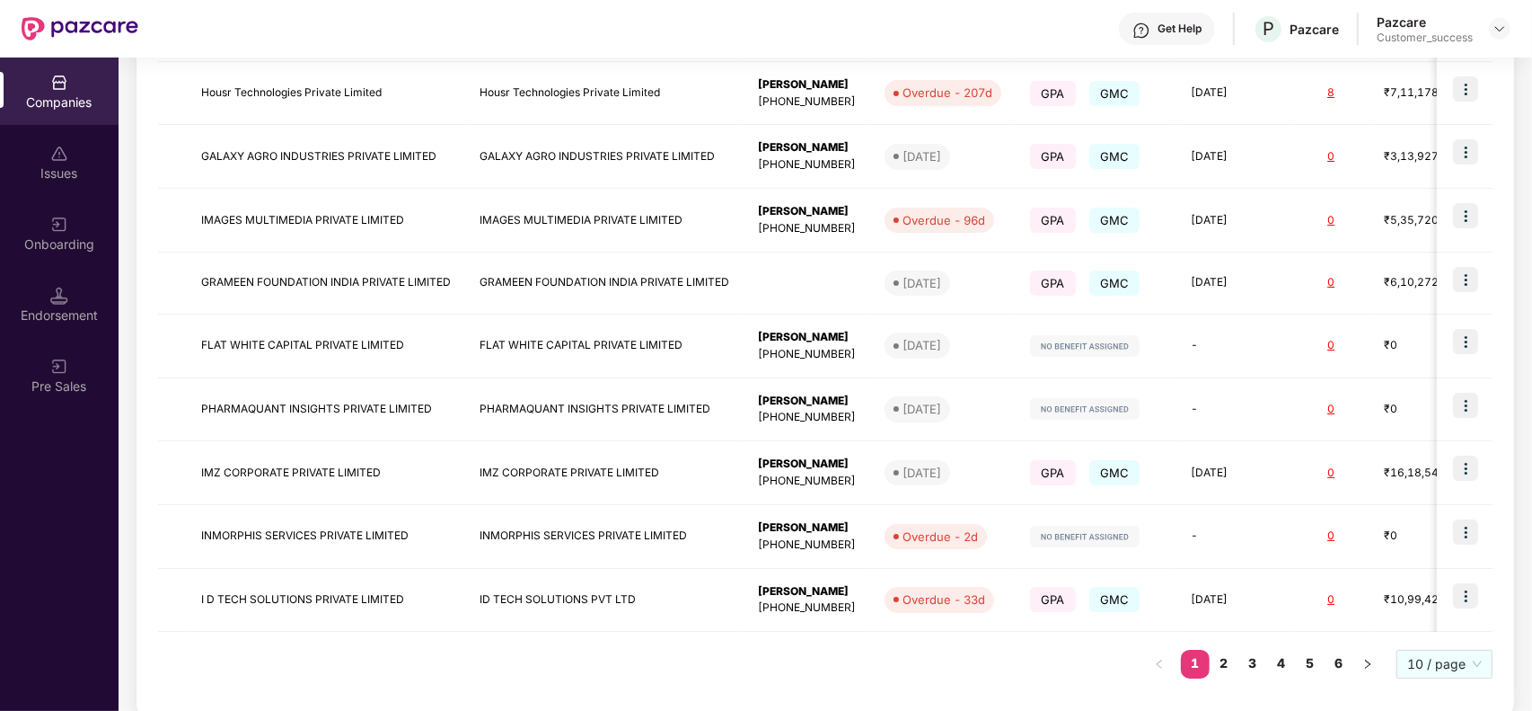
scroll to position [416, 0]
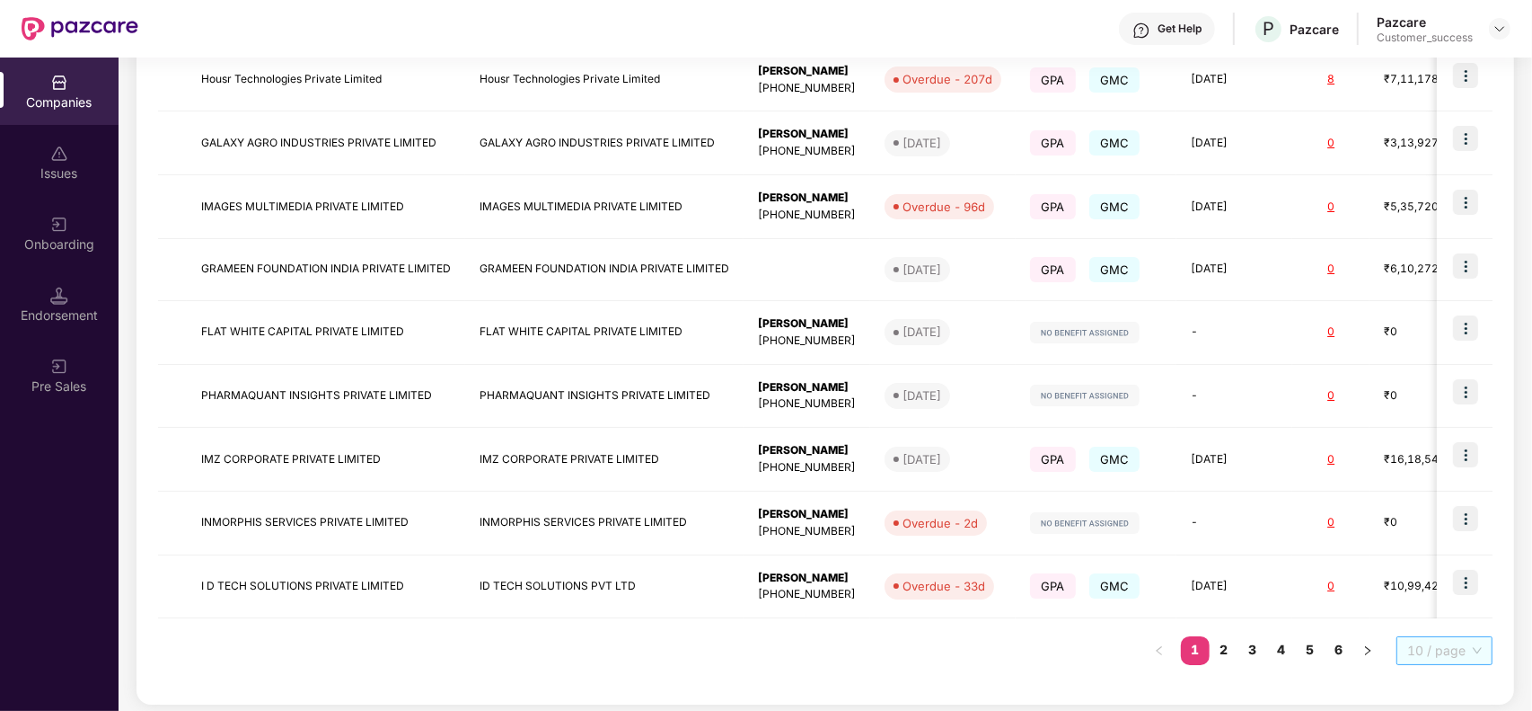
click at [1435, 651] on span "10 / page" at bounding box center [1445, 650] width 75 height 27
click at [1433, 613] on div "100 / page" at bounding box center [1445, 619] width 75 height 20
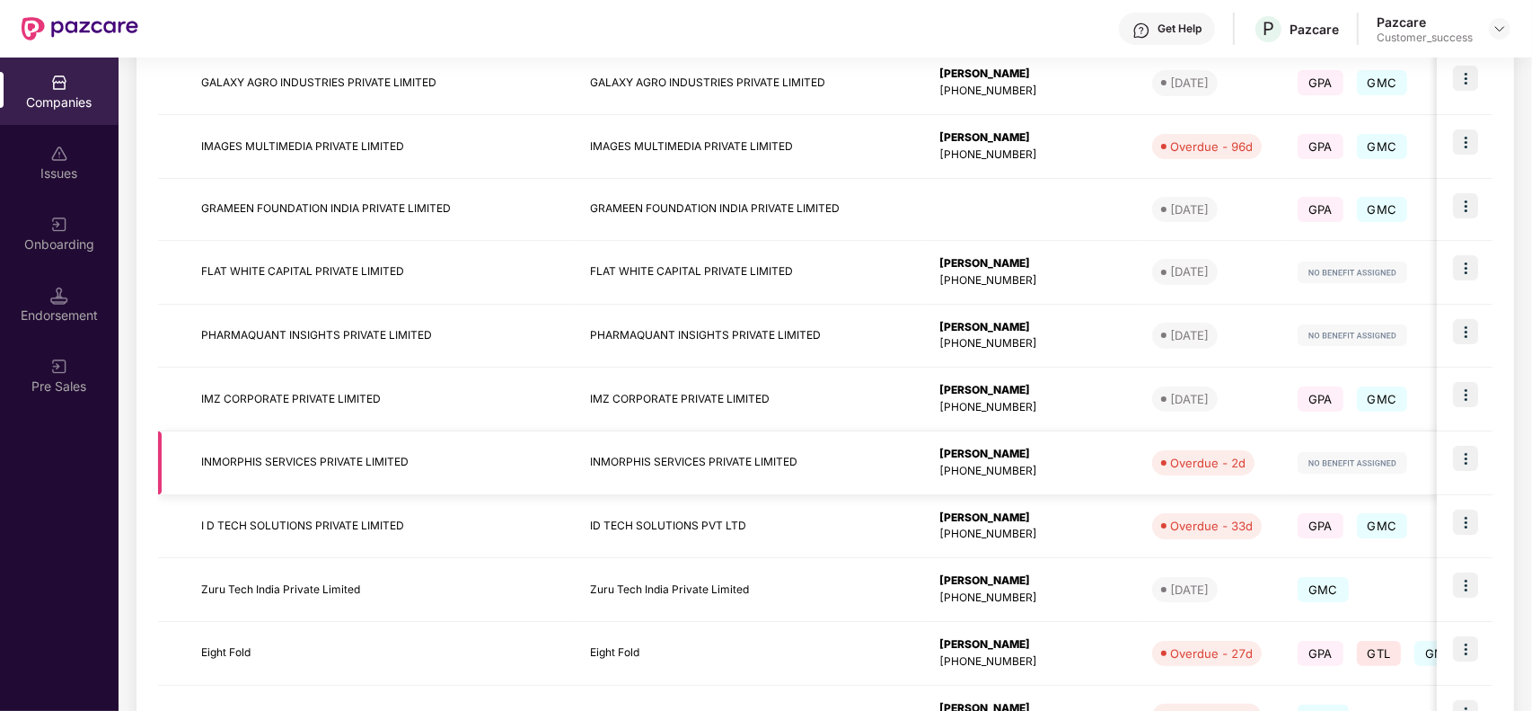
scroll to position [477, 0]
click at [1465, 514] on img at bounding box center [1465, 520] width 25 height 25
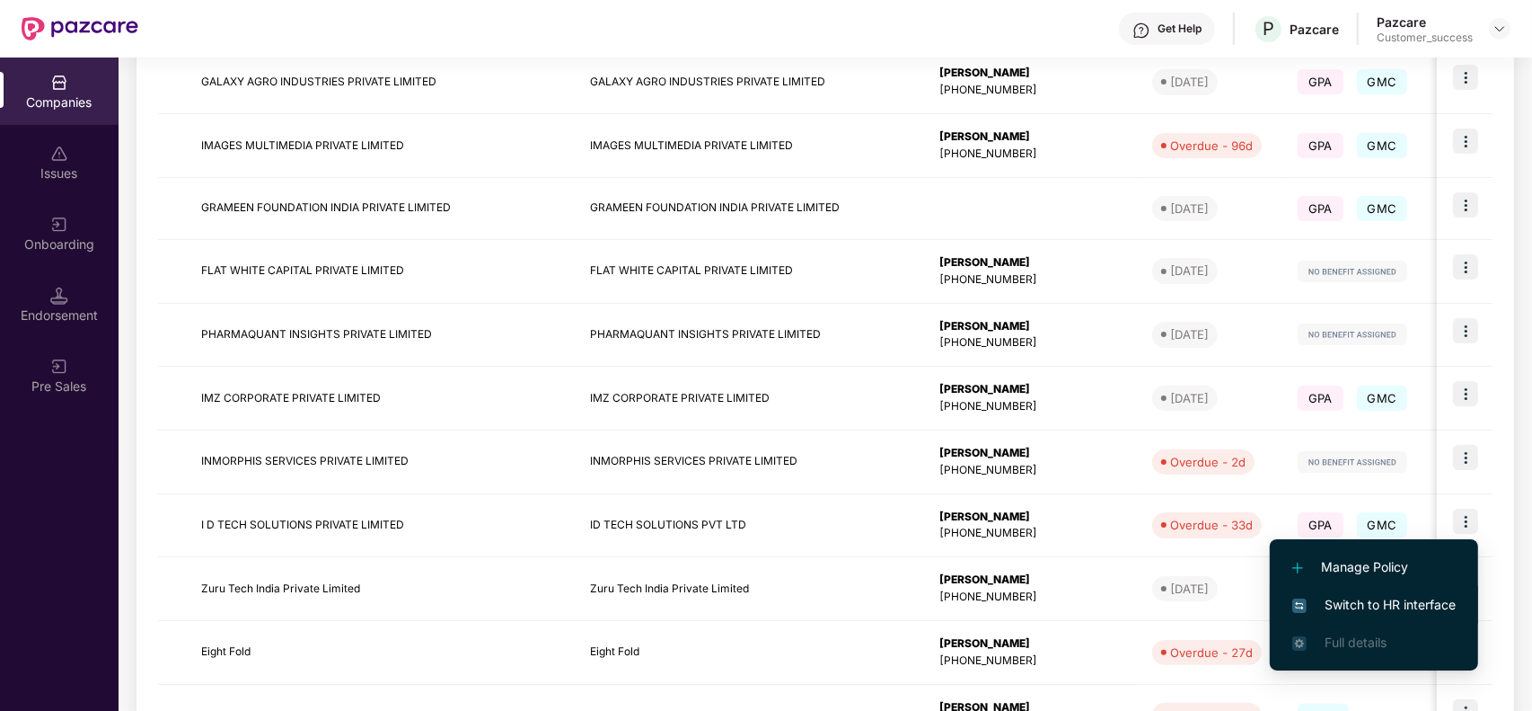
click at [1341, 606] on span "Switch to HR interface" at bounding box center [1374, 605] width 163 height 20
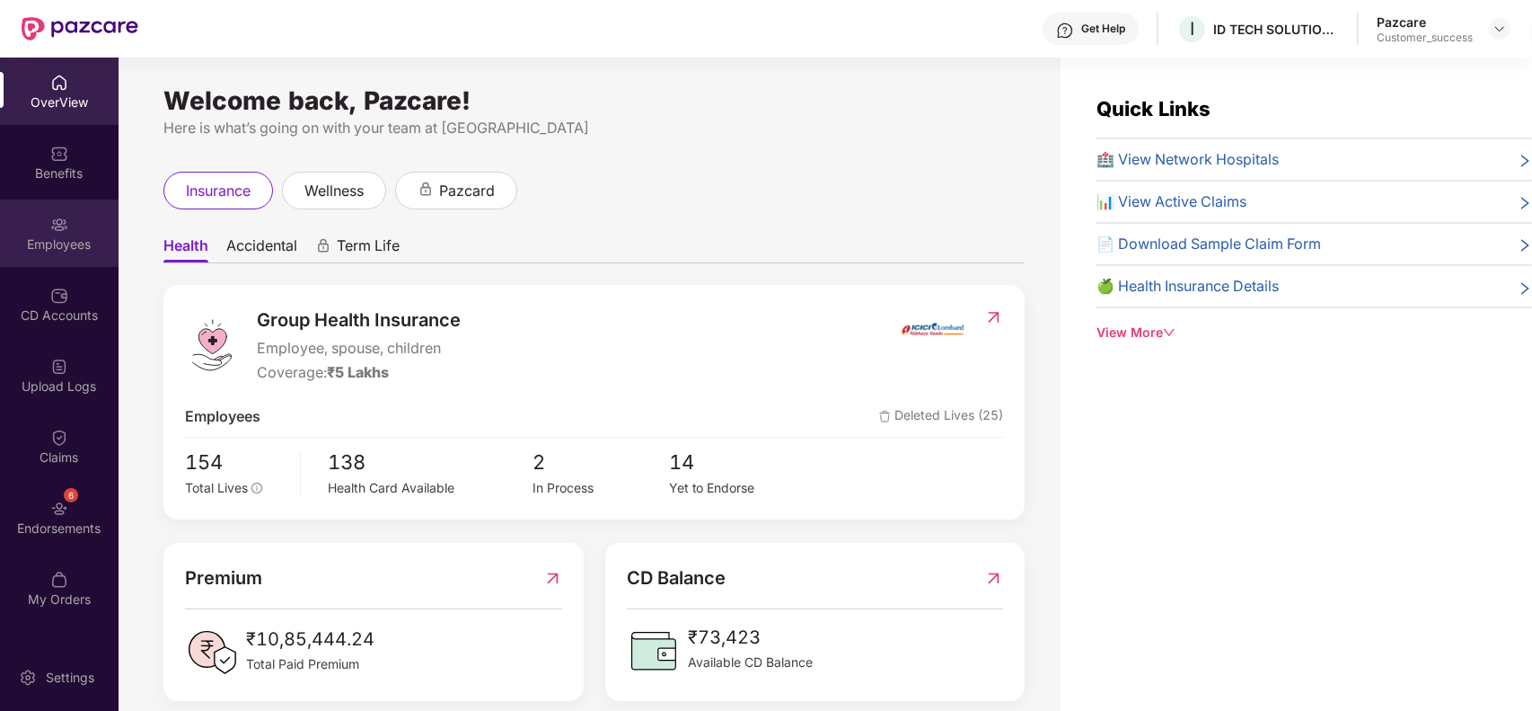
click at [42, 252] on div "Employees" at bounding box center [59, 244] width 119 height 18
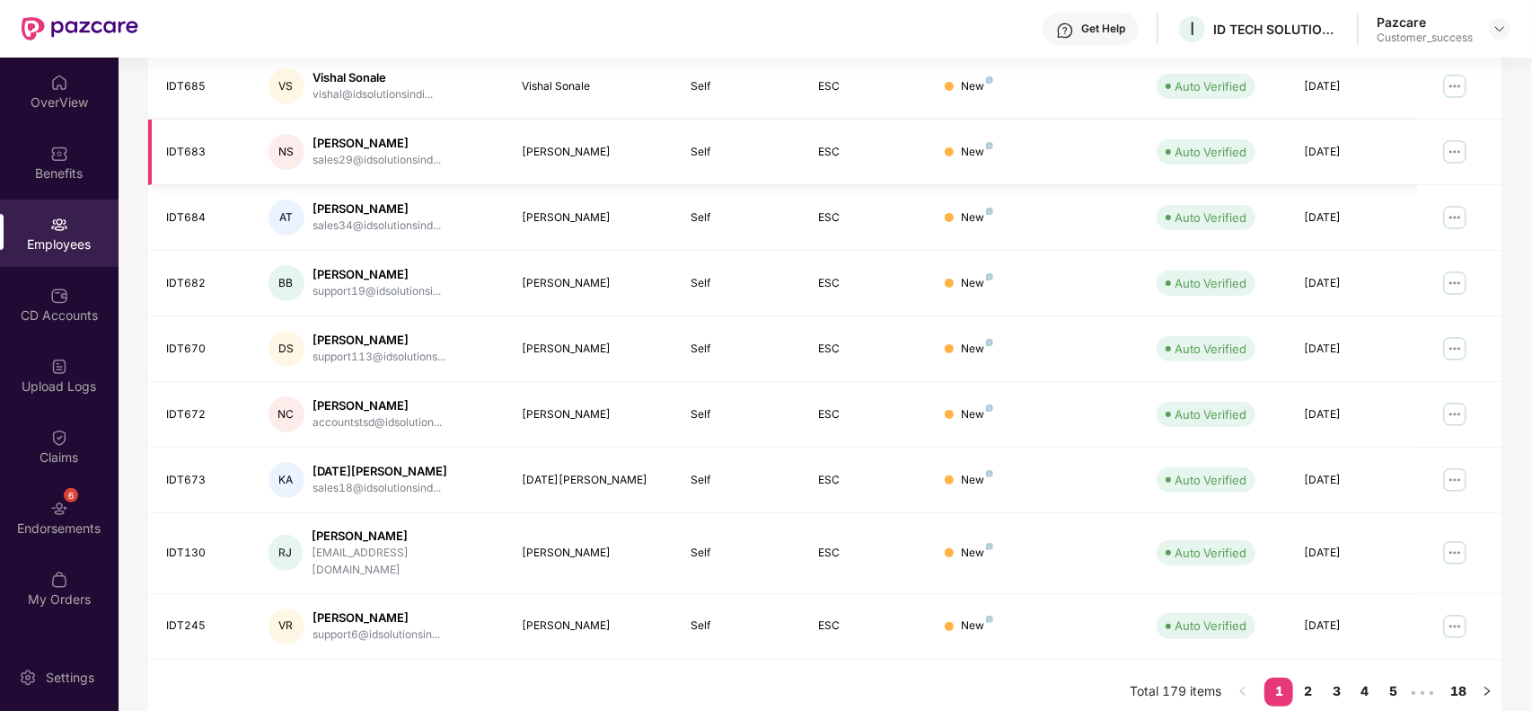
scroll to position [0, 0]
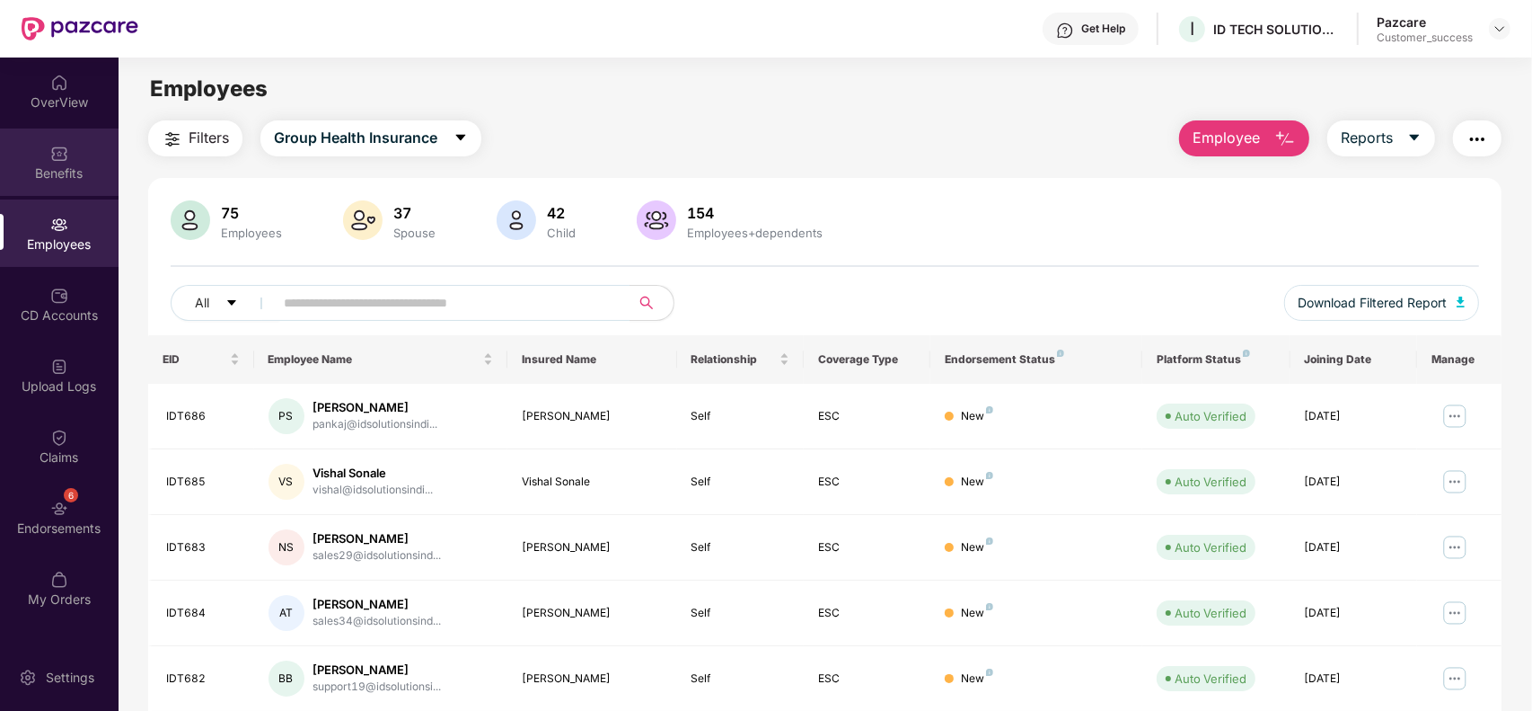
click at [83, 146] on div "Benefits" at bounding box center [59, 161] width 119 height 67
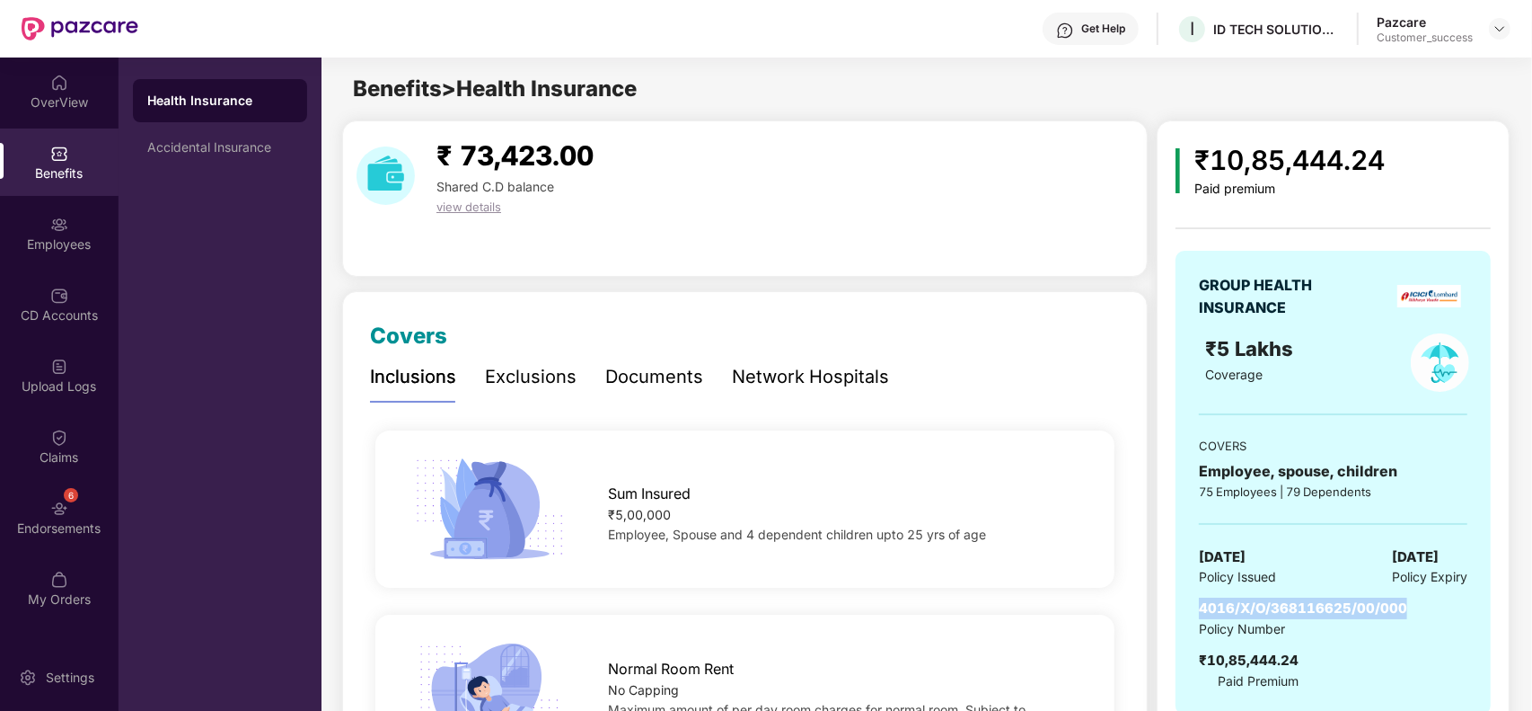
drag, startPoint x: 1196, startPoint y: 612, endPoint x: 1407, endPoint y: 605, distance: 211.2
click at [1407, 605] on div "GROUP HEALTH INSURANCE ₹5 Lakhs Coverage COVERS Employee, spouse, children 75 E…" at bounding box center [1333, 483] width 315 height 464
copy span "4016/X/O/368116625/00/000"
click at [1491, 34] on div at bounding box center [1500, 29] width 22 height 22
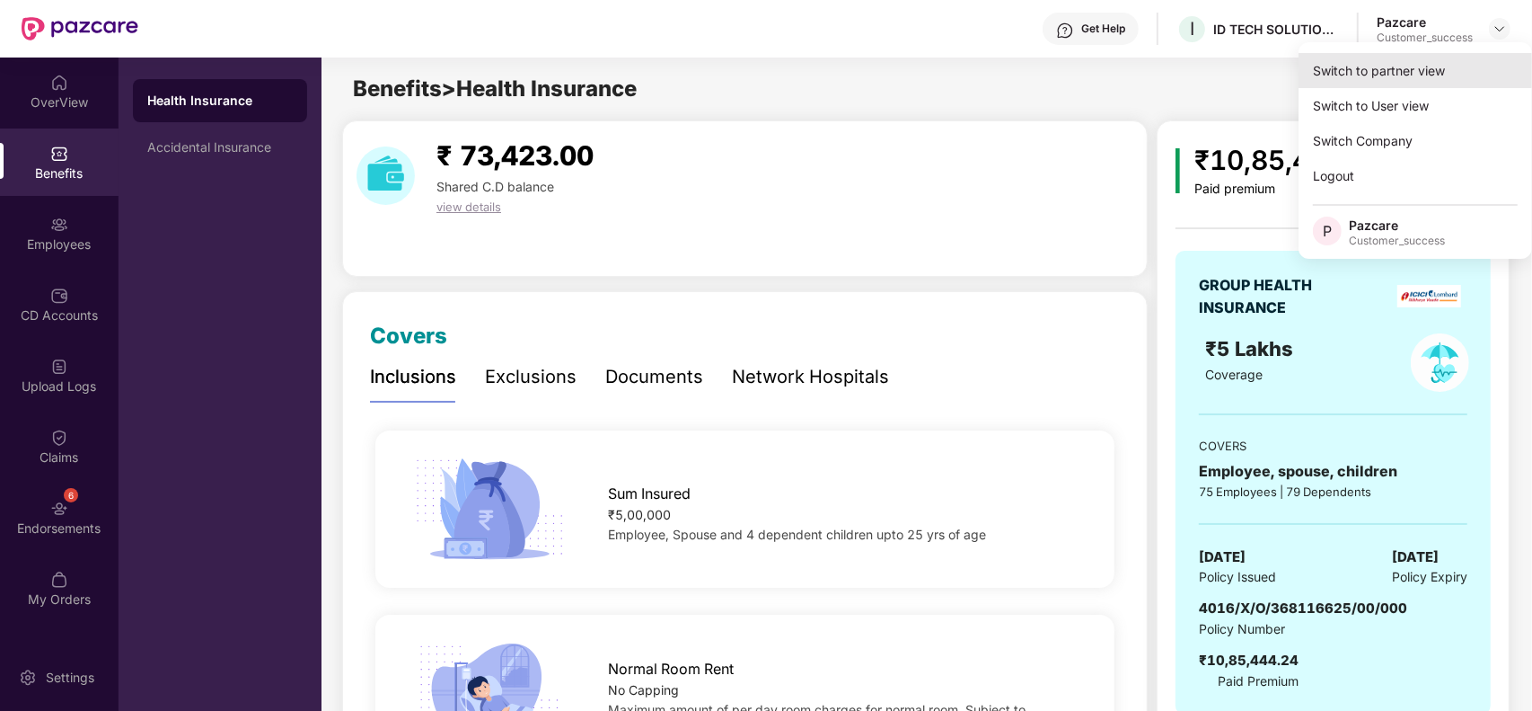
click at [1429, 61] on div "Switch to partner view" at bounding box center [1416, 70] width 234 height 35
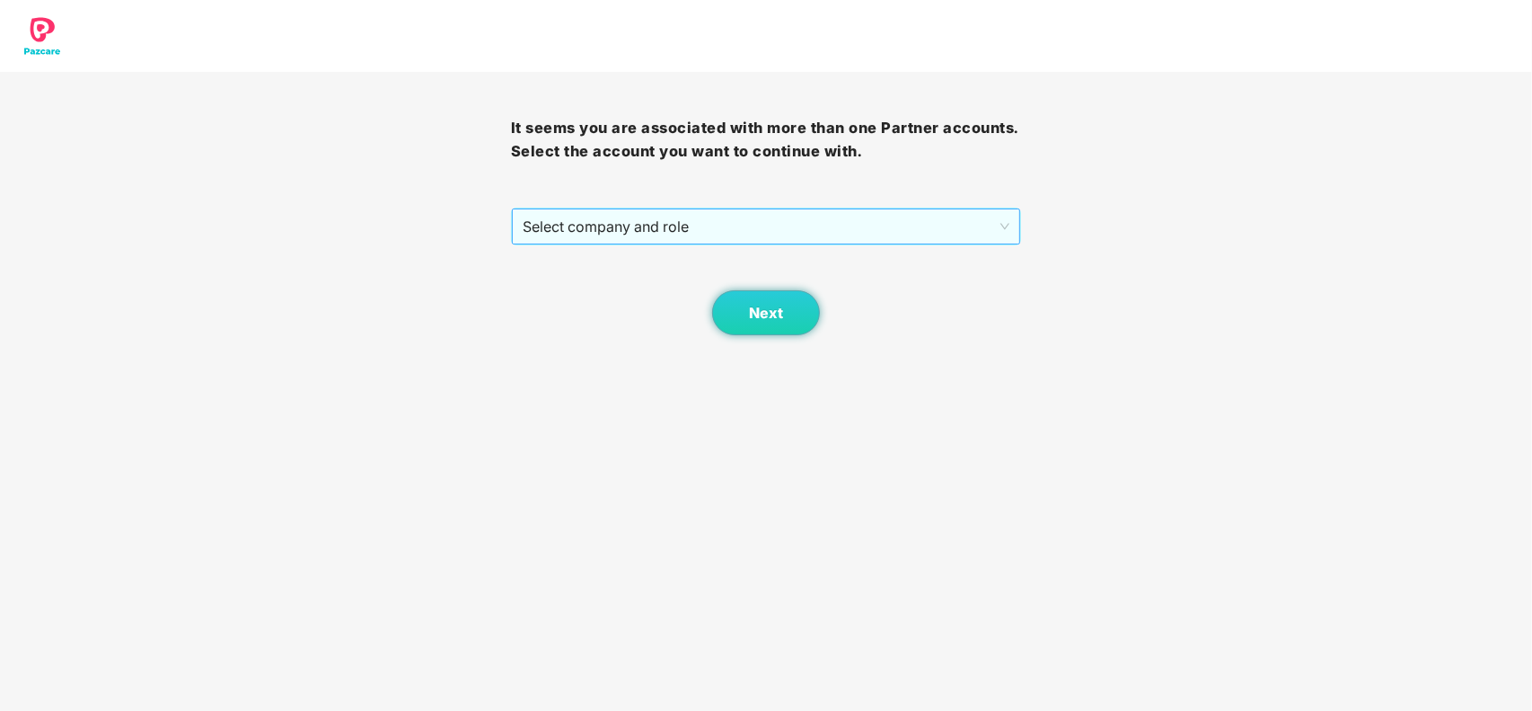
click at [642, 234] on span "Select company and role" at bounding box center [767, 226] width 488 height 34
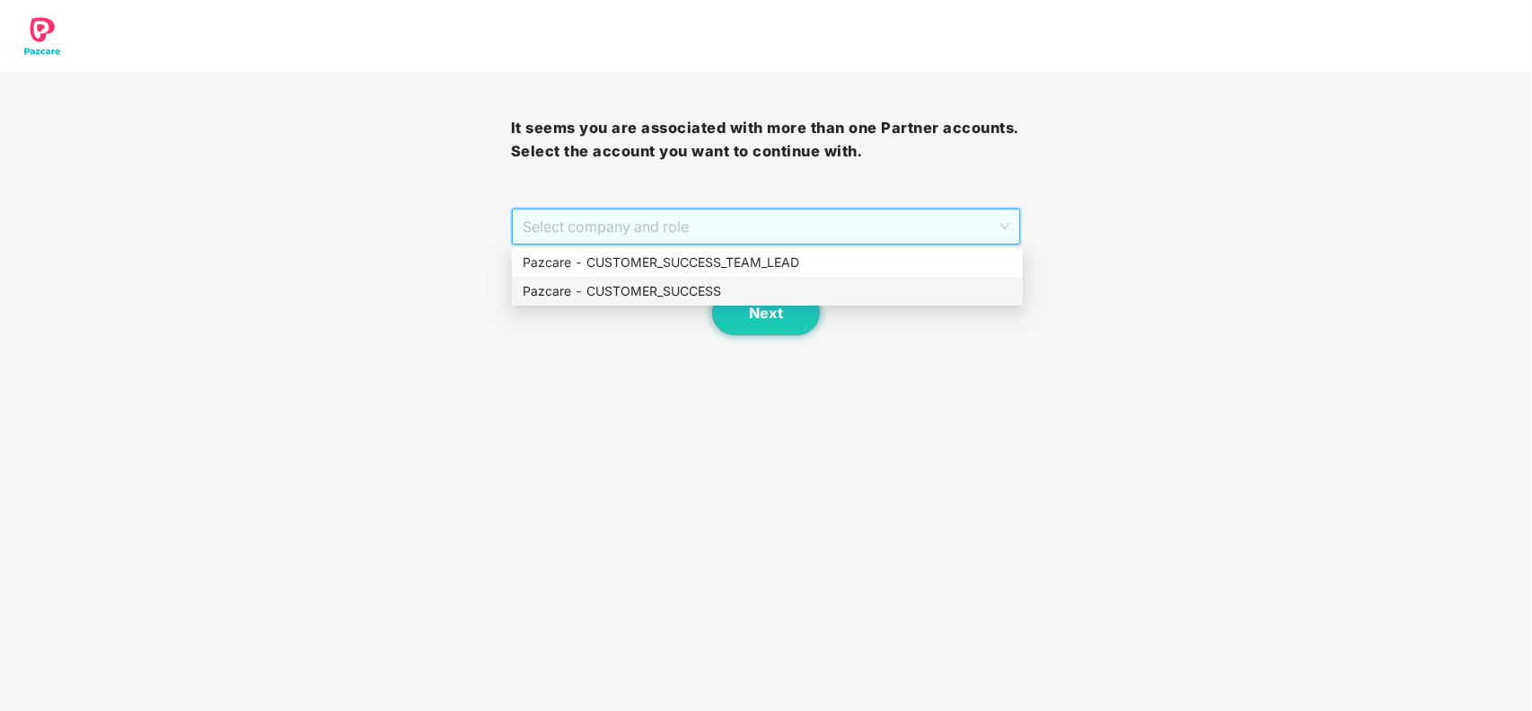
click at [612, 285] on div "Pazcare - CUSTOMER_SUCCESS" at bounding box center [768, 291] width 490 height 20
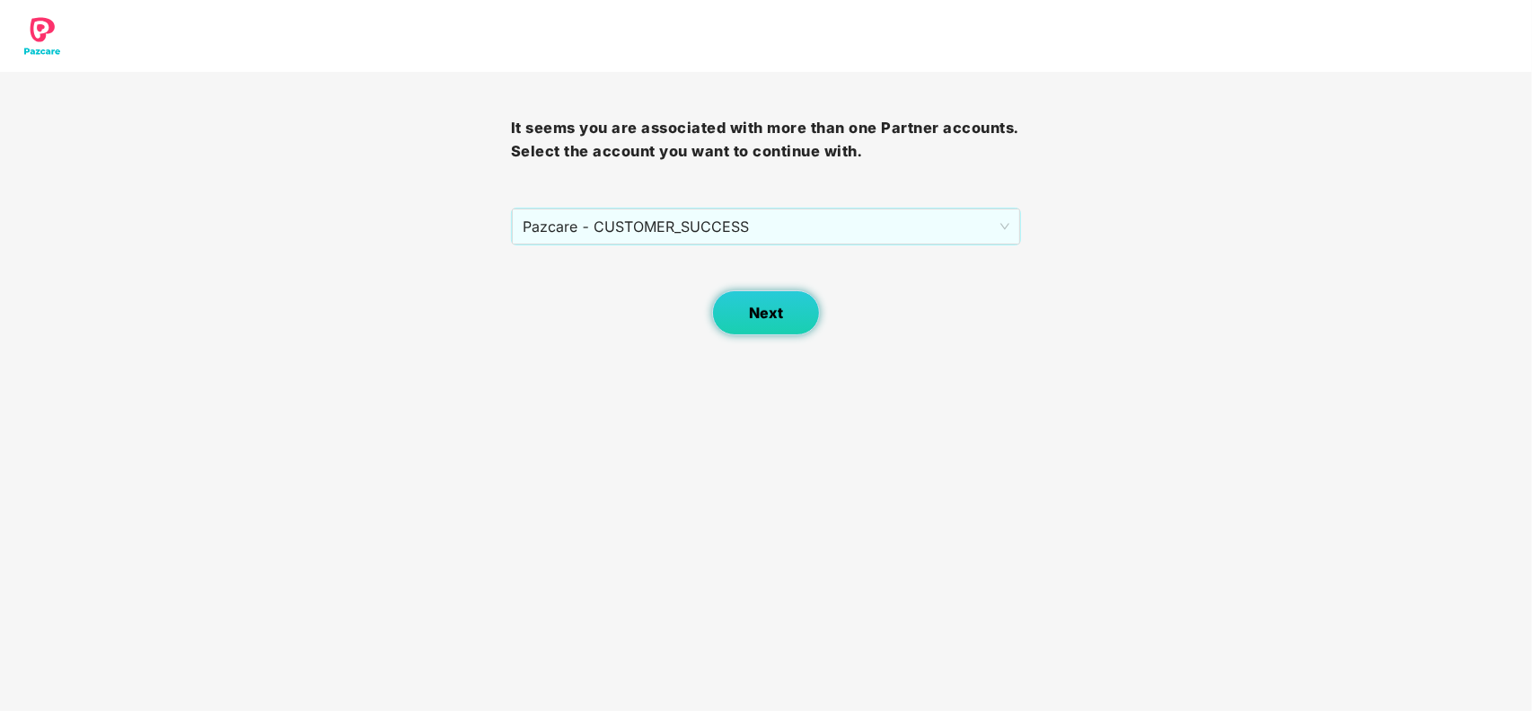
click at [738, 316] on button "Next" at bounding box center [766, 312] width 108 height 45
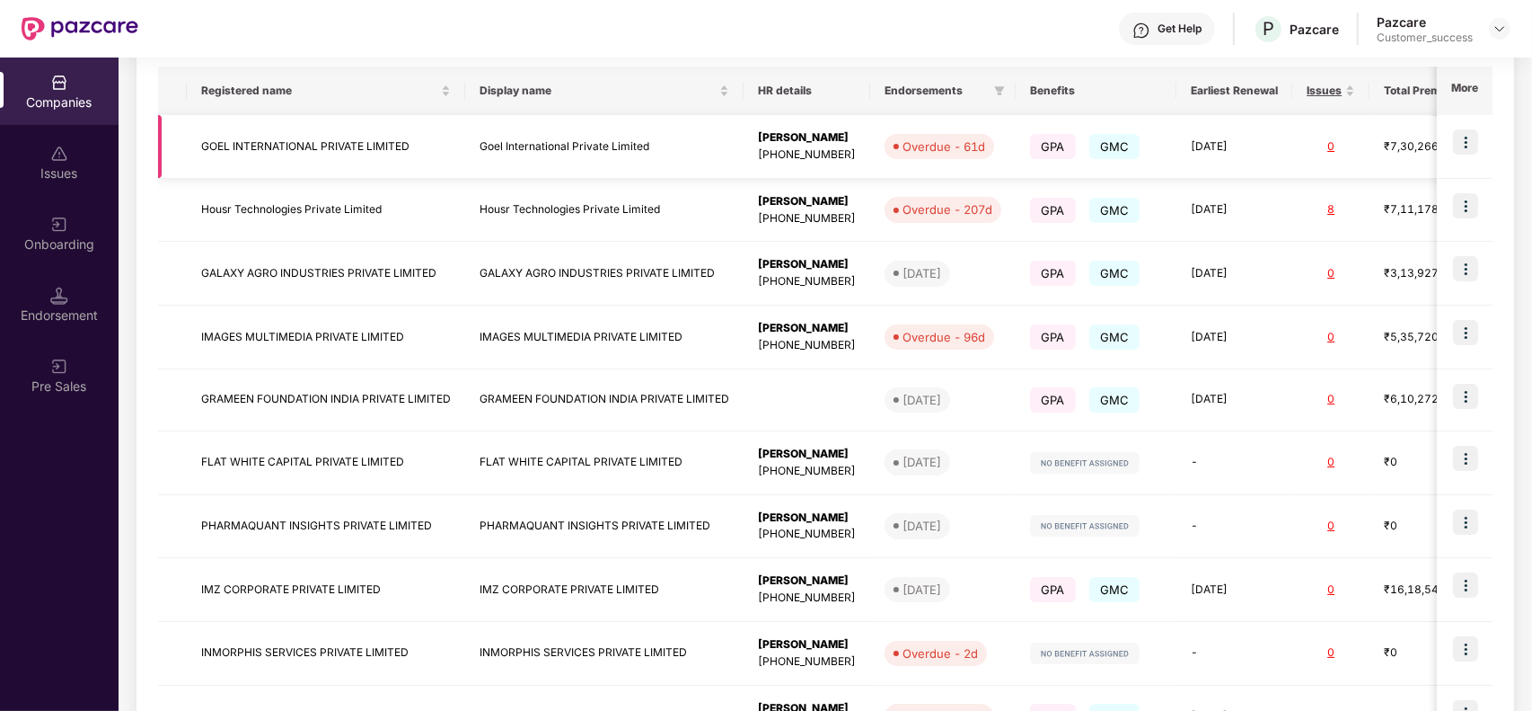
scroll to position [425, 0]
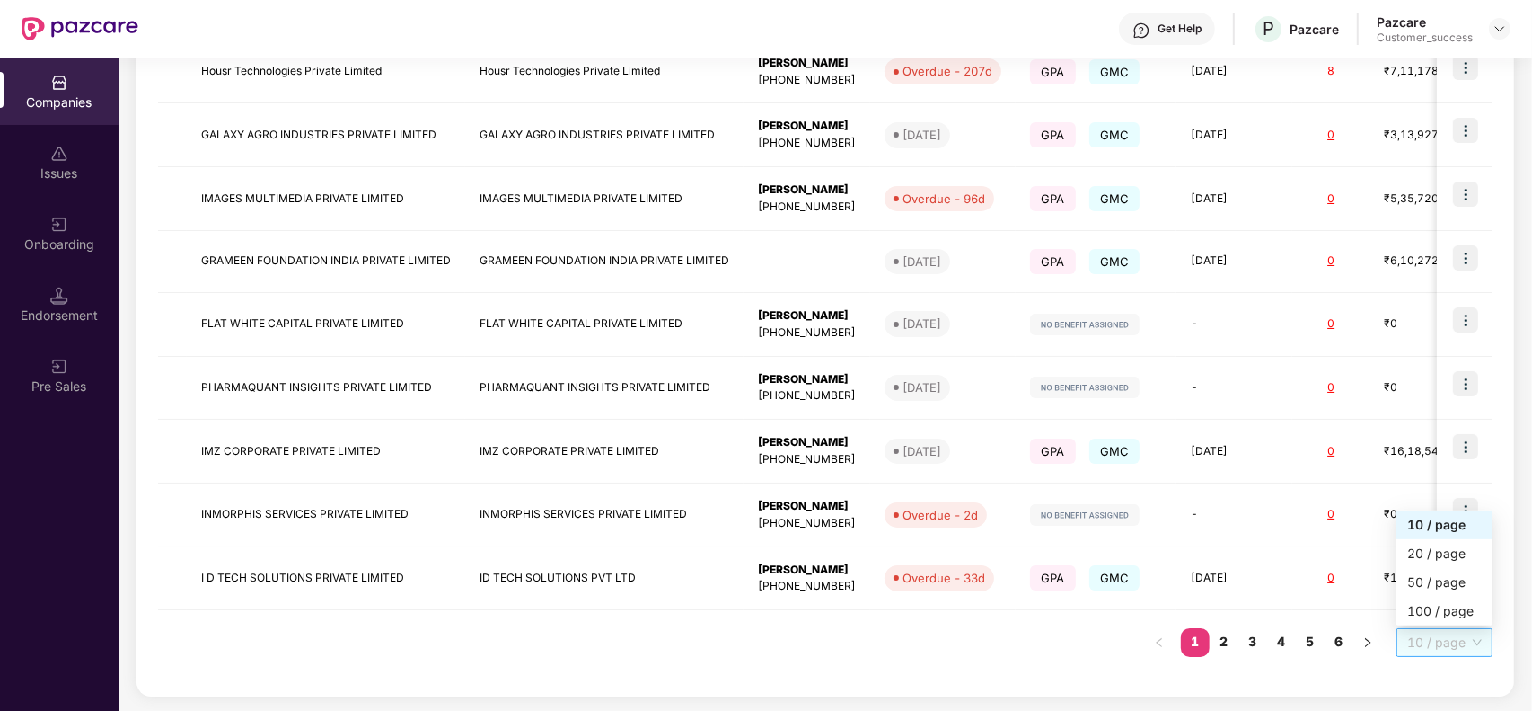
click at [1452, 649] on span "10 / page" at bounding box center [1445, 642] width 75 height 27
click at [1428, 613] on div "100 / page" at bounding box center [1445, 611] width 75 height 20
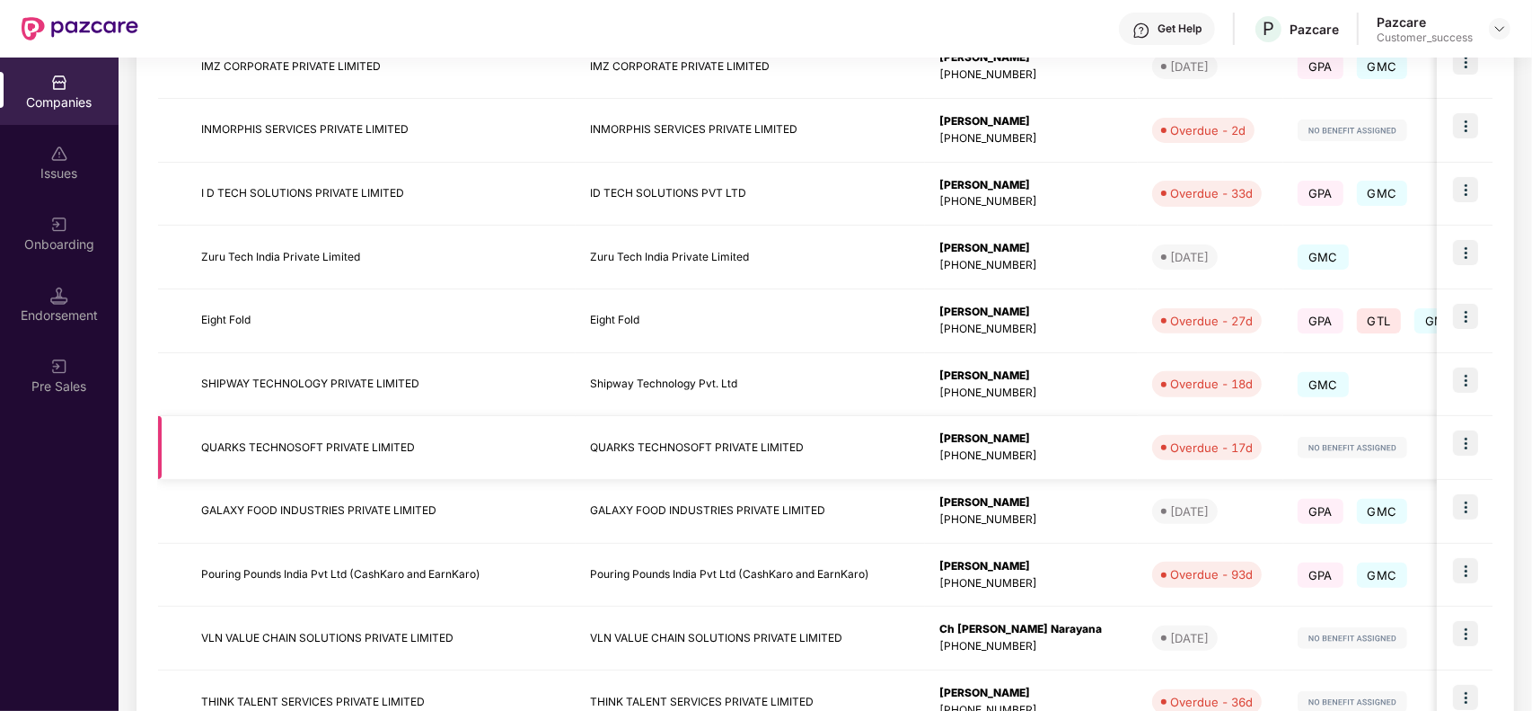
scroll to position [809, 0]
